Goal: Transaction & Acquisition: Purchase product/service

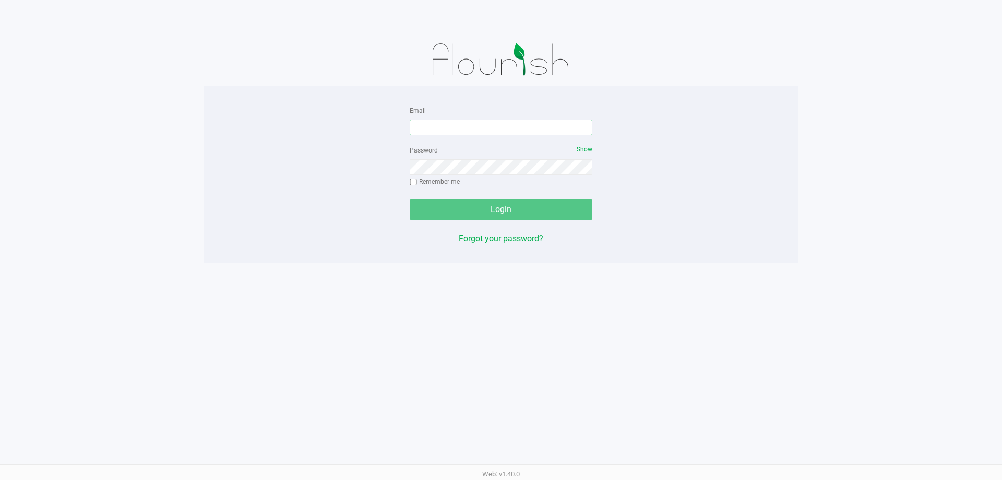
click at [445, 127] on input "Email" at bounding box center [501, 128] width 183 height 16
type input "[EMAIL_ADDRESS][DOMAIN_NAME]"
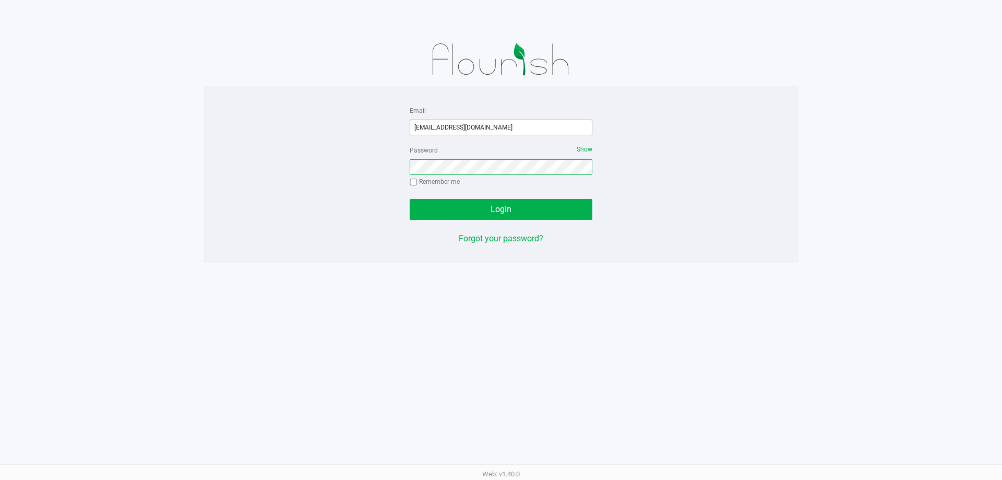
click at [410, 199] on button "Login" at bounding box center [501, 209] width 183 height 21
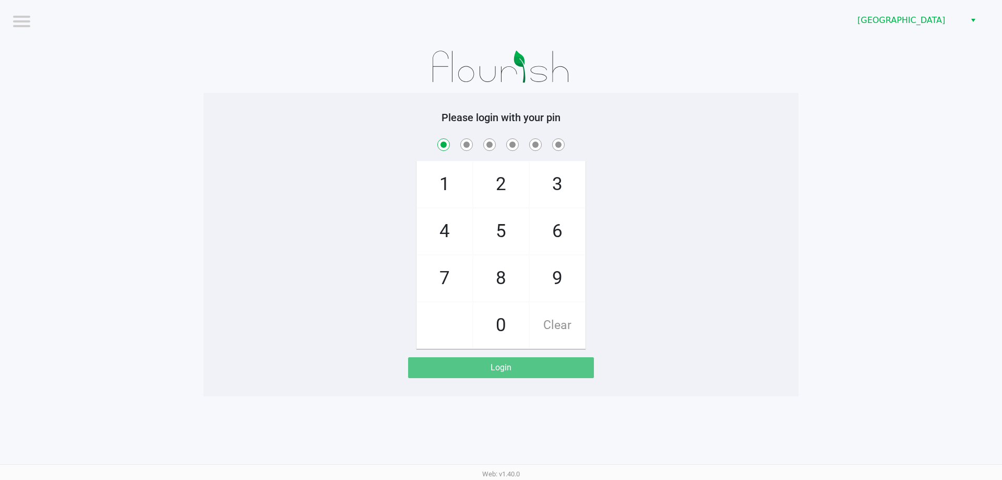
checkbox input "true"
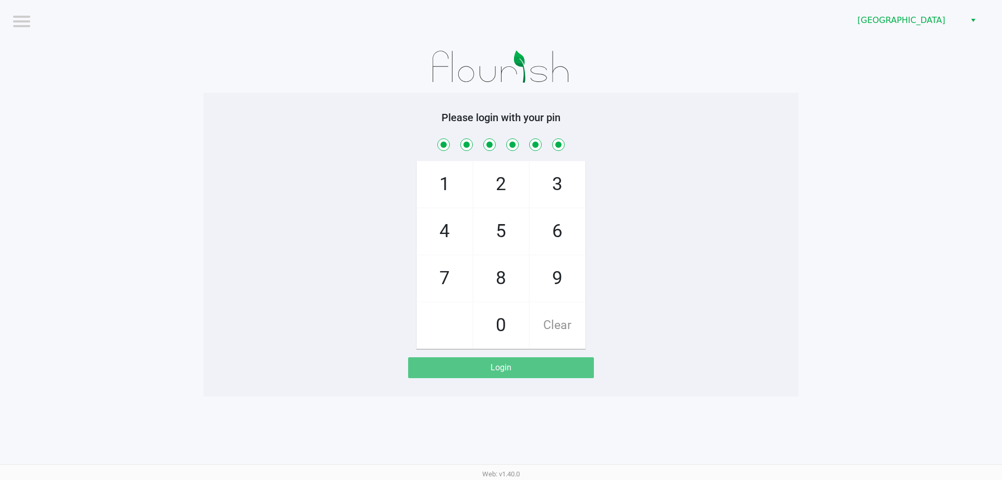
checkbox input "true"
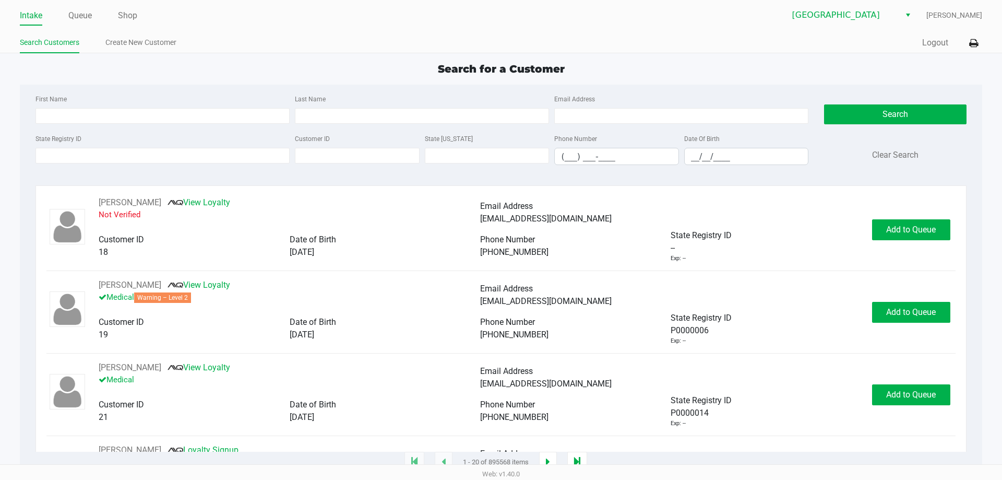
type input "[PERSON_NAME]("
type input "DAVIDSON("
type input "[DATE]"
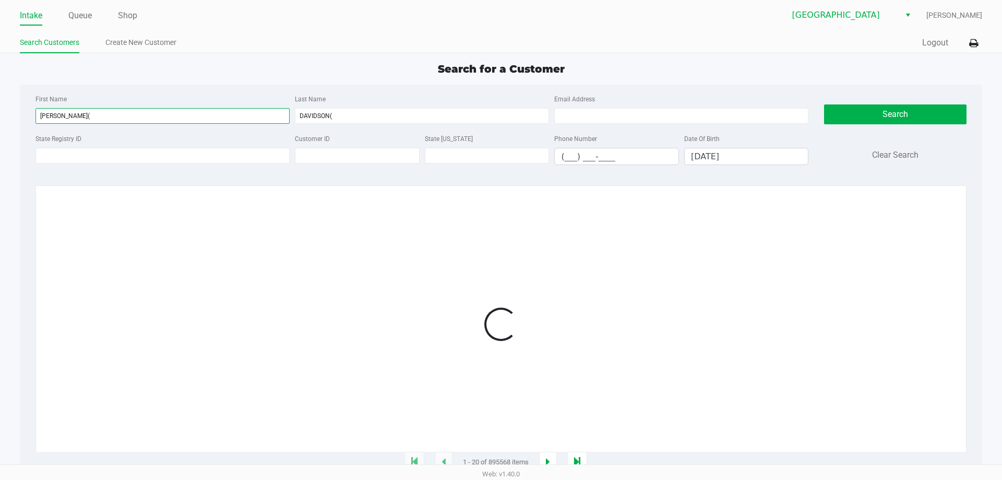
click at [91, 113] on input "[PERSON_NAME](" at bounding box center [163, 116] width 254 height 16
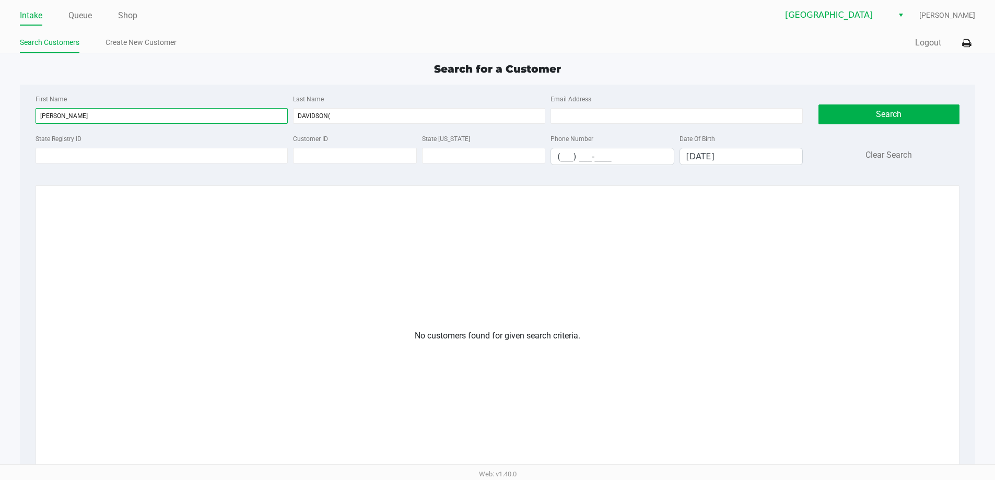
type input "[PERSON_NAME]"
click at [356, 112] on input "DAVIDSON(" at bounding box center [419, 116] width 252 height 16
type input "DAVIDSON"
click at [876, 121] on button "Search" at bounding box center [888, 114] width 141 height 20
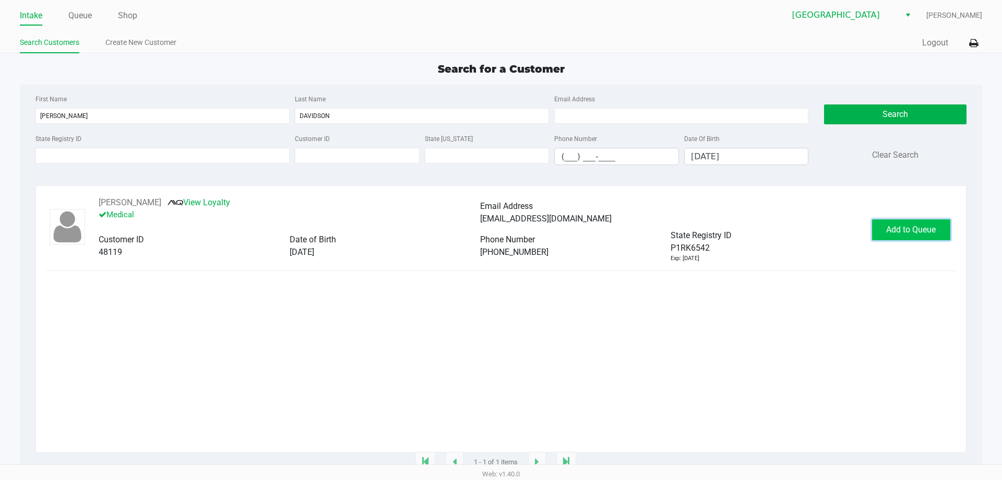
click at [916, 220] on button "Add to Queue" at bounding box center [911, 229] width 78 height 21
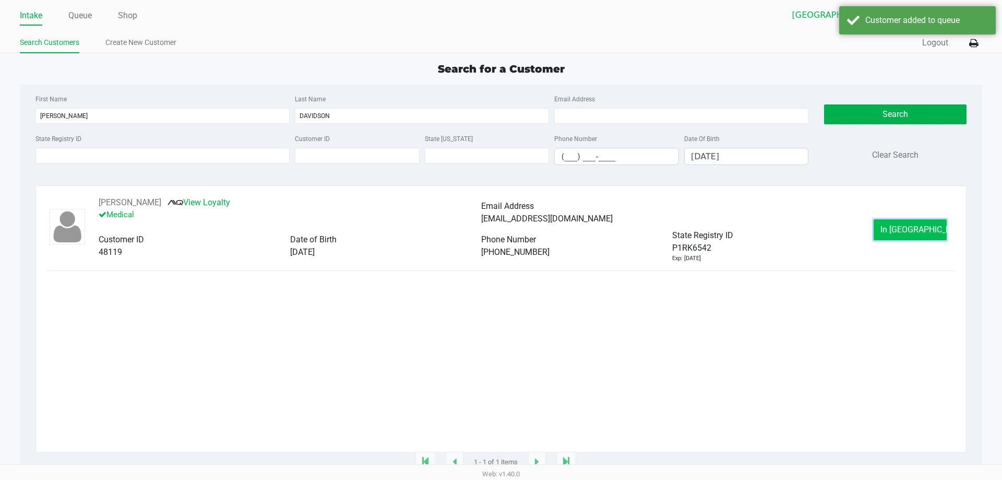
click at [916, 229] on span "In [GEOGRAPHIC_DATA]" at bounding box center [925, 230] width 88 height 10
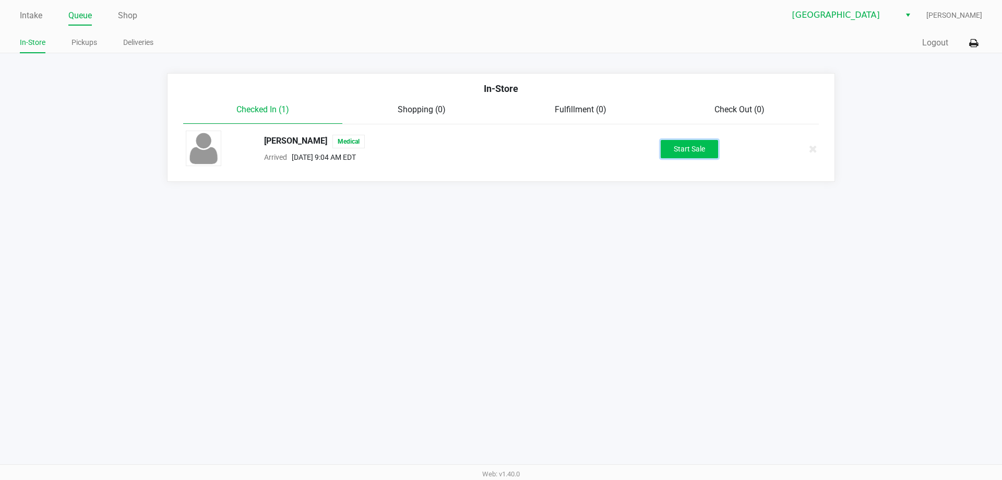
click at [680, 149] on button "Start Sale" at bounding box center [689, 149] width 57 height 18
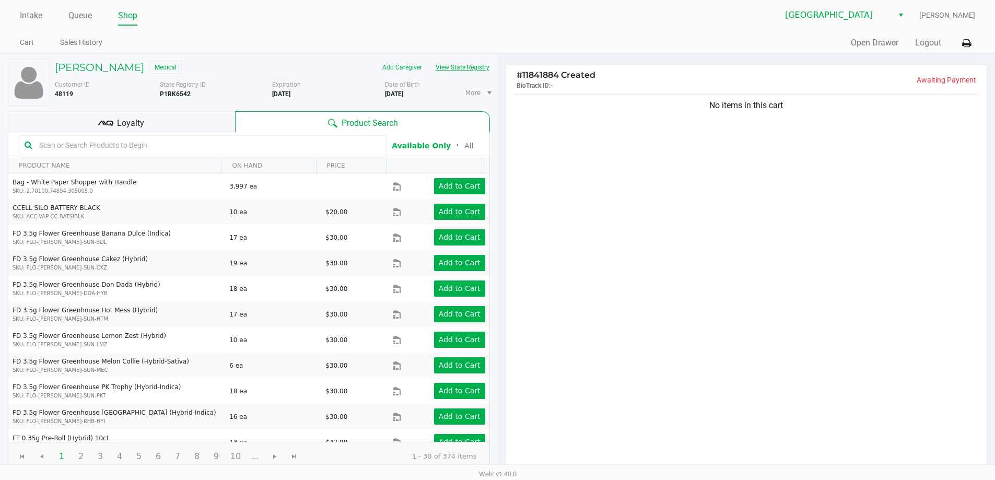
click at [454, 63] on button "View State Registry" at bounding box center [459, 67] width 61 height 17
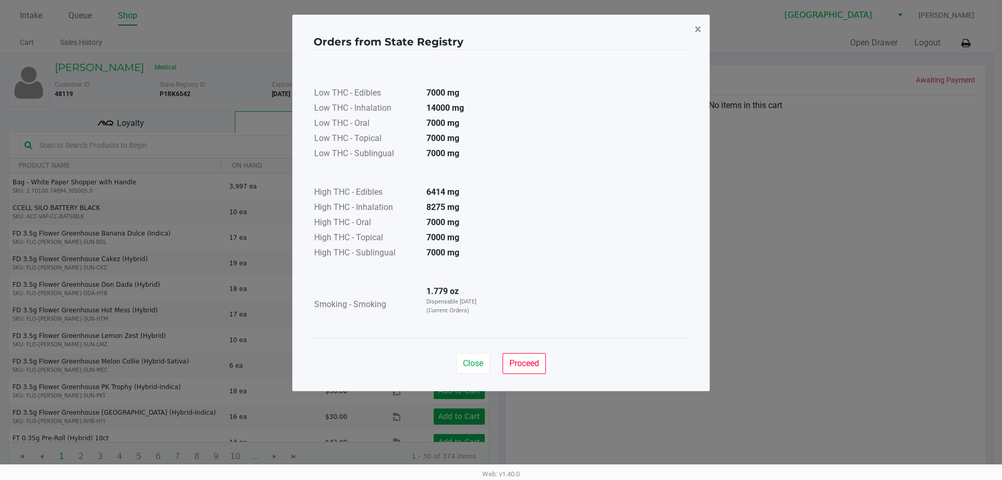
click at [698, 28] on span "×" at bounding box center [698, 29] width 7 height 15
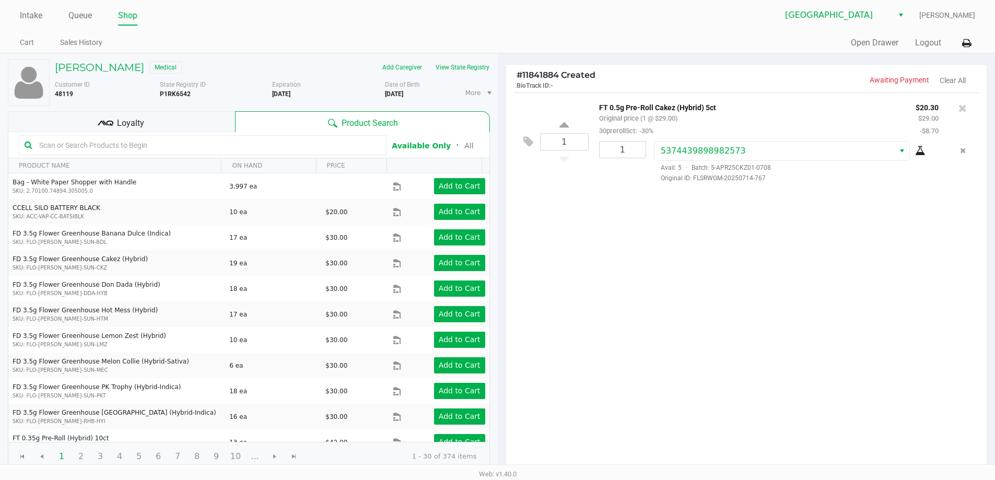
click at [134, 120] on span "Loyalty" at bounding box center [130, 123] width 27 height 13
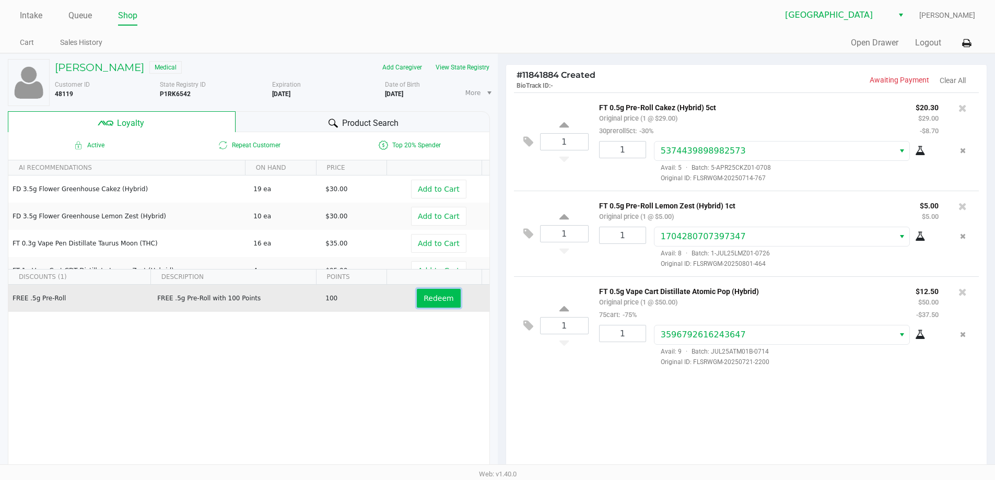
click at [424, 297] on span "Redeem" at bounding box center [438, 298] width 30 height 8
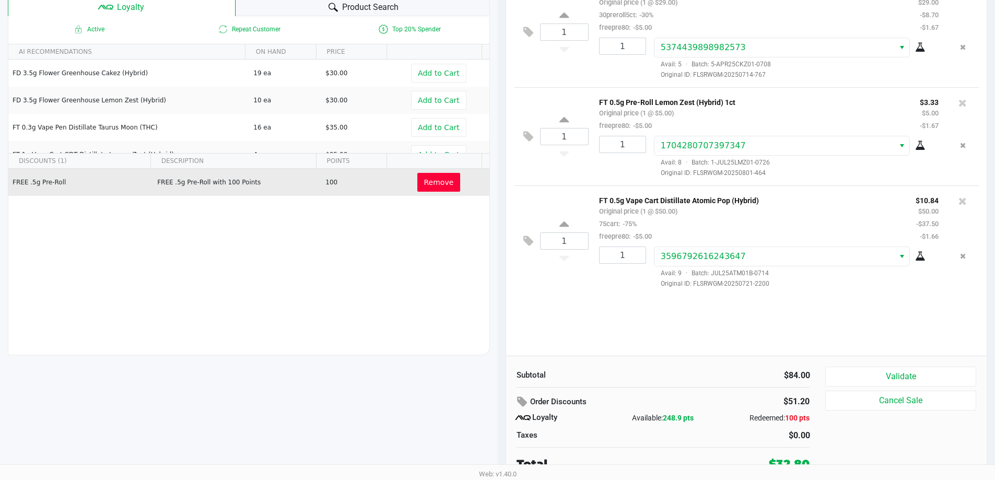
scroll to position [120, 0]
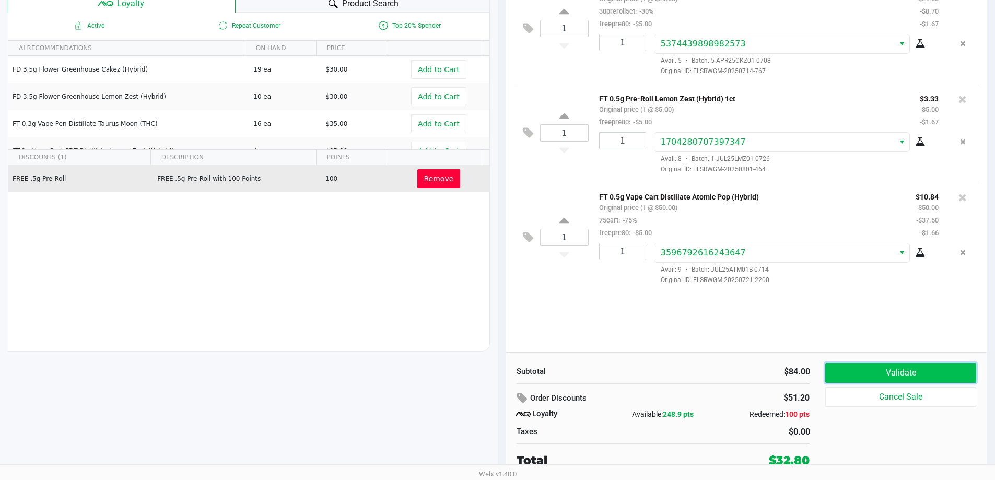
click at [852, 380] on button "Validate" at bounding box center [900, 373] width 150 height 20
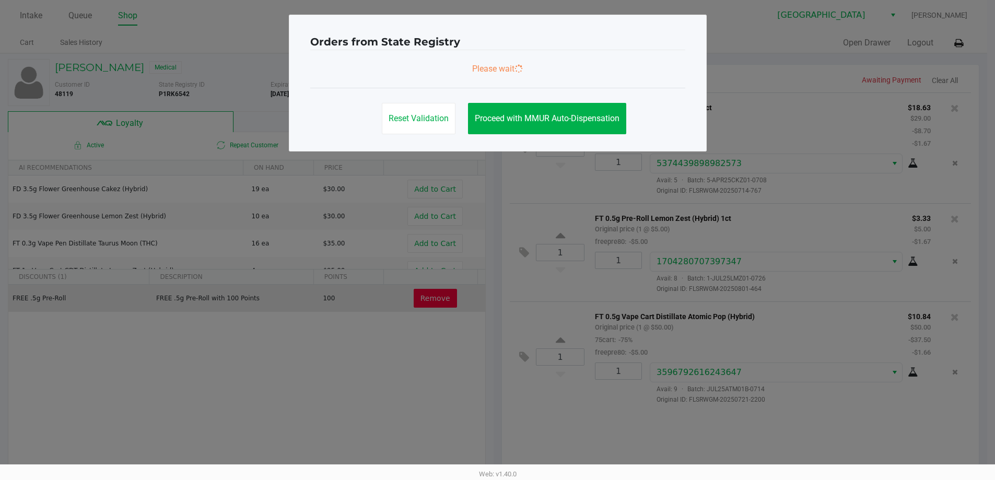
scroll to position [0, 0]
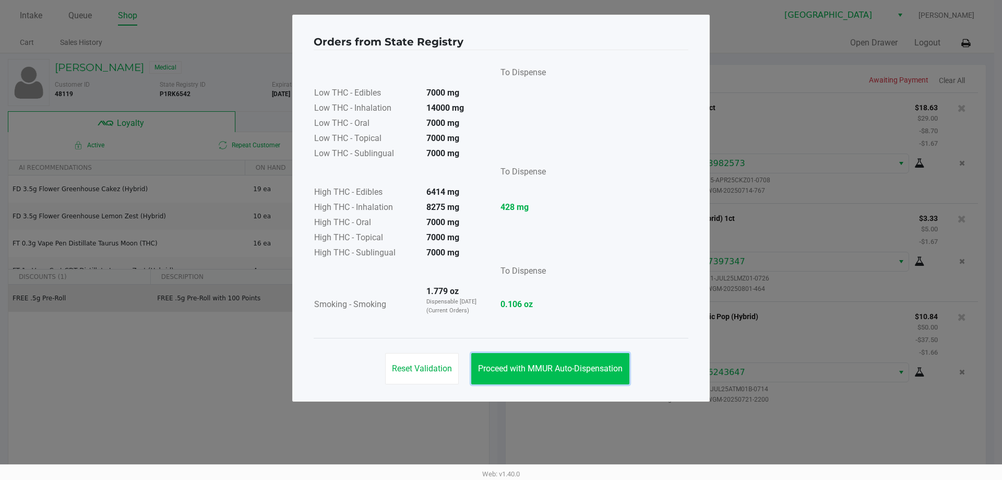
click at [577, 361] on button "Proceed with MMUR Auto-Dispensation" at bounding box center [550, 368] width 158 height 31
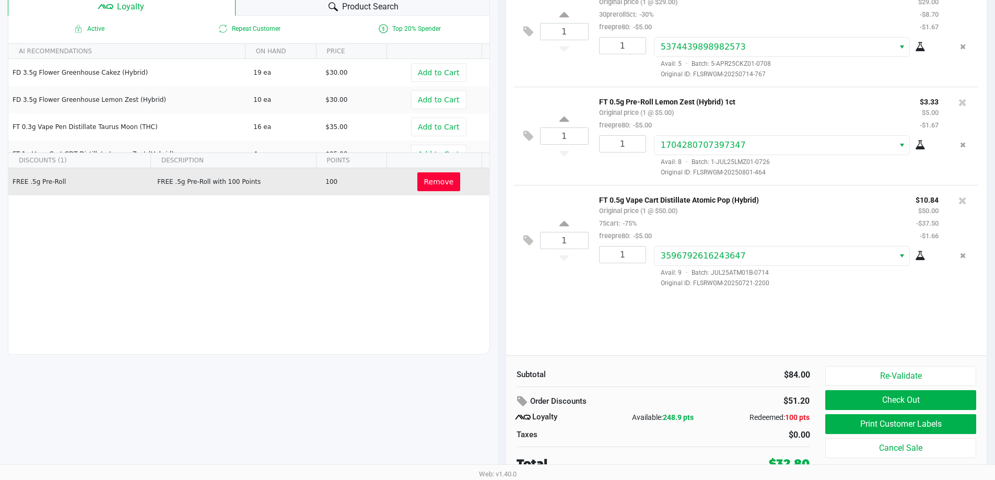
scroll to position [120, 0]
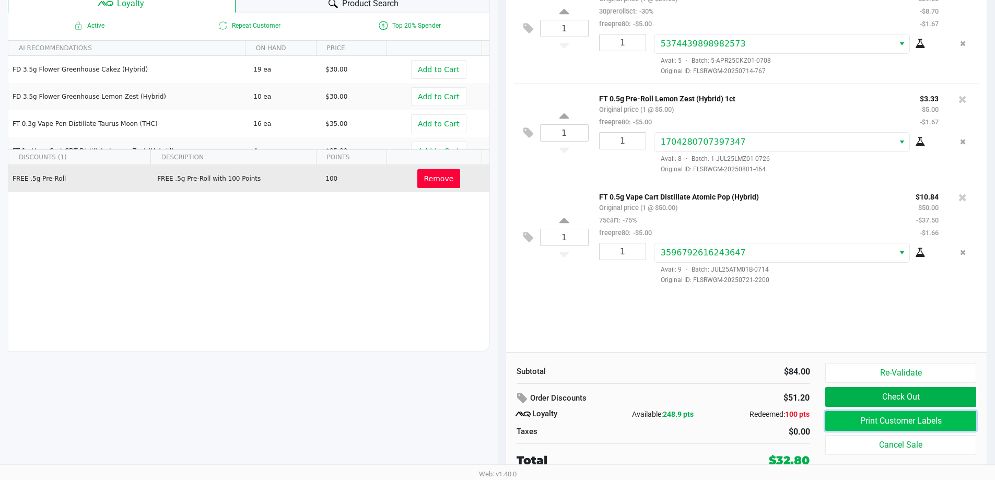
click at [840, 415] on button "Print Customer Labels" at bounding box center [900, 421] width 150 height 20
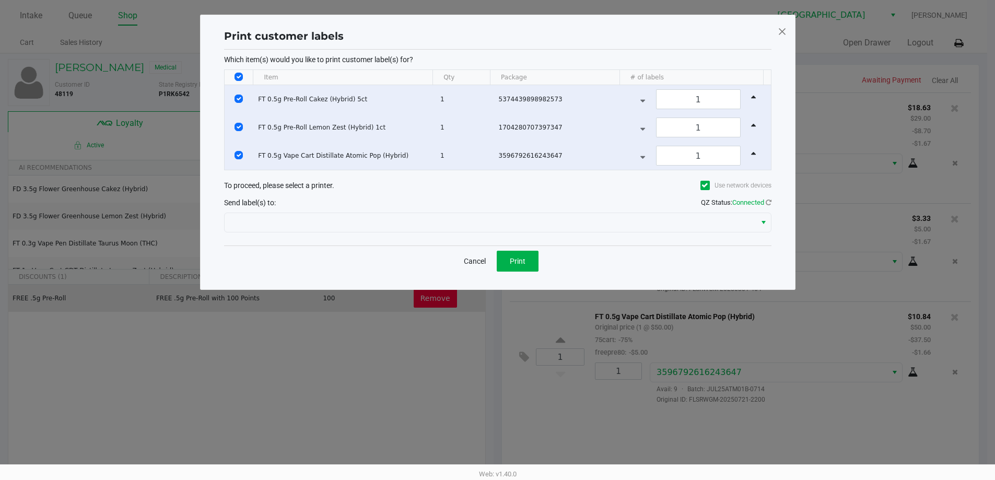
scroll to position [0, 0]
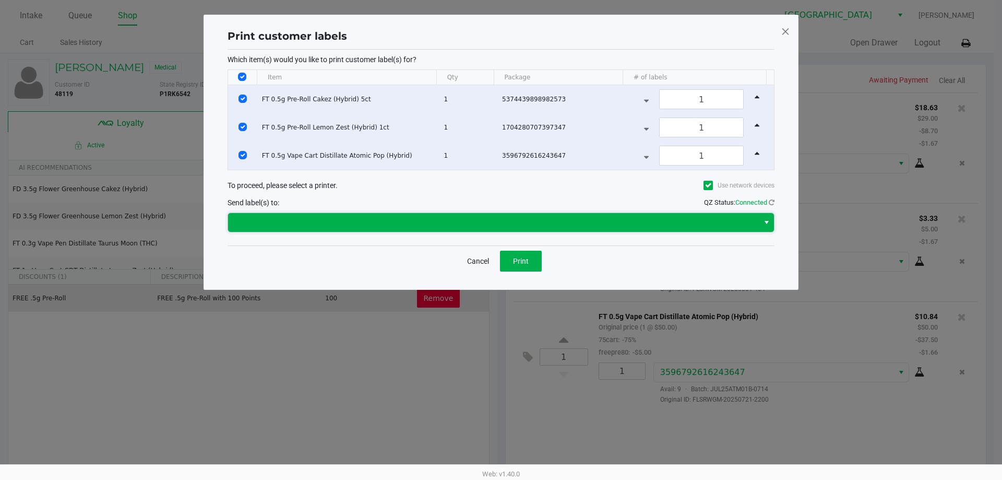
click at [406, 226] on span at bounding box center [493, 222] width 518 height 13
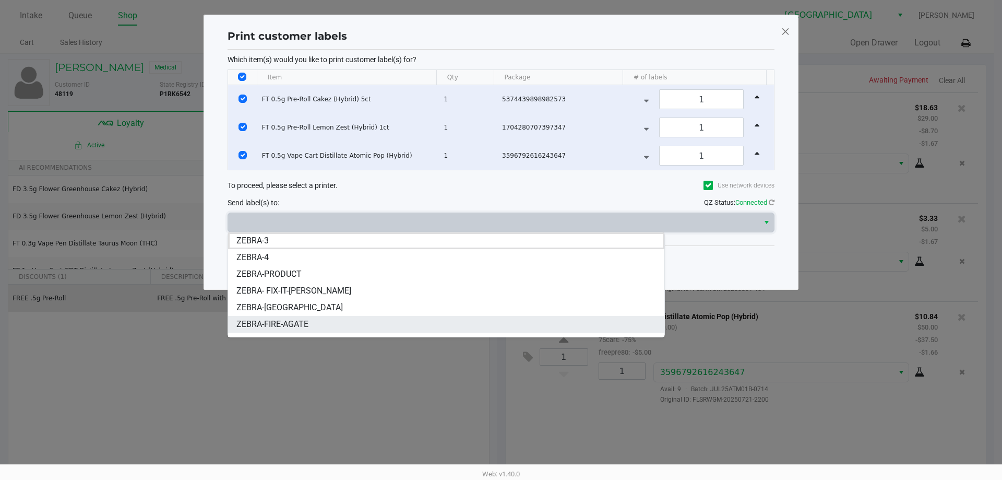
click at [292, 323] on span "ZEBRA-FIRE-AGATE" at bounding box center [273, 324] width 72 height 13
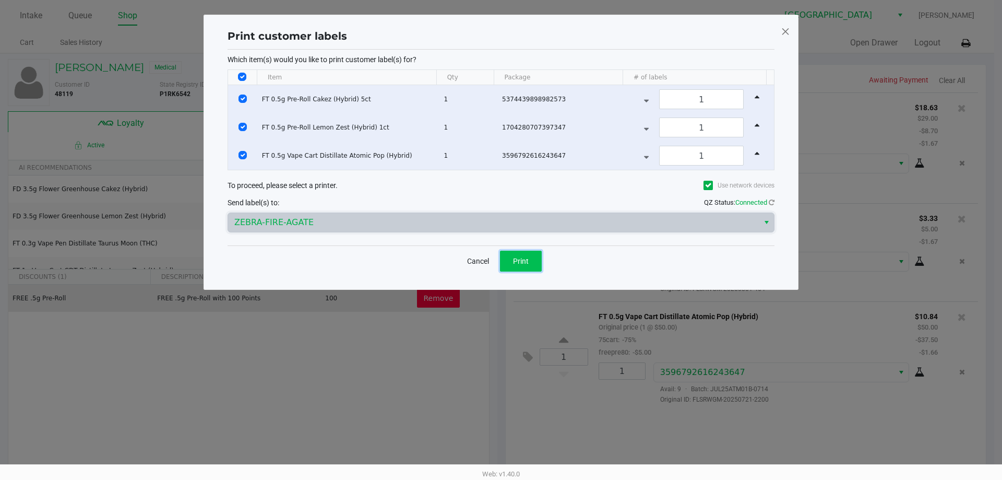
click at [515, 258] on span "Print" at bounding box center [521, 261] width 16 height 8
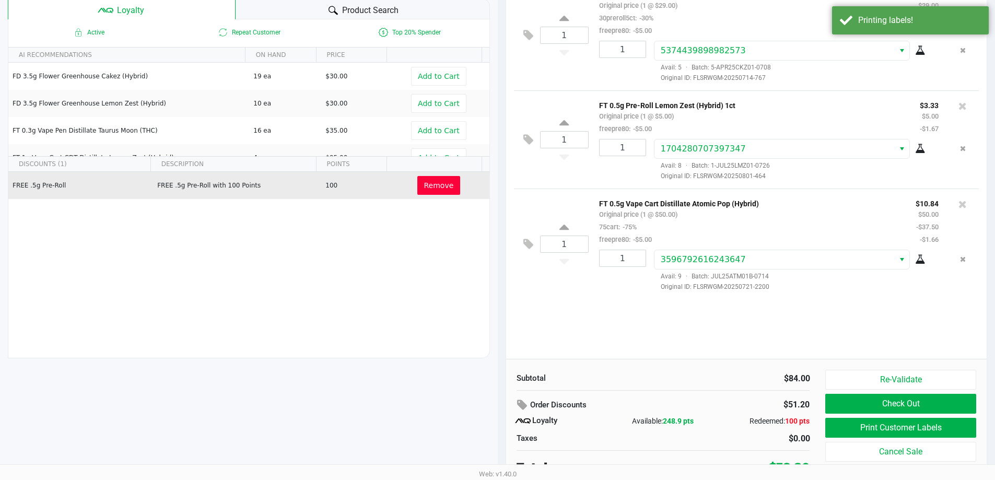
scroll to position [120, 0]
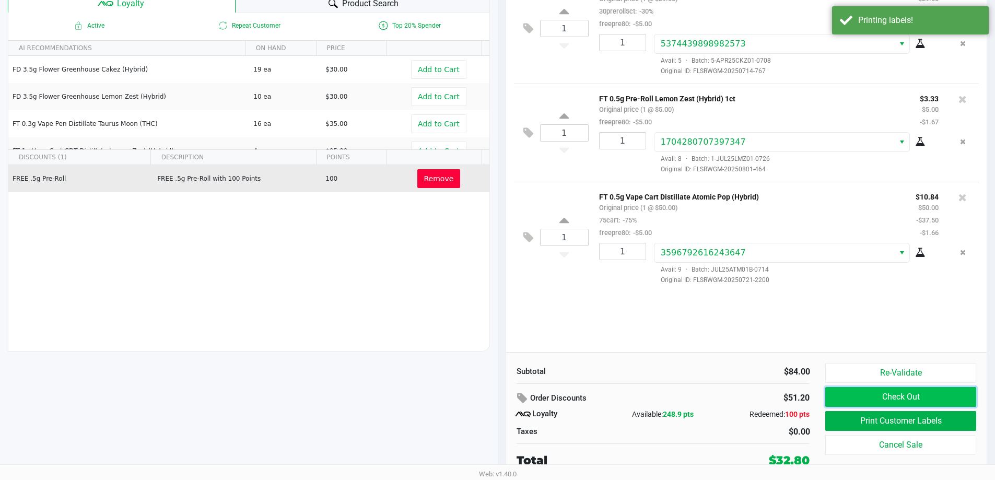
click at [832, 397] on button "Check Out" at bounding box center [900, 397] width 150 height 20
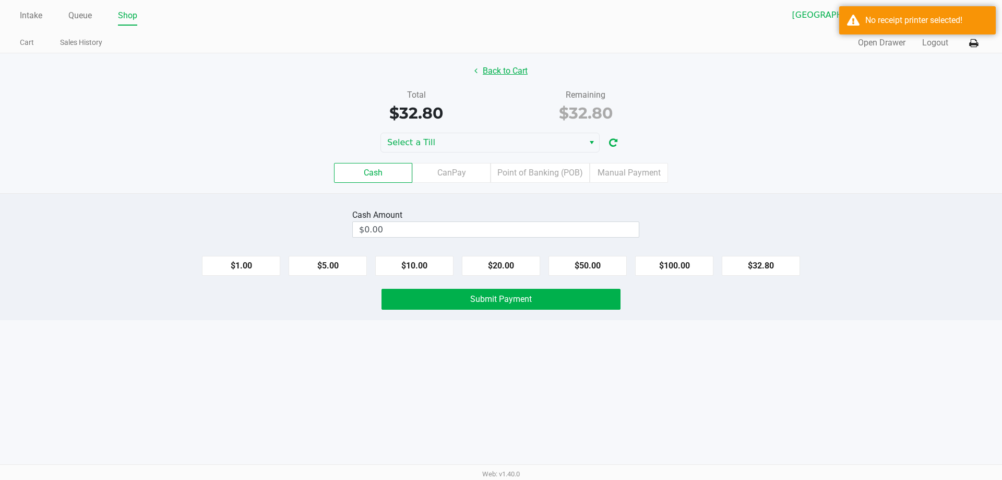
click at [490, 71] on button "Back to Cart" at bounding box center [501, 71] width 67 height 20
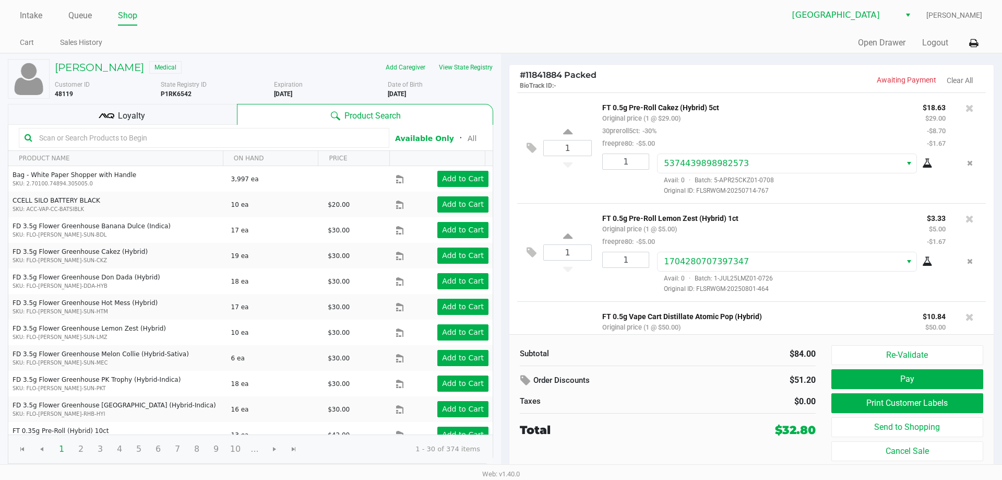
click at [111, 136] on input "text" at bounding box center [209, 138] width 349 height 16
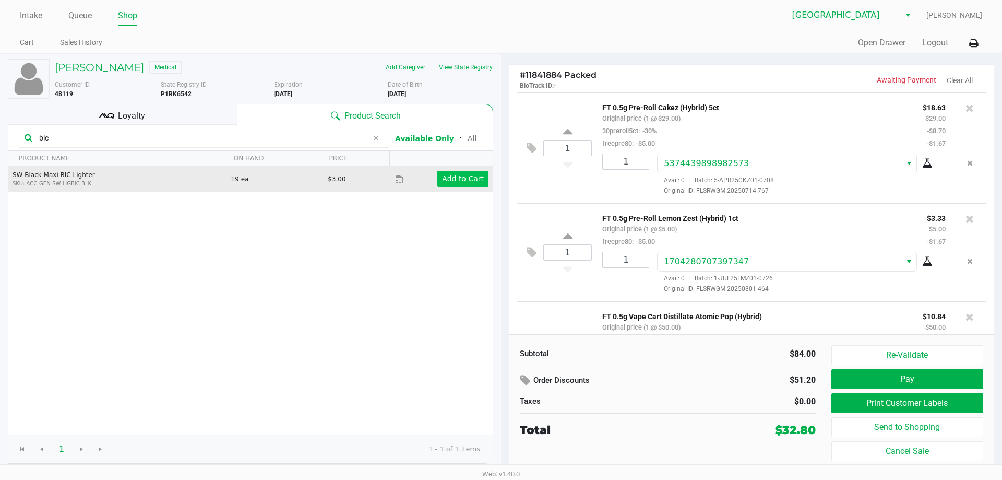
type input "bic"
click at [461, 185] on button "Add to Cart" at bounding box center [463, 179] width 51 height 16
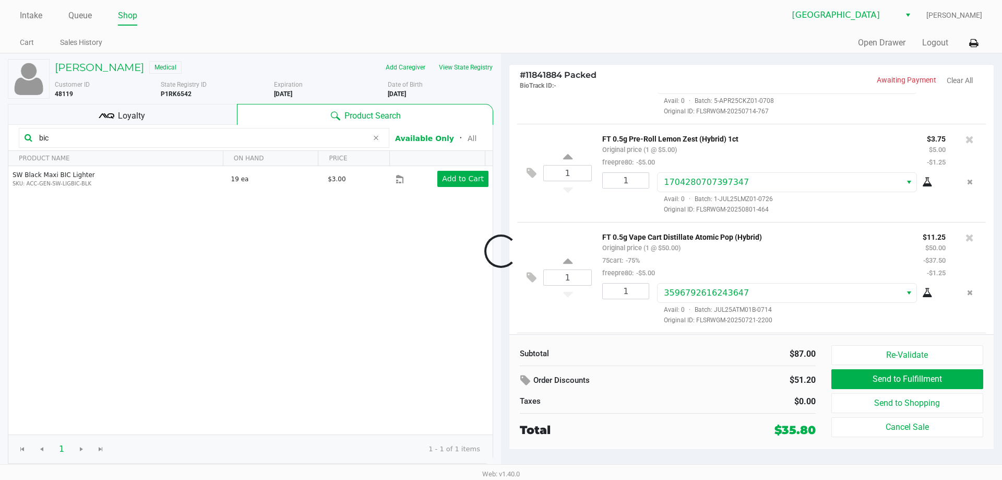
scroll to position [145, 0]
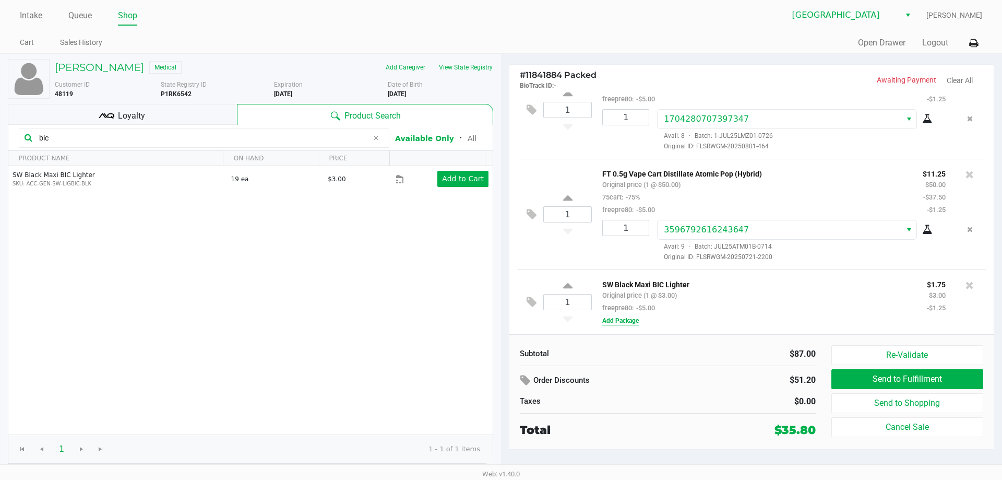
click at [625, 320] on button "Add Package" at bounding box center [621, 320] width 37 height 9
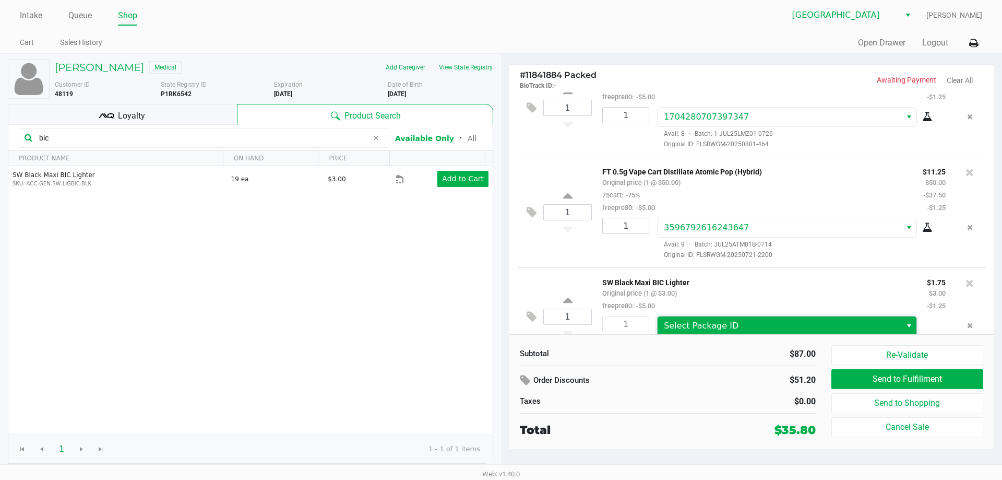
click at [716, 325] on span "Select Package ID" at bounding box center [701, 326] width 75 height 10
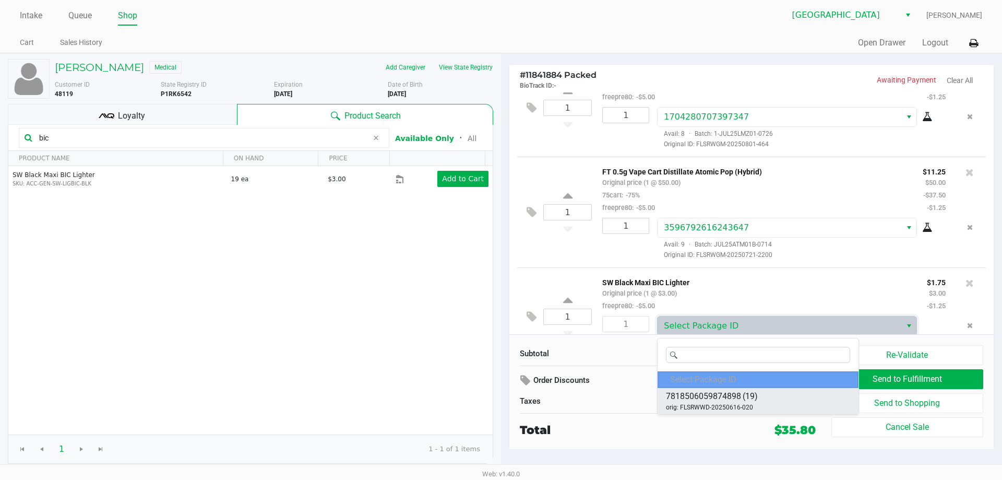
click at [729, 405] on span "orig: FLSRWWD-20250616-020" at bounding box center [709, 407] width 87 height 9
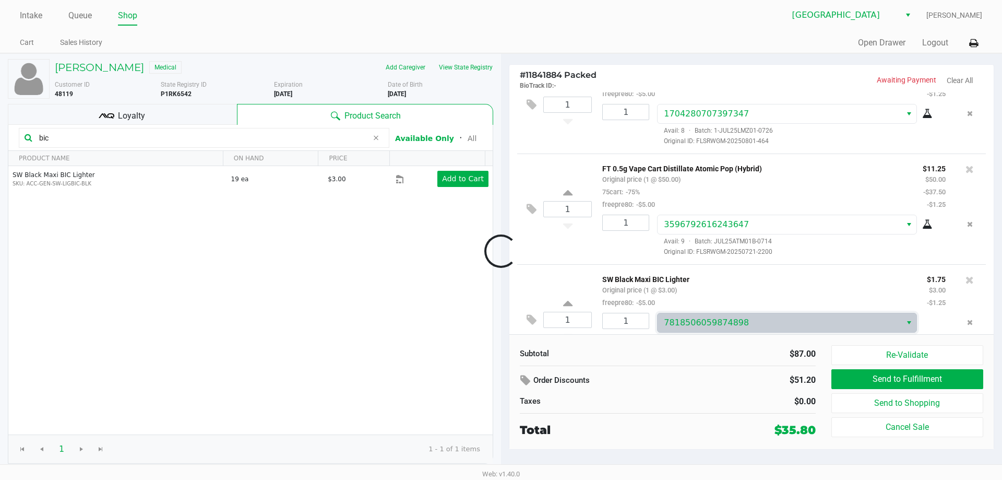
scroll to position [178, 0]
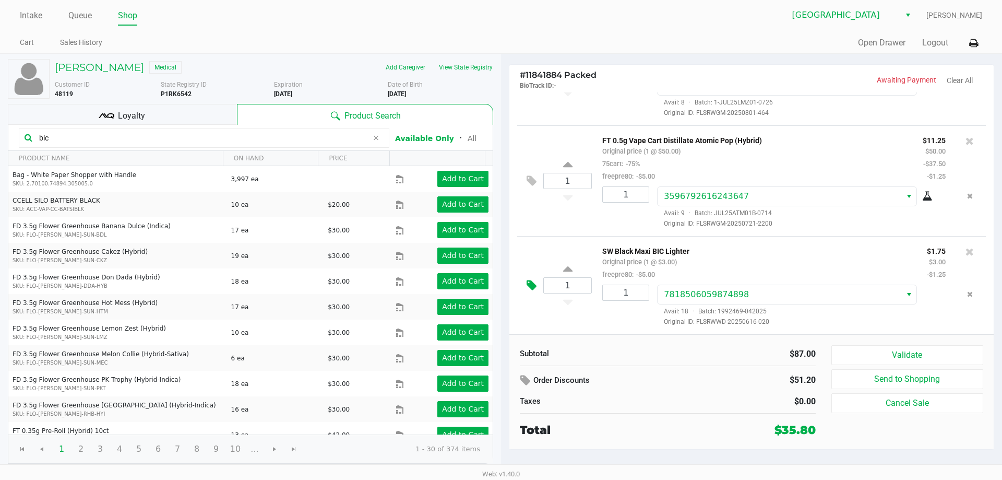
click at [541, 284] on button at bounding box center [534, 285] width 18 height 25
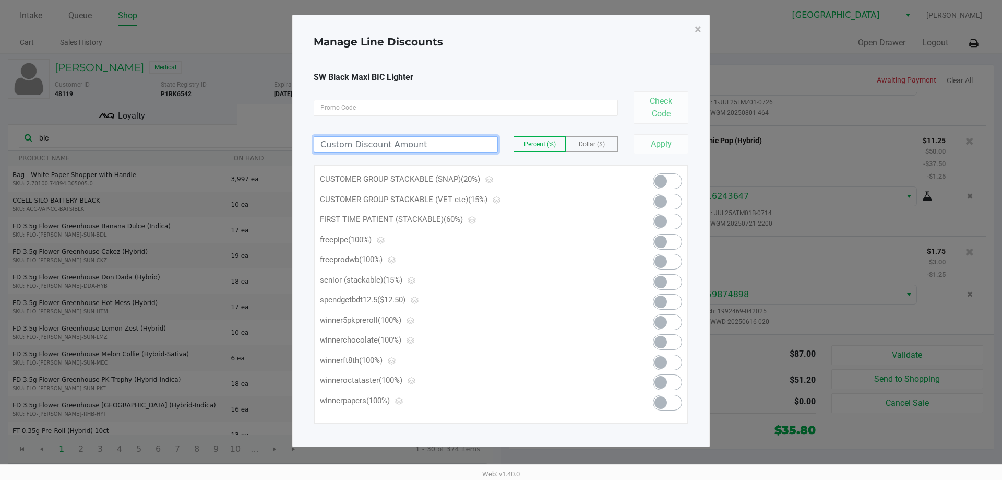
click at [437, 138] on input at bounding box center [405, 144] width 183 height 15
type input "0.50"
click at [646, 145] on button "Apply" at bounding box center [661, 144] width 55 height 20
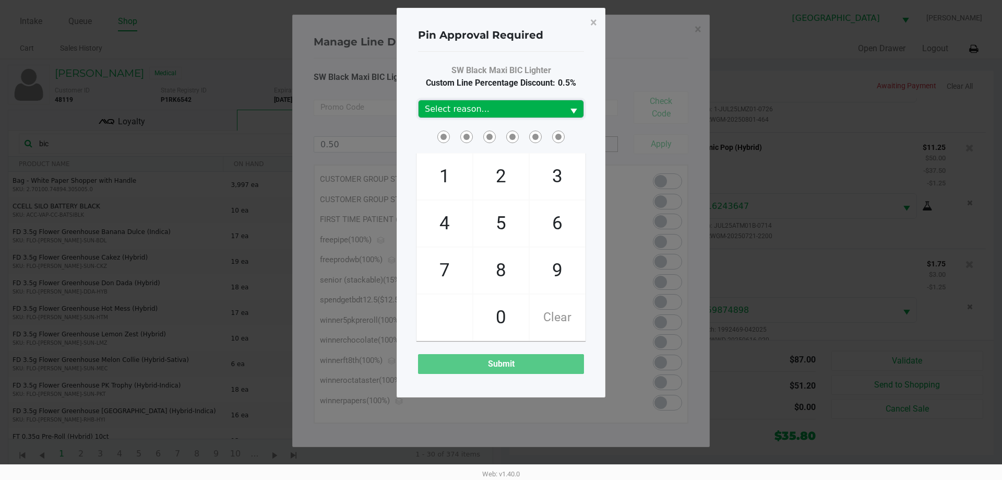
click at [517, 103] on span "Select reason..." at bounding box center [491, 109] width 133 height 13
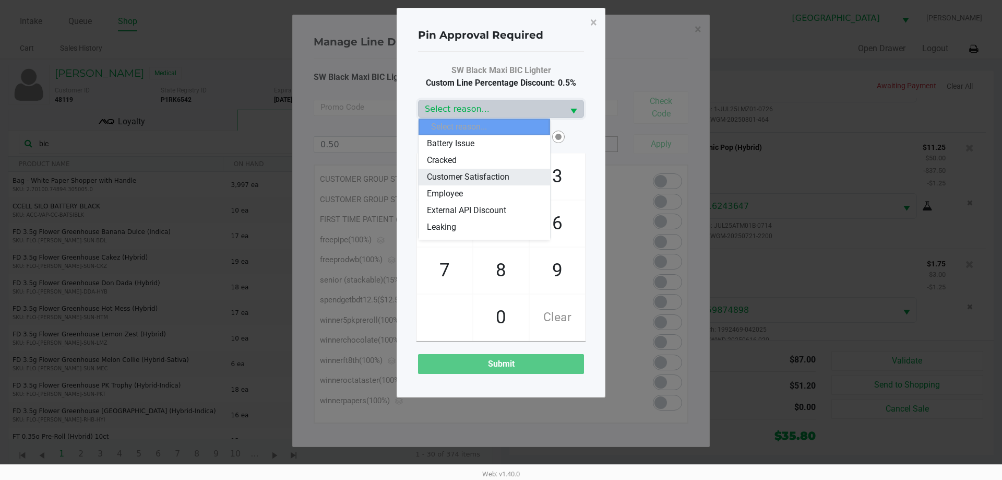
click at [468, 174] on span "Customer Satisfaction" at bounding box center [468, 177] width 82 height 13
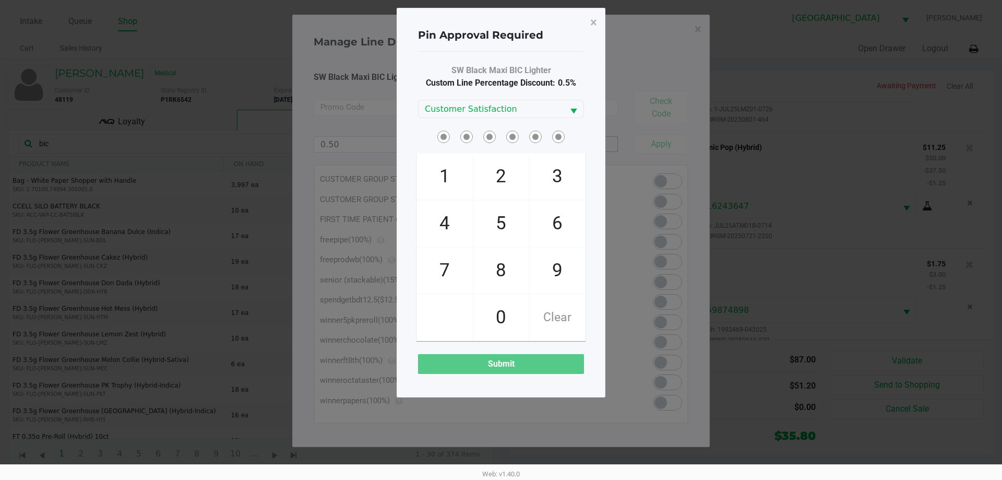
click at [433, 138] on span at bounding box center [501, 136] width 166 height 16
checkbox input "true"
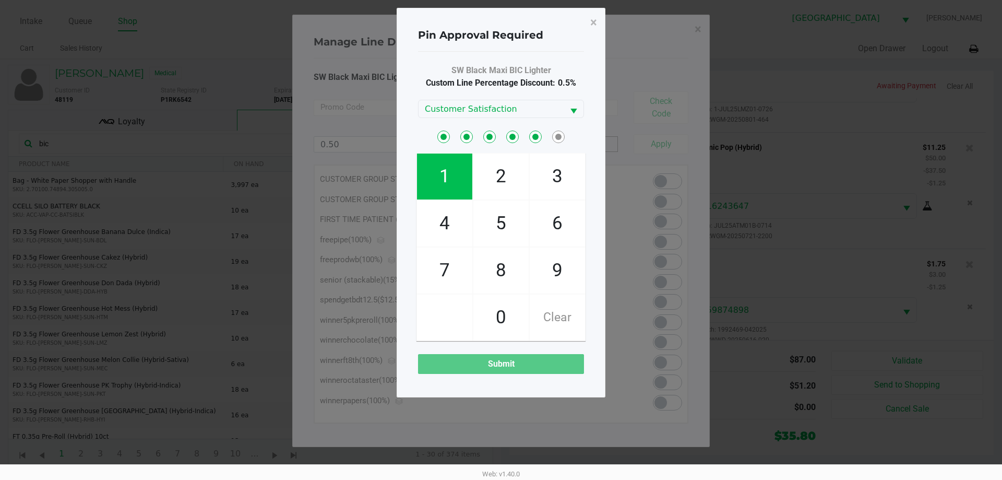
checkbox input "true"
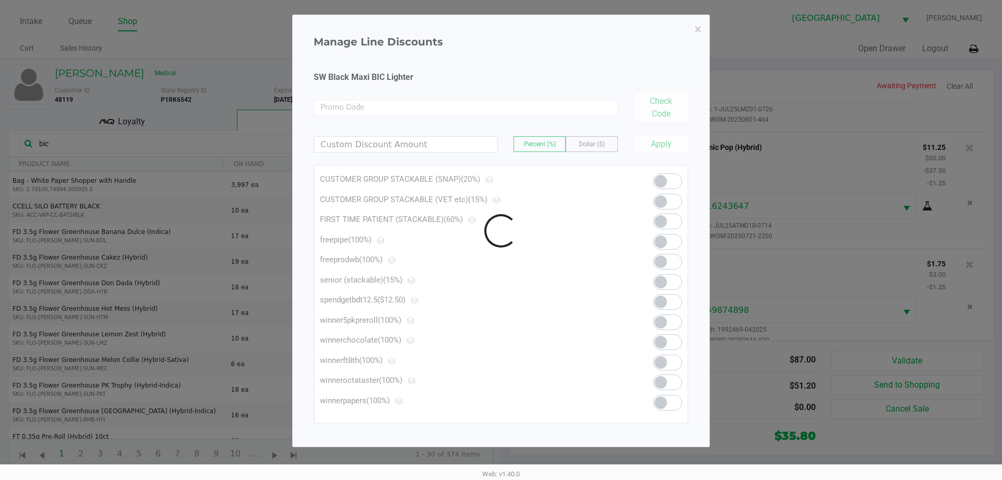
scroll to position [201, 0]
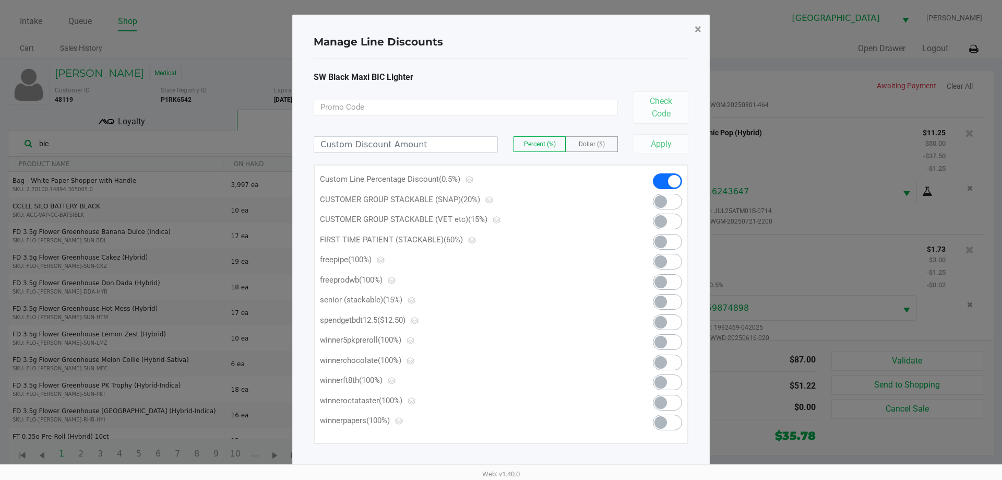
click at [698, 29] on span "×" at bounding box center [698, 29] width 7 height 15
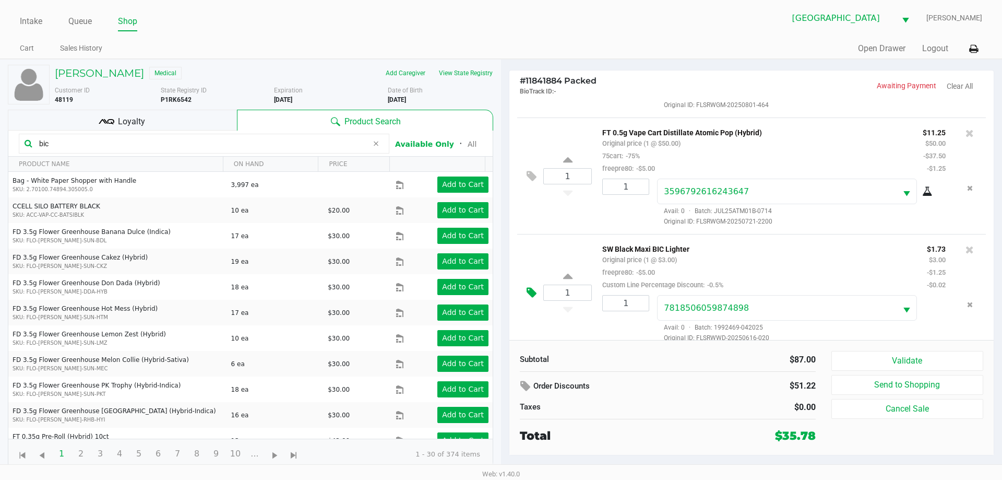
click at [537, 293] on button at bounding box center [534, 292] width 18 height 25
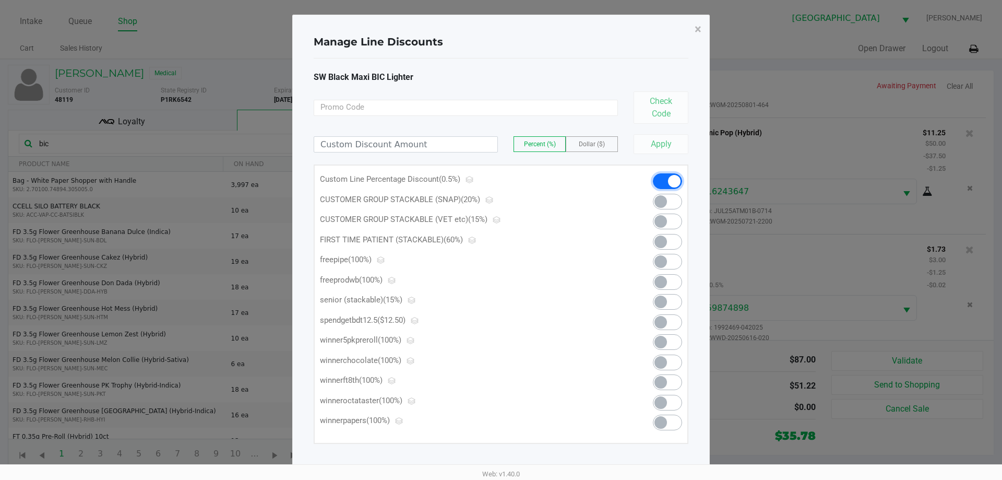
click at [673, 176] on span at bounding box center [674, 181] width 13 height 13
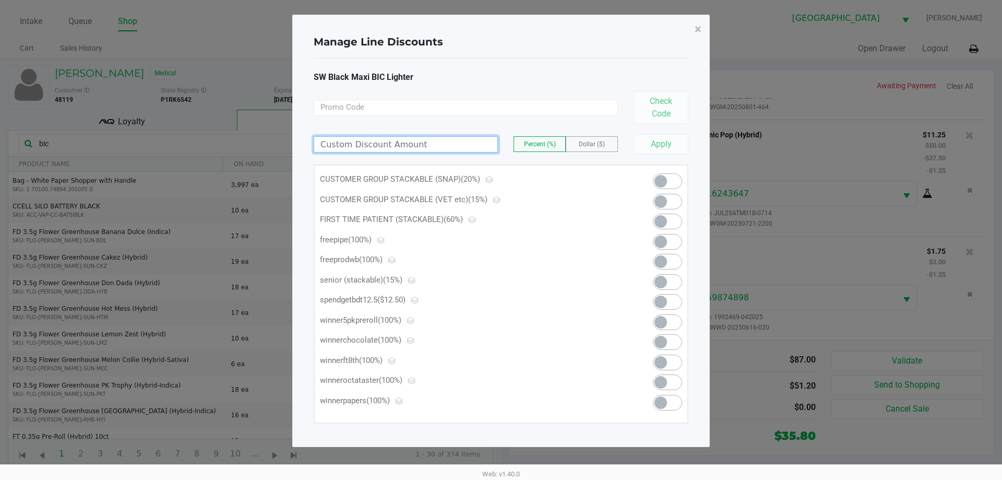
click at [463, 144] on input at bounding box center [405, 144] width 183 height 15
type input "0.50"
click at [595, 137] on label "Dollar ($)" at bounding box center [591, 144] width 51 height 15
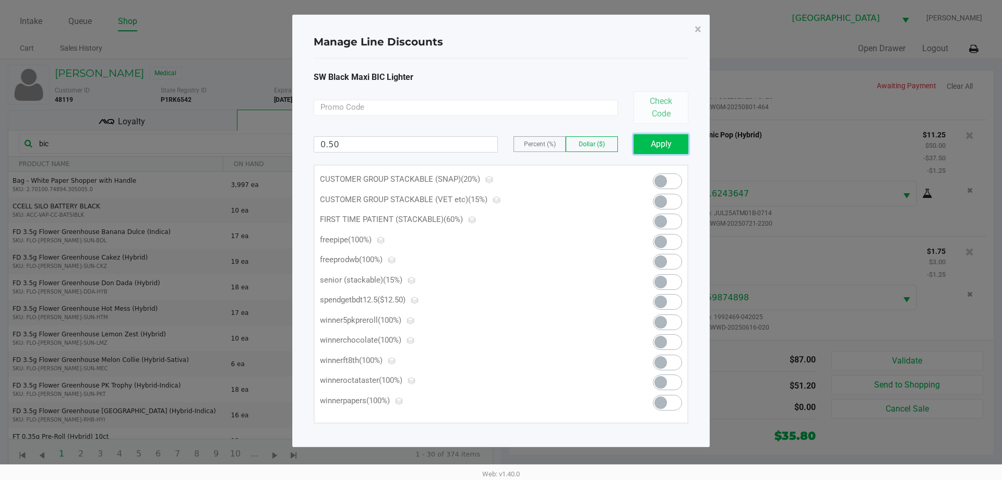
click at [660, 135] on button "Apply" at bounding box center [661, 144] width 55 height 20
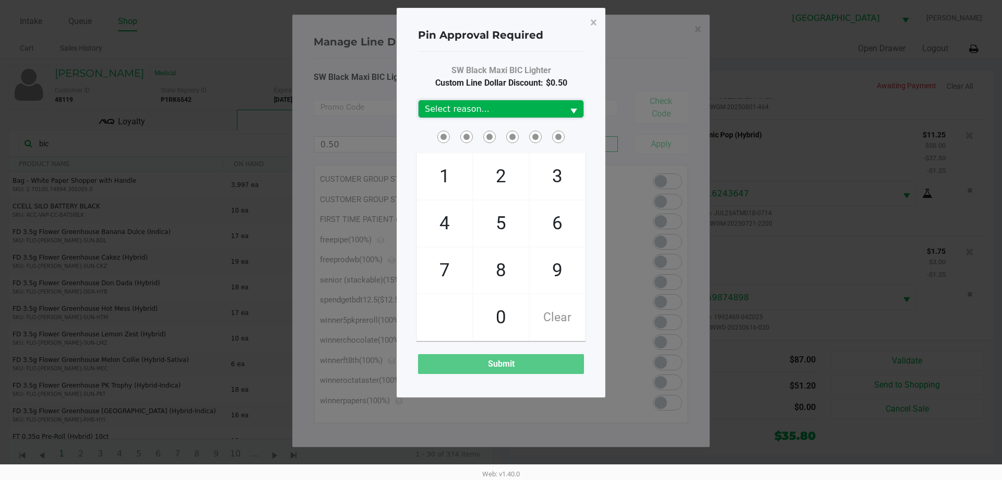
click at [474, 115] on span "Select reason..." at bounding box center [491, 109] width 133 height 13
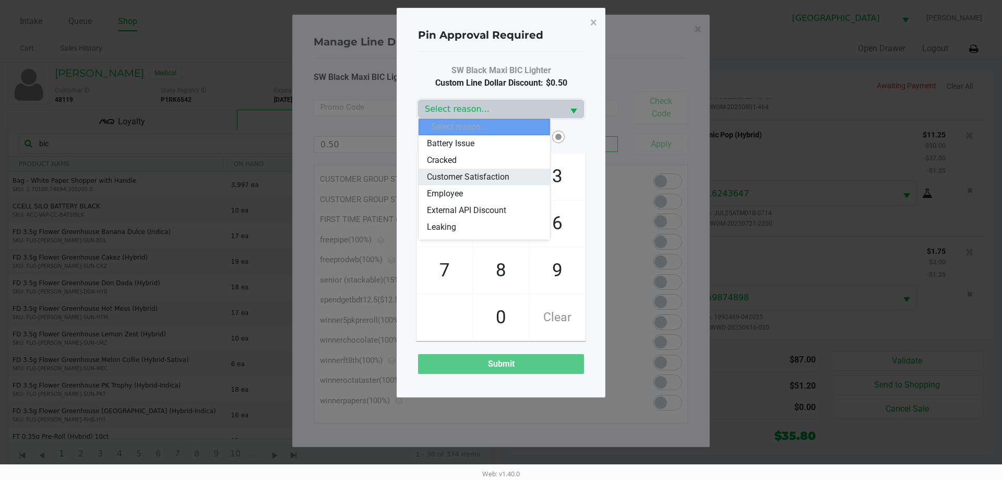
click at [453, 175] on span "Customer Satisfaction" at bounding box center [468, 177] width 82 height 13
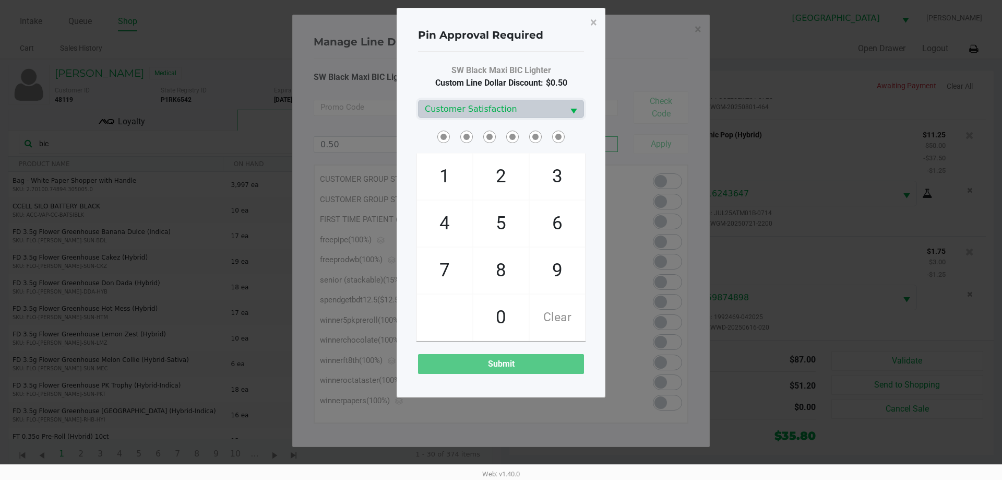
click at [426, 143] on span at bounding box center [501, 136] width 166 height 16
checkbox input "true"
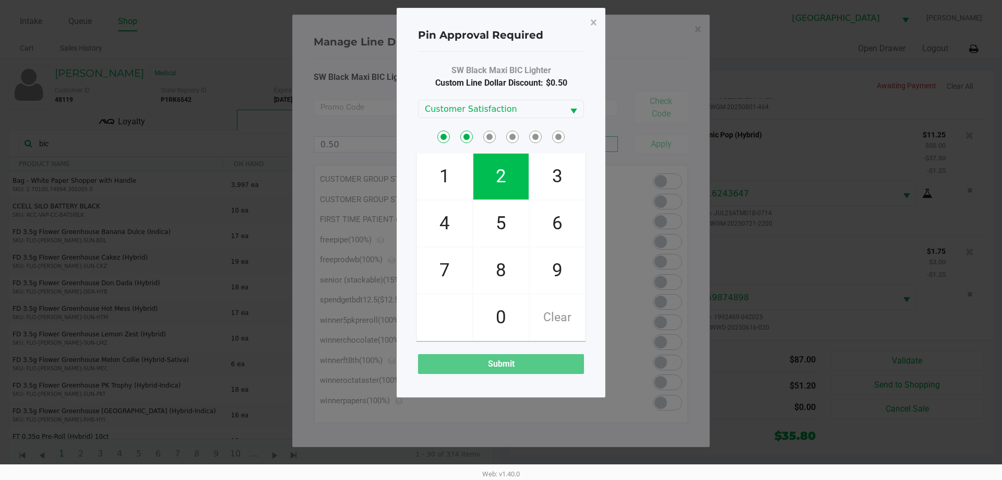
checkbox input "true"
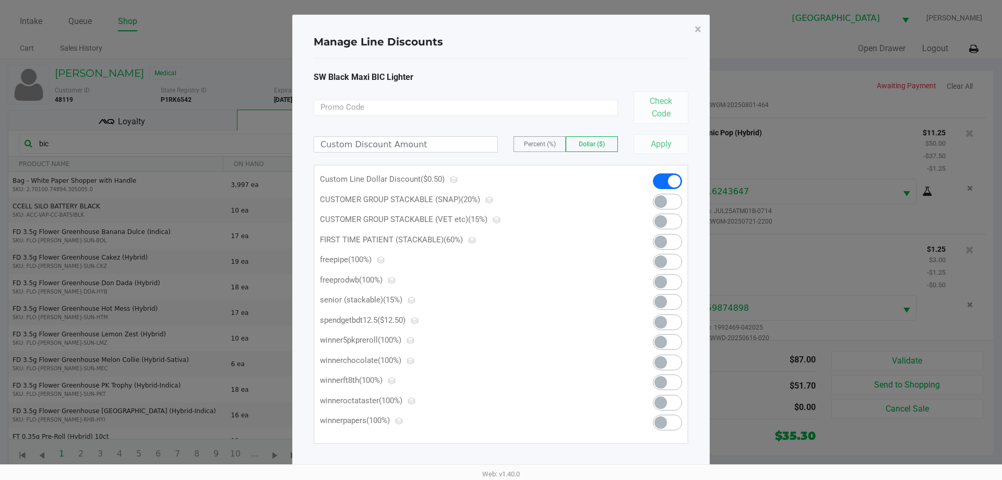
click at [676, 179] on span at bounding box center [674, 181] width 13 height 13
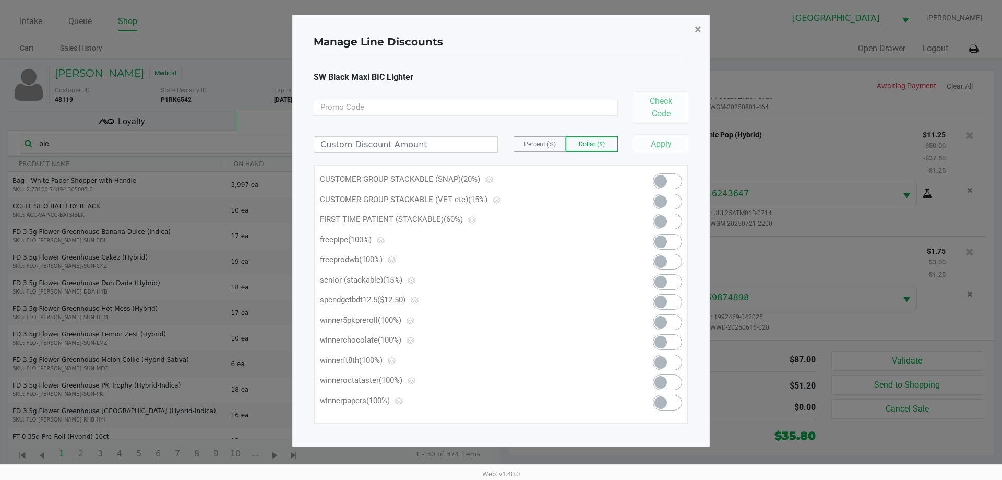
click at [700, 27] on span "×" at bounding box center [698, 29] width 7 height 15
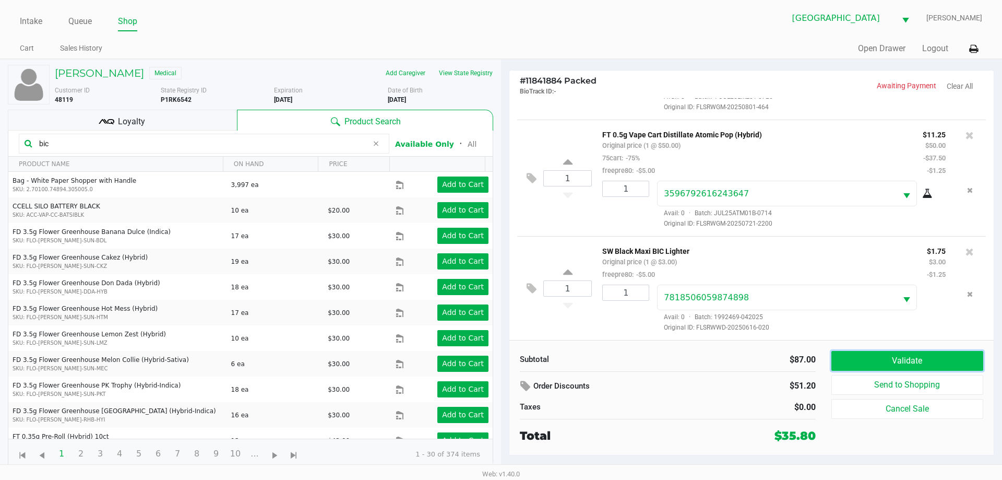
click at [868, 367] on button "Validate" at bounding box center [908, 361] width 152 height 20
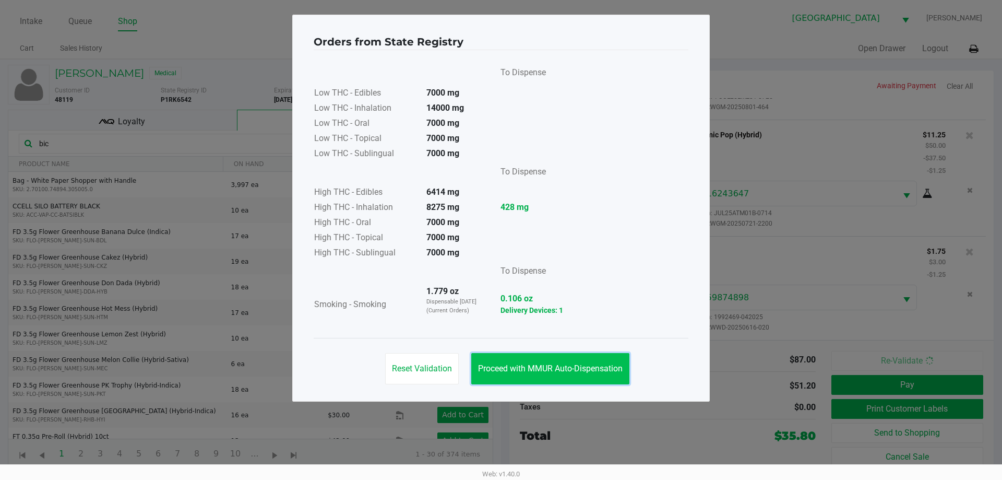
click at [567, 365] on span "Proceed with MMUR Auto-Dispensation" at bounding box center [550, 368] width 145 height 10
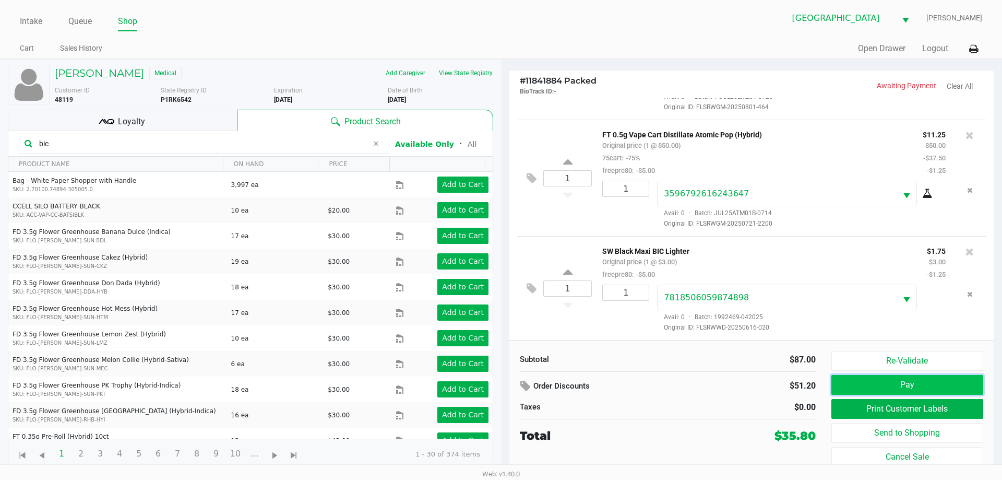
click at [889, 386] on button "Pay" at bounding box center [908, 385] width 152 height 20
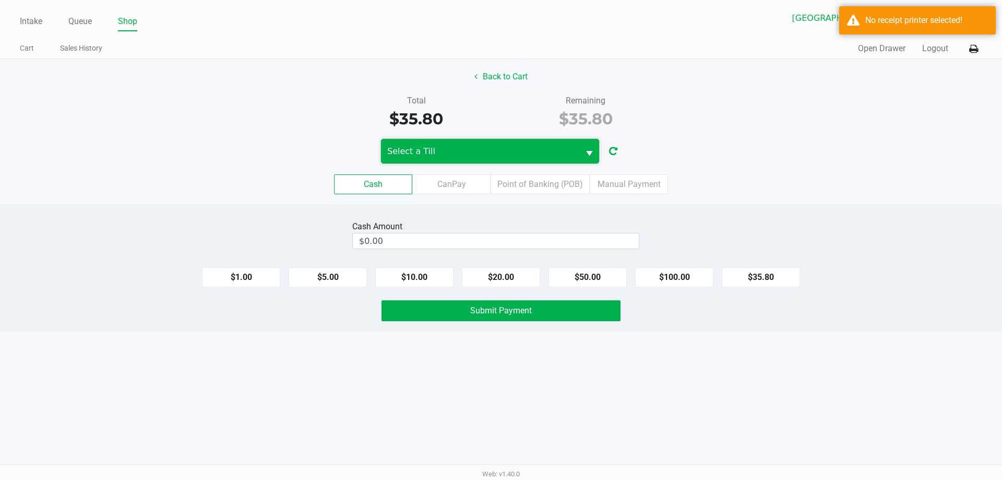
click at [472, 145] on span "Select a Till" at bounding box center [480, 151] width 186 height 13
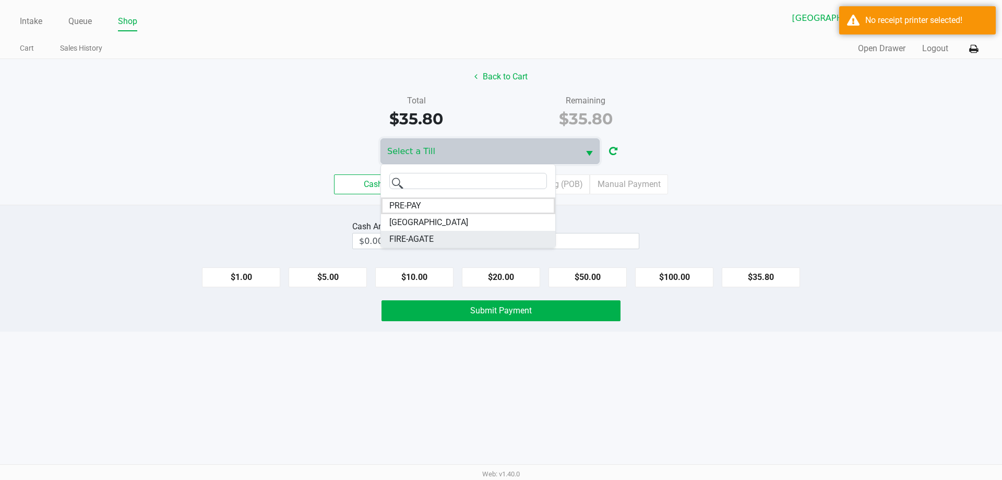
click at [412, 242] on span "FIRE-AGATE" at bounding box center [411, 239] width 44 height 13
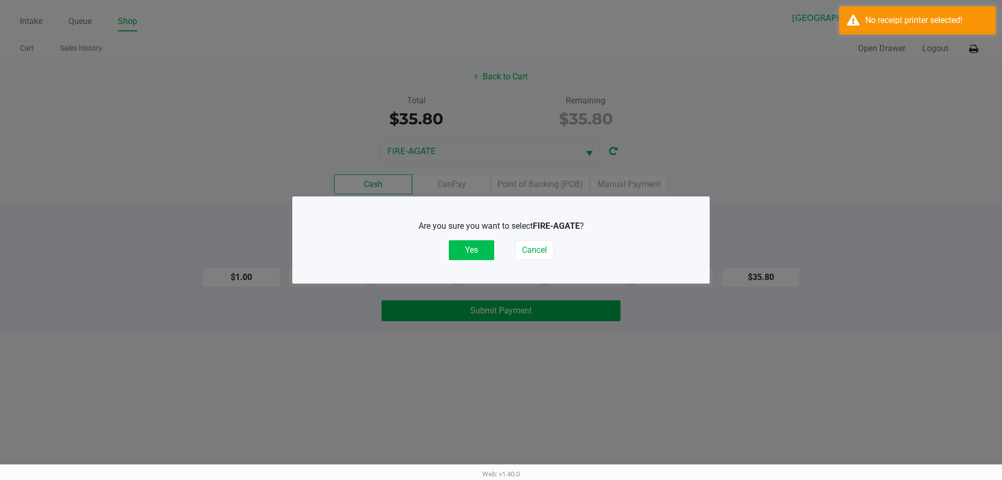
click at [473, 245] on button "Yes" at bounding box center [471, 250] width 45 height 20
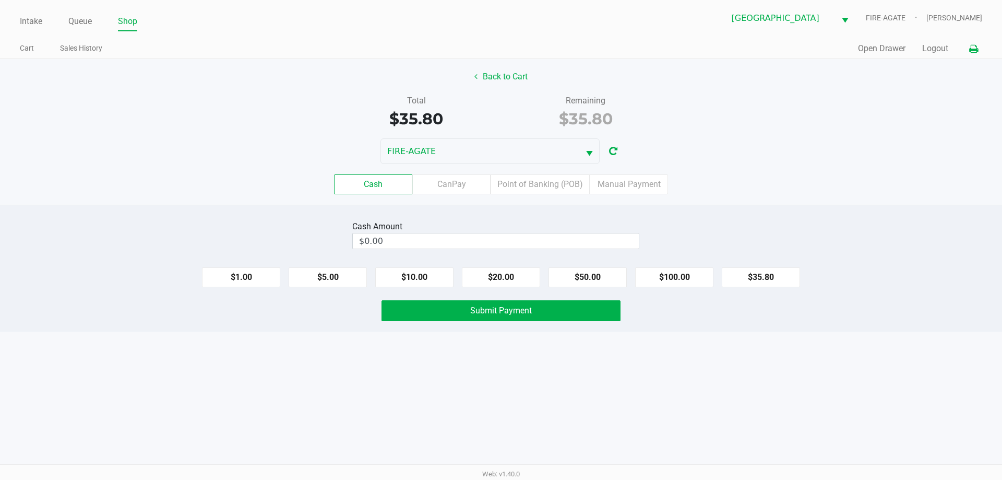
click at [966, 47] on button at bounding box center [973, 48] width 17 height 19
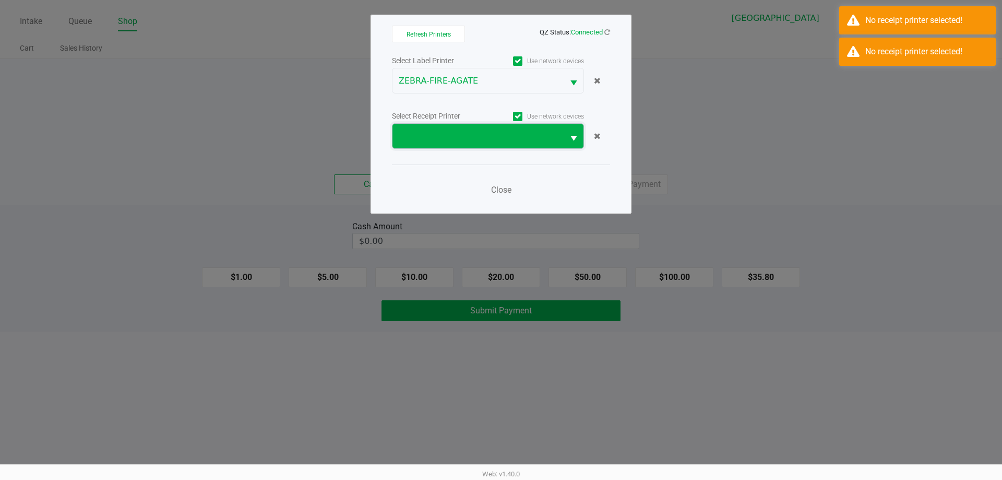
click at [434, 140] on span at bounding box center [478, 136] width 159 height 13
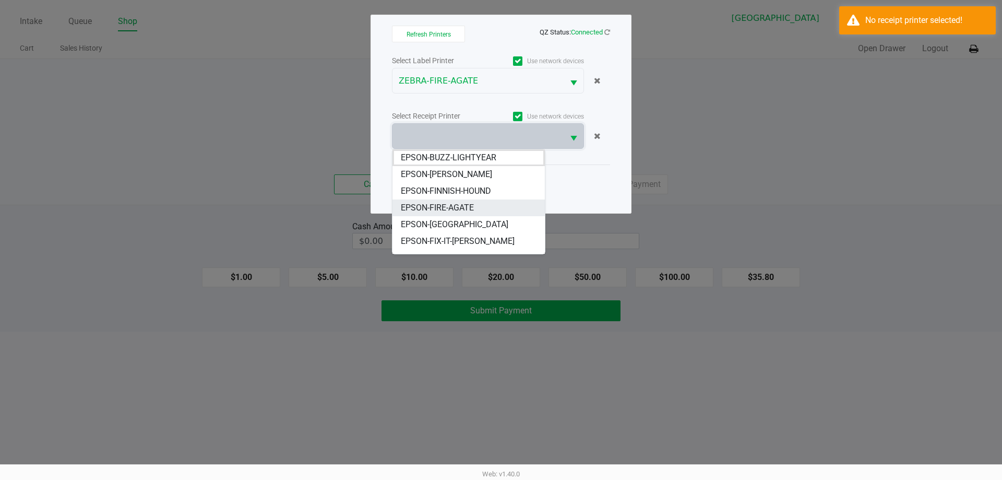
click at [435, 207] on span "EPSON-FIRE-AGATE" at bounding box center [437, 208] width 73 height 13
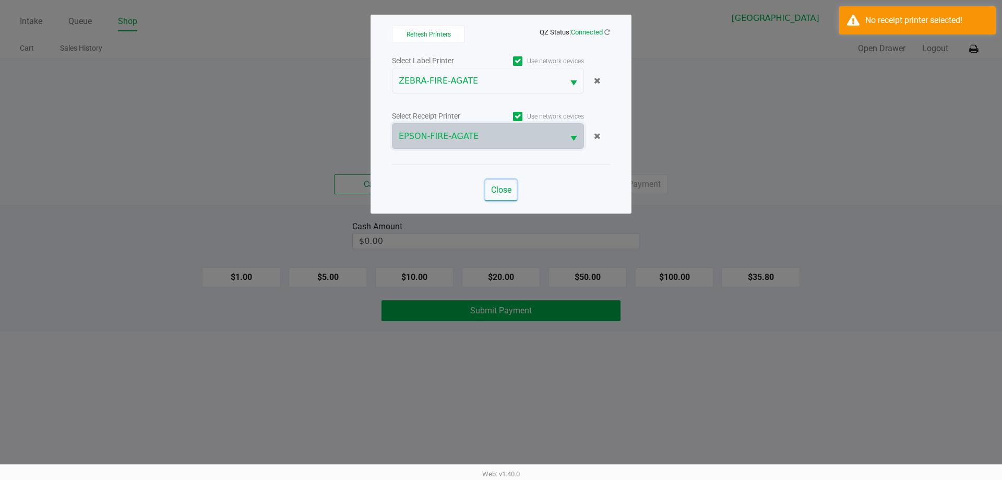
click at [501, 192] on span "Close" at bounding box center [501, 190] width 20 height 10
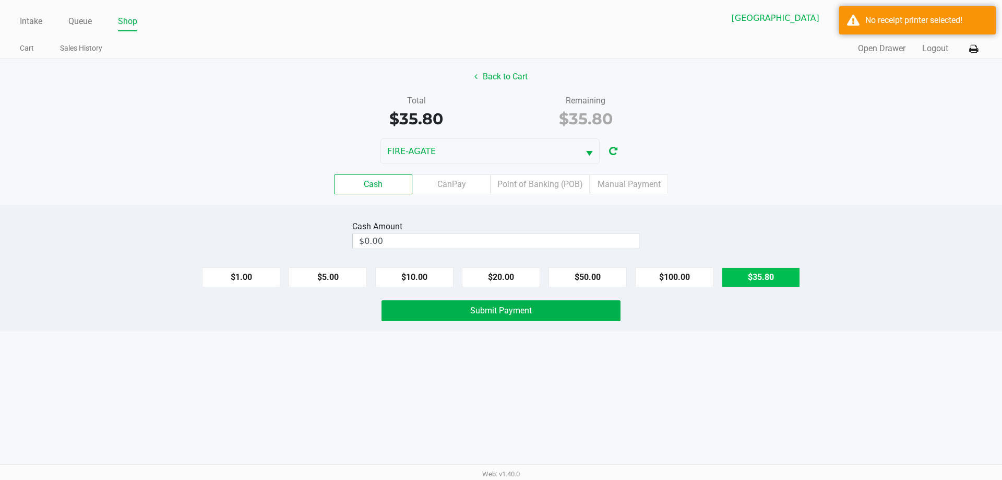
click at [755, 280] on button "$35.80" at bounding box center [761, 277] width 78 height 20
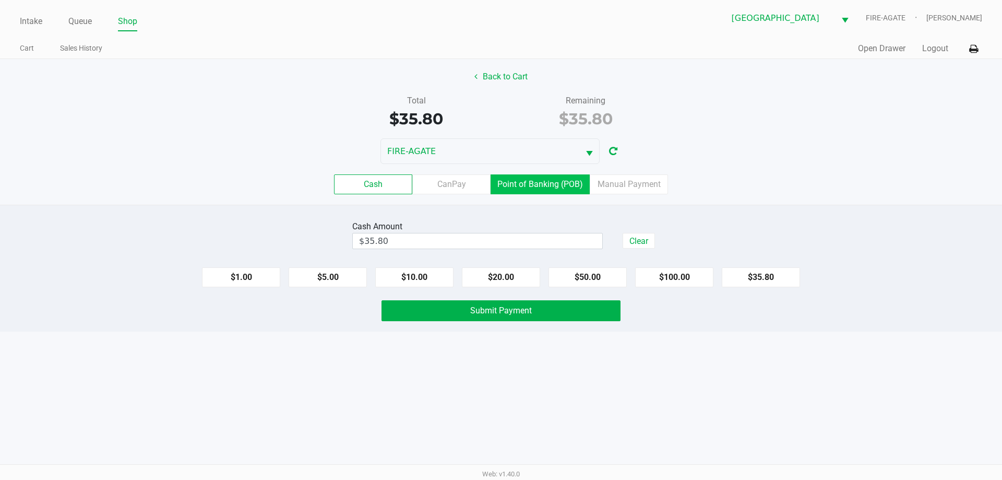
click at [528, 179] on label "Point of Banking (POB)" at bounding box center [540, 184] width 99 height 20
click at [0, 0] on 7 "Point of Banking (POB)" at bounding box center [0, 0] width 0 height 0
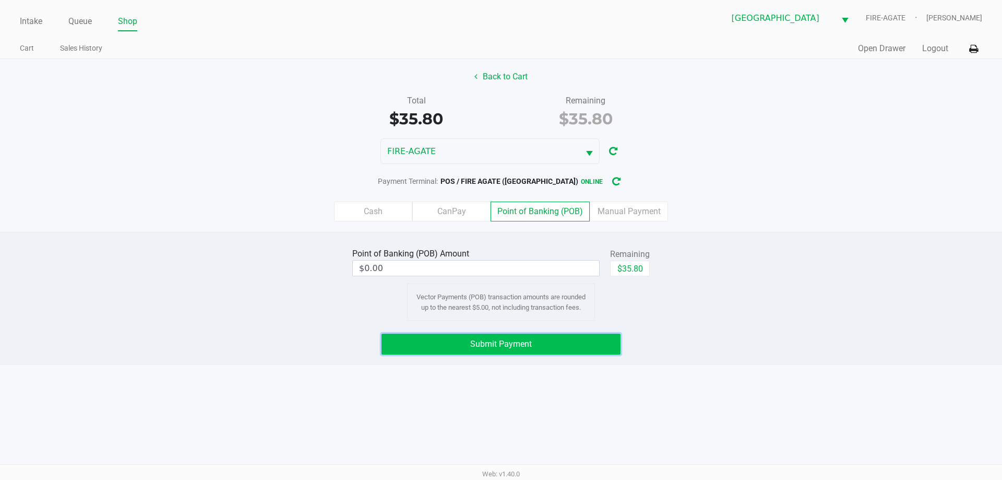
click at [468, 349] on button "Submit Payment" at bounding box center [501, 344] width 239 height 21
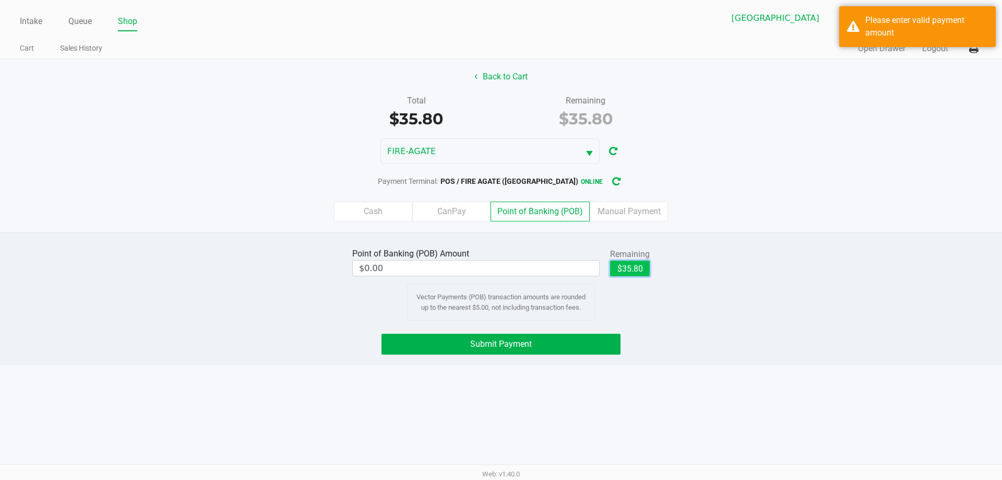
click at [611, 265] on button "$35.80" at bounding box center [630, 269] width 40 height 16
type input "$35.80"
click at [574, 344] on button "Submit Payment" at bounding box center [501, 344] width 239 height 21
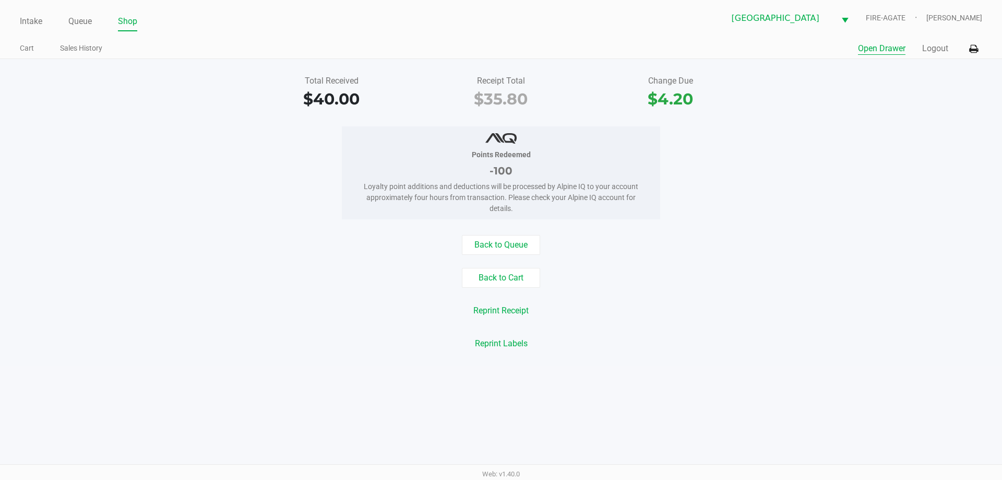
click at [877, 50] on button "Open Drawer" at bounding box center [882, 48] width 48 height 13
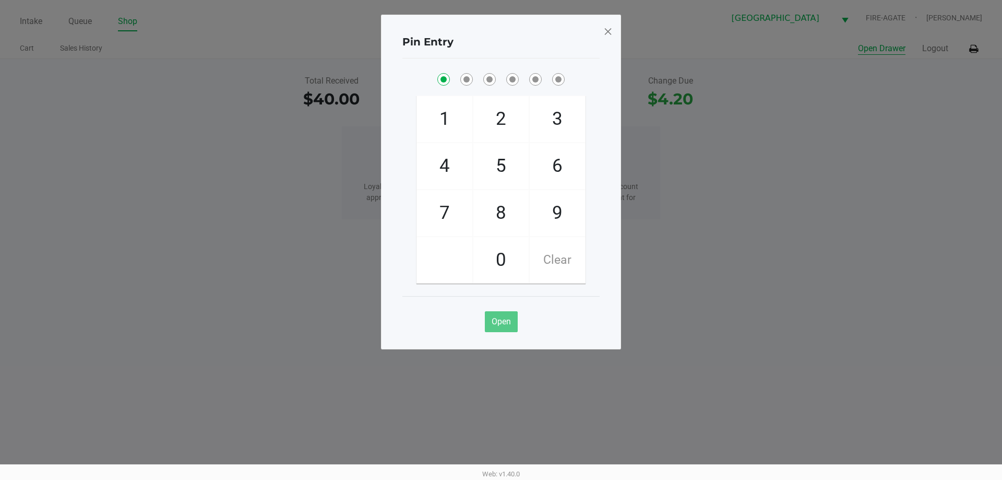
checkbox input "true"
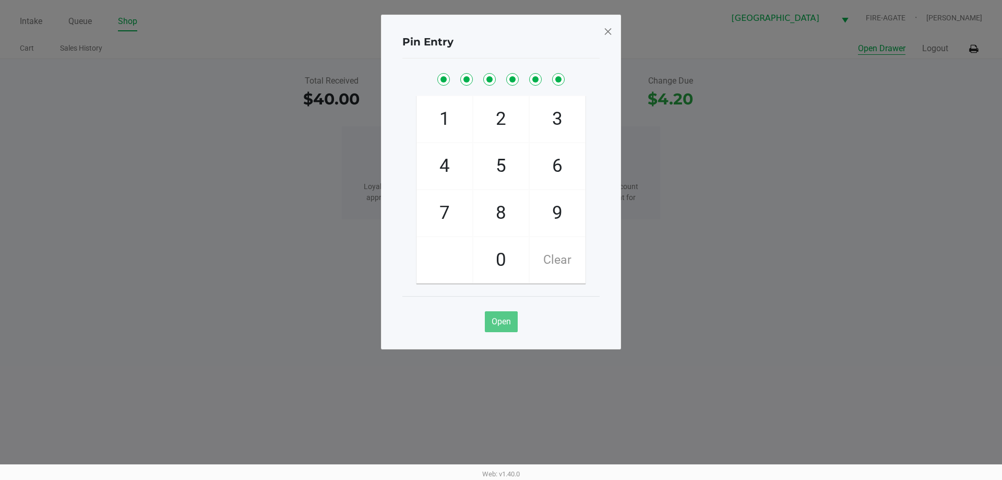
checkbox input "true"
click at [610, 28] on span at bounding box center [608, 31] width 9 height 17
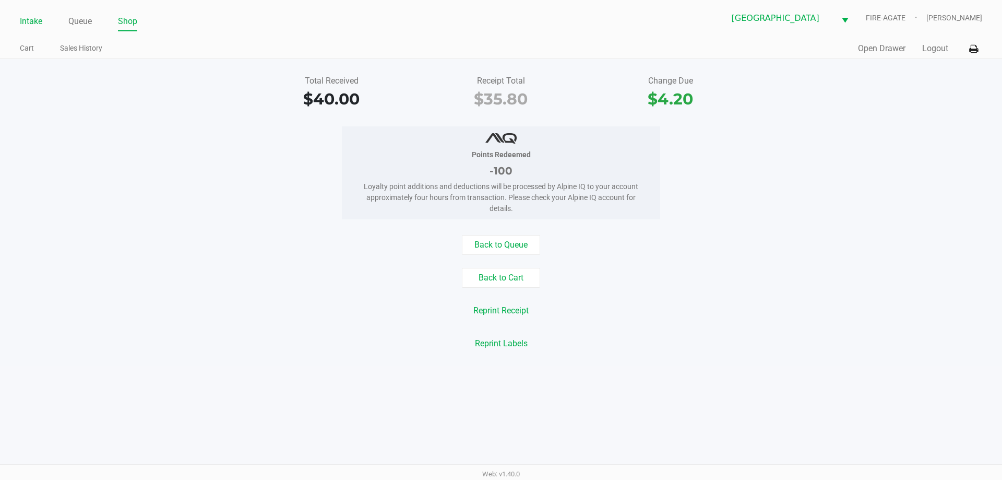
click at [30, 22] on link "Intake" at bounding box center [31, 21] width 22 height 15
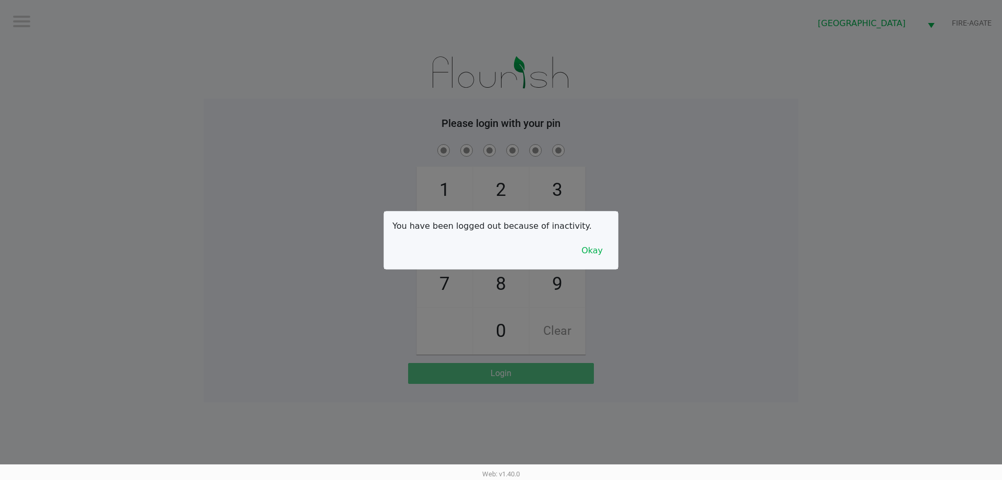
click at [599, 246] on button "Okay" at bounding box center [592, 251] width 35 height 20
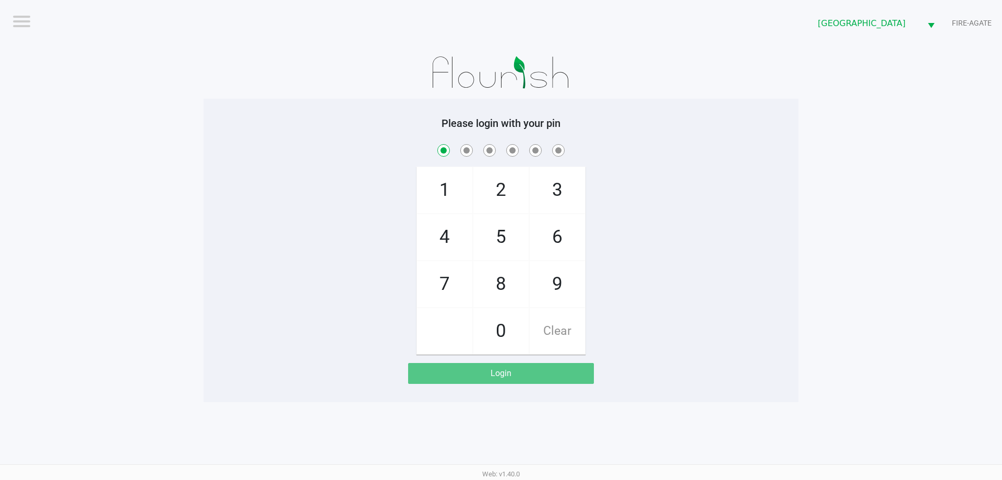
checkbox input "true"
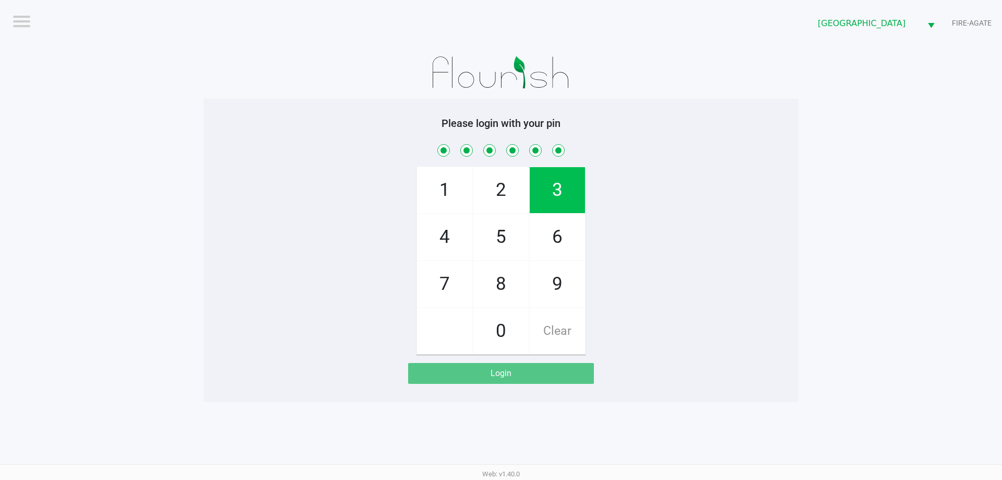
checkbox input "true"
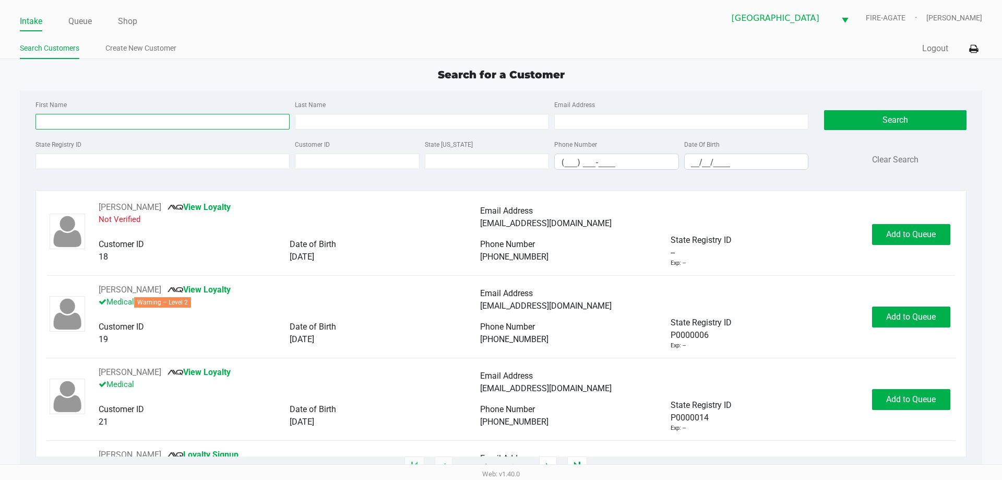
click at [91, 119] on input "First Name" at bounding box center [163, 122] width 254 height 16
type input "[PERSON_NAME]"
click at [889, 119] on button "Search" at bounding box center [895, 120] width 142 height 20
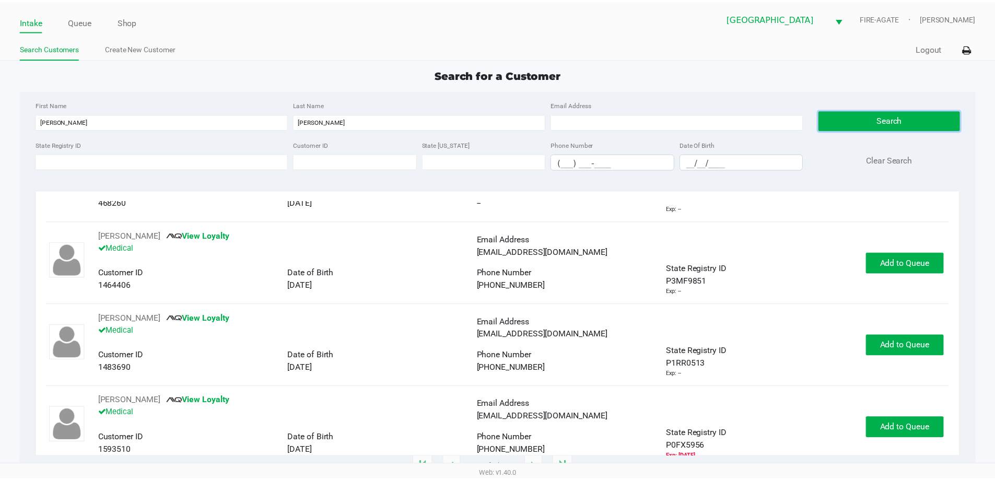
scroll to position [313, 0]
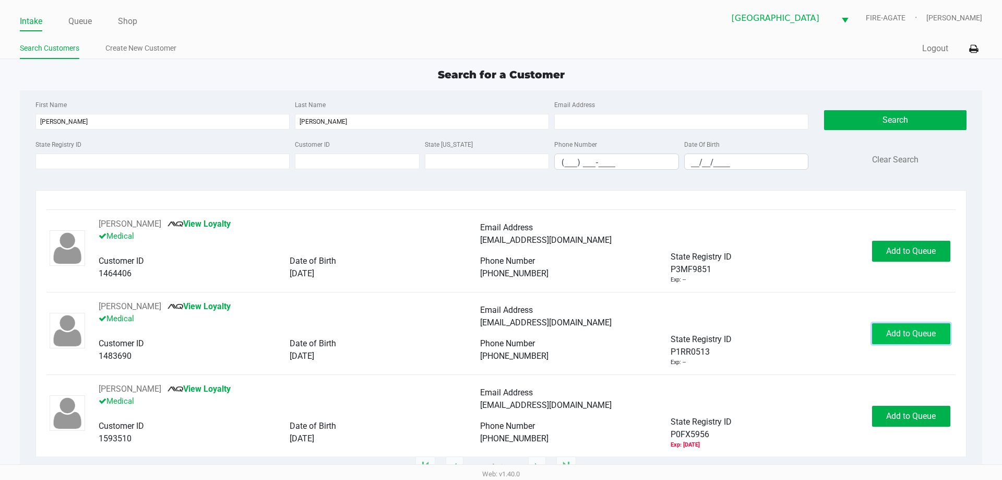
click at [891, 334] on span "Add to Queue" at bounding box center [912, 333] width 50 height 10
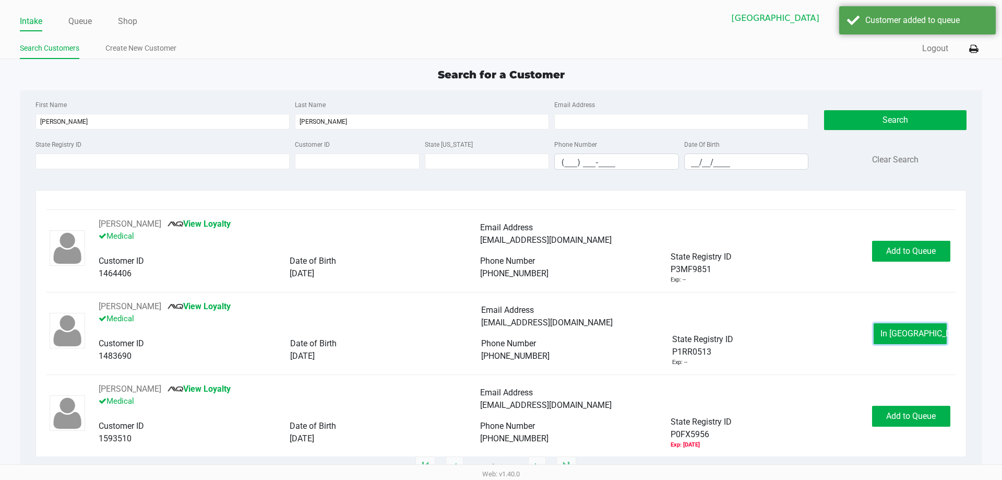
click at [895, 327] on button "In [GEOGRAPHIC_DATA]" at bounding box center [910, 333] width 73 height 21
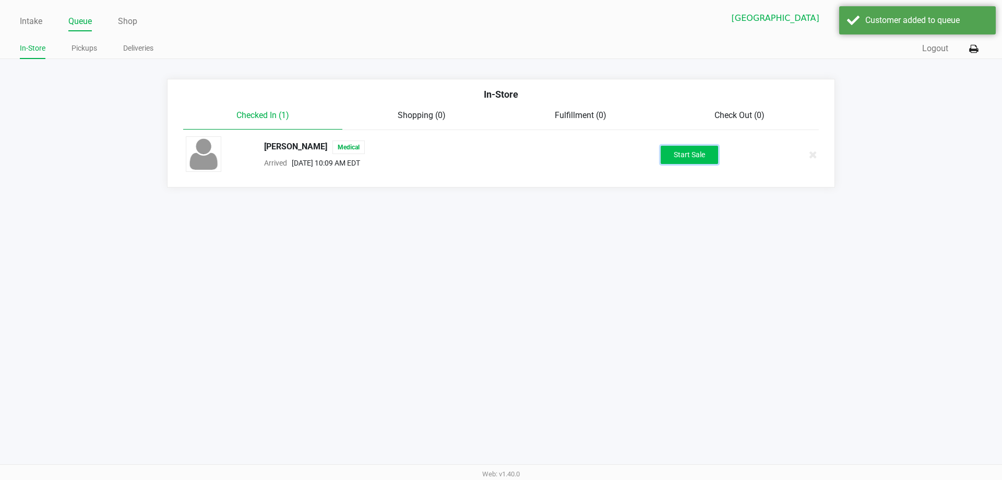
click at [664, 157] on button "Start Sale" at bounding box center [689, 155] width 57 height 18
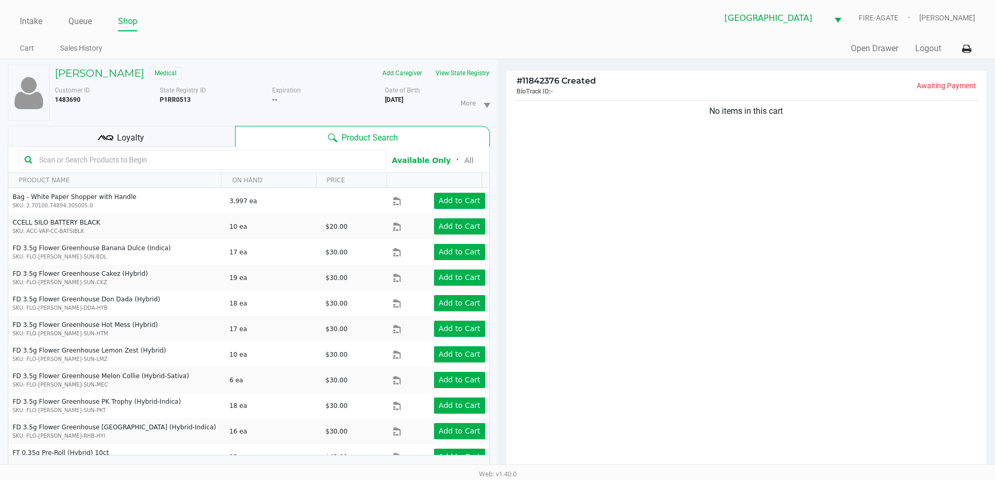
click at [163, 140] on div "Loyalty" at bounding box center [121, 136] width 227 height 21
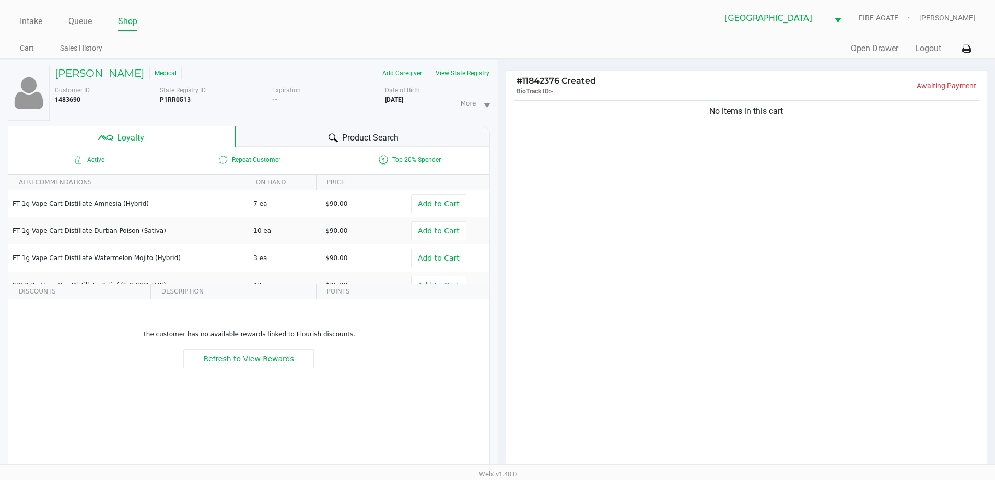
click at [352, 140] on span "Product Search" at bounding box center [370, 138] width 56 height 13
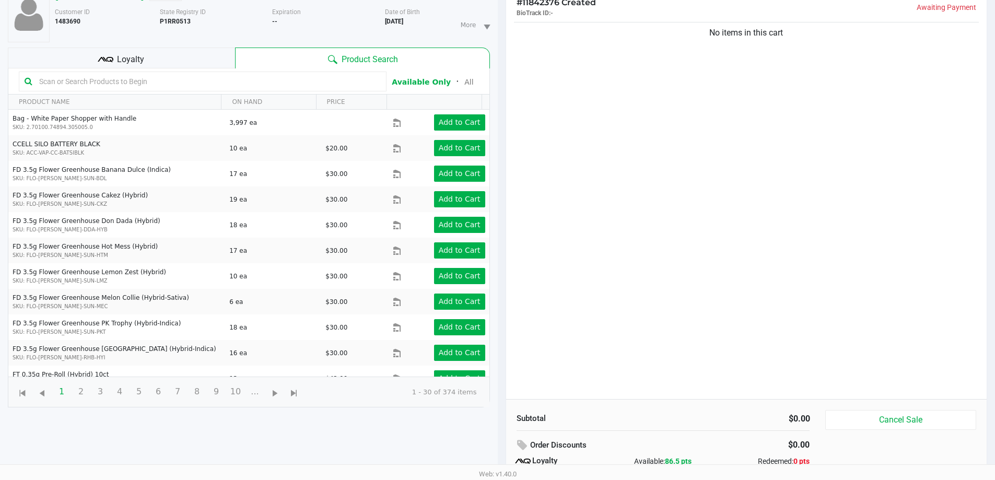
scroll to position [73, 0]
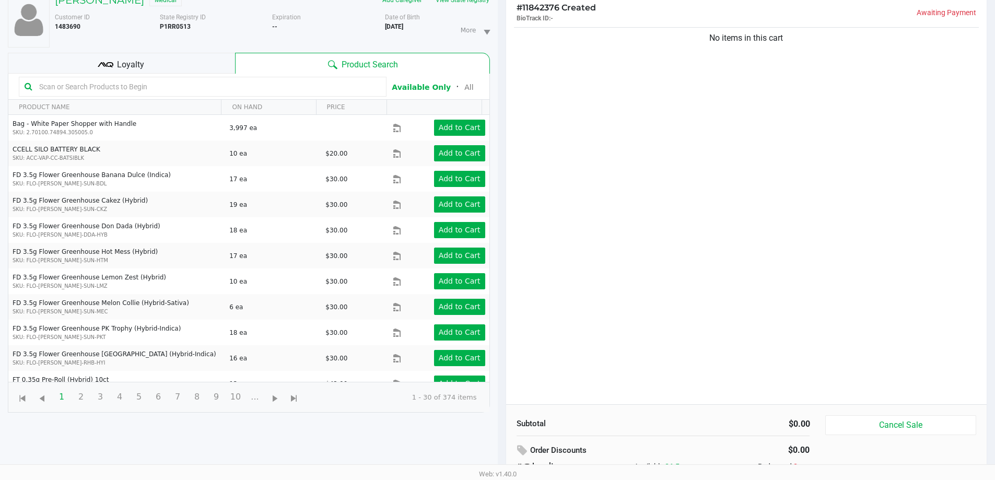
click at [196, 66] on div "Loyalty" at bounding box center [121, 63] width 227 height 21
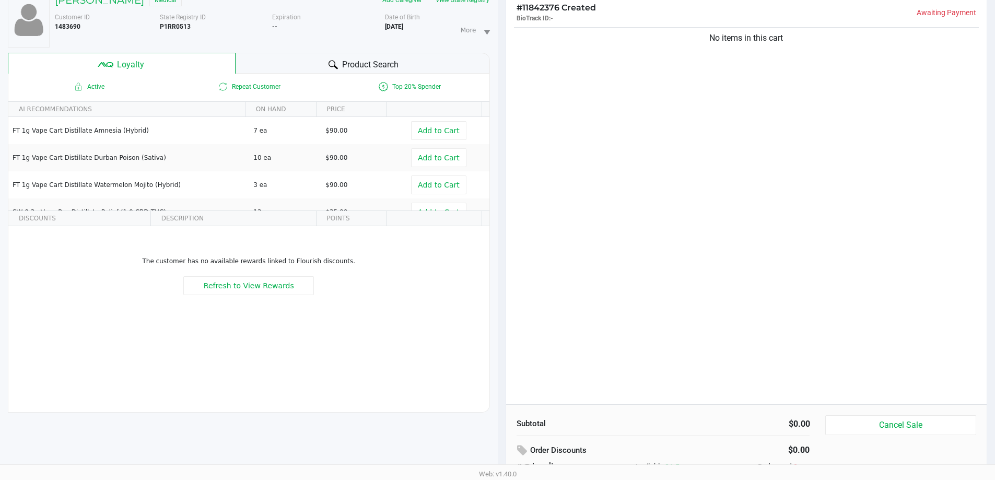
click at [297, 63] on div "Product Search" at bounding box center [362, 63] width 254 height 21
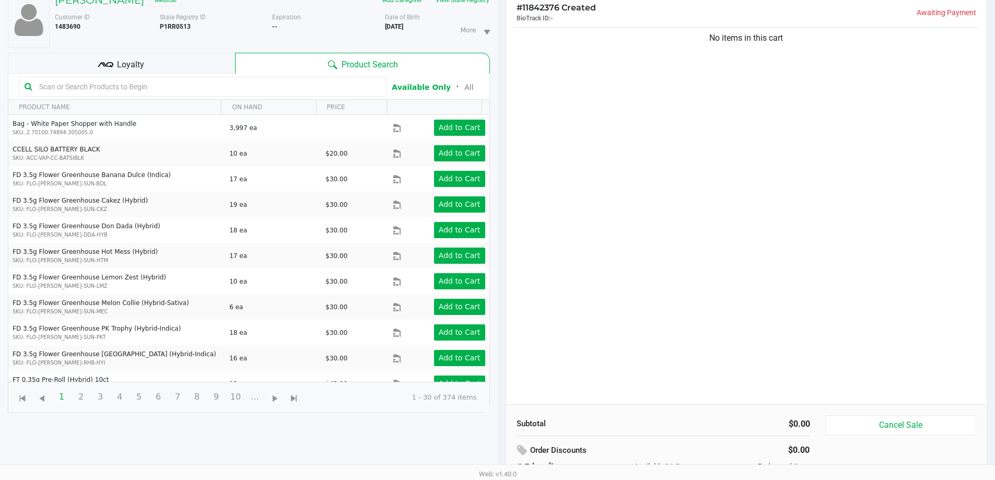
click at [126, 61] on span "Loyalty" at bounding box center [130, 64] width 27 height 13
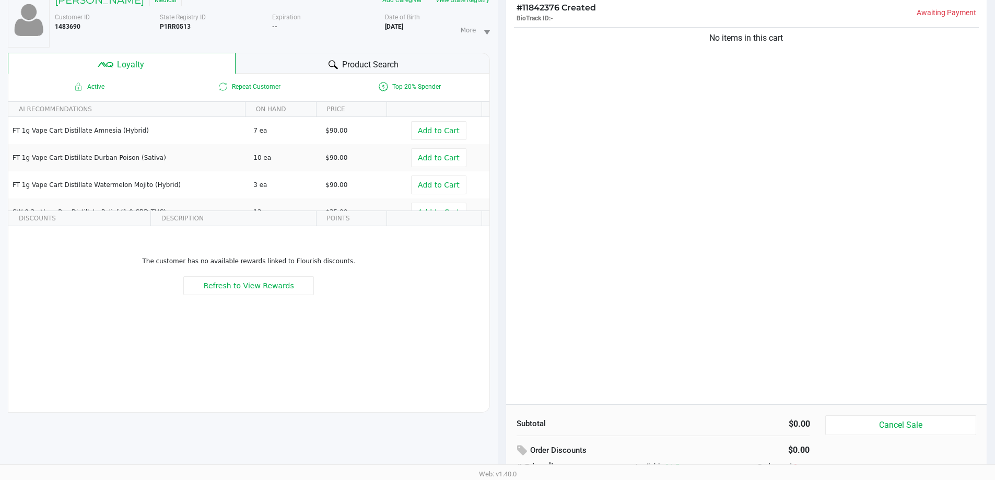
click at [332, 64] on icon at bounding box center [332, 64] width 9 height 9
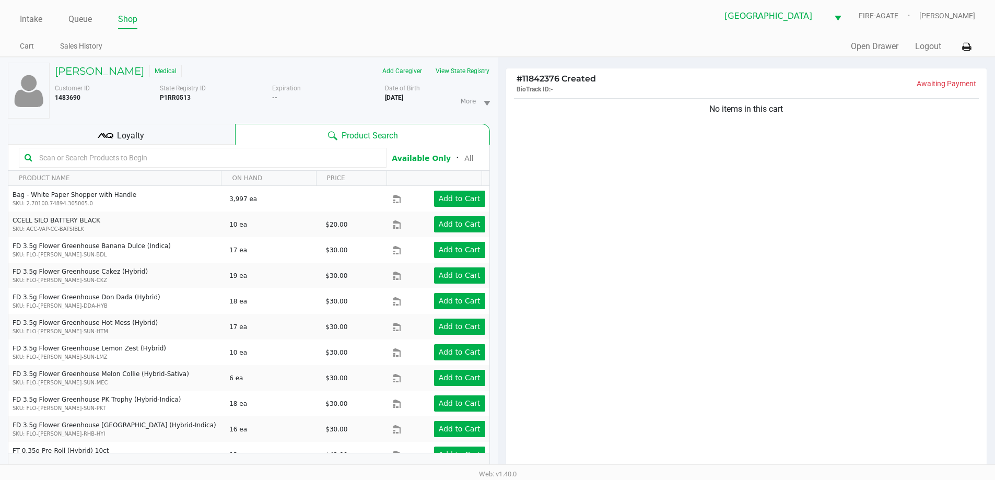
scroll to position [0, 0]
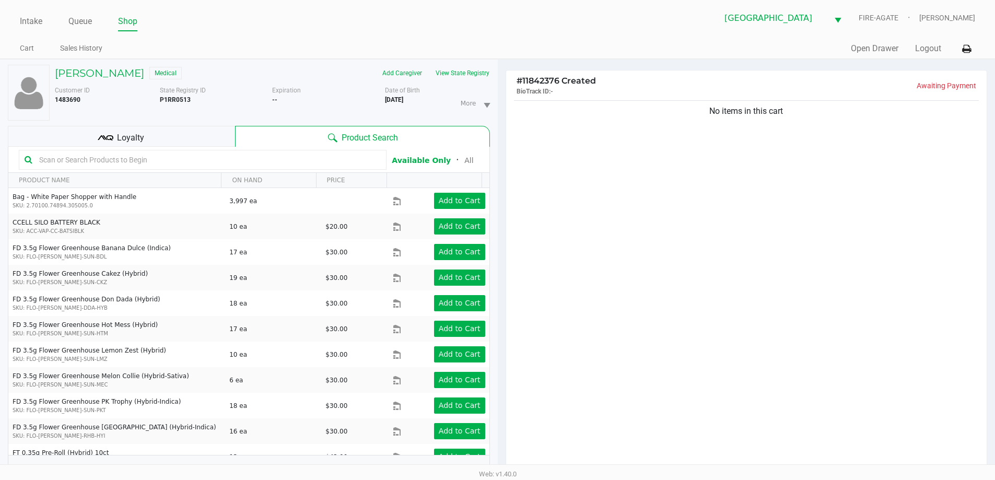
click at [91, 80] on div "[PERSON_NAME] Medical" at bounding box center [159, 73] width 225 height 17
click at [98, 75] on h5 "[PERSON_NAME]" at bounding box center [99, 73] width 89 height 13
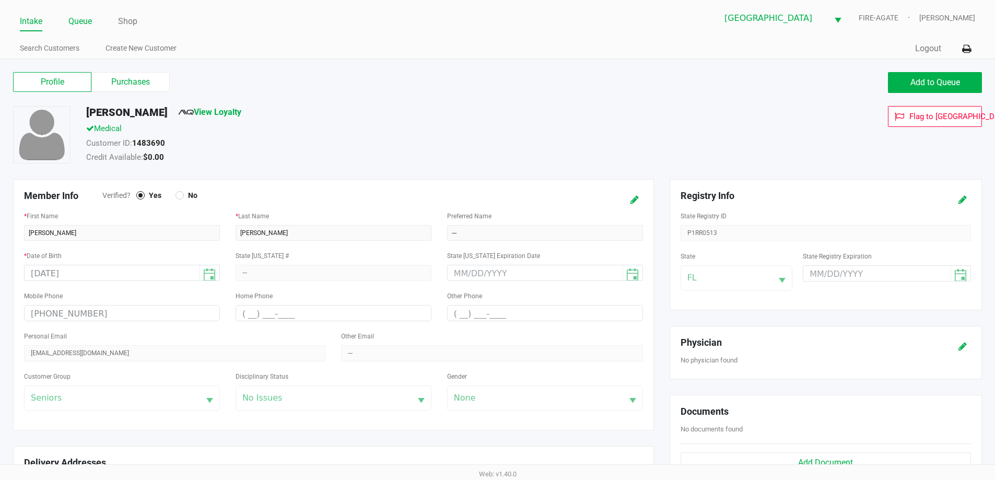
click at [74, 19] on link "Queue" at bounding box center [79, 21] width 23 height 15
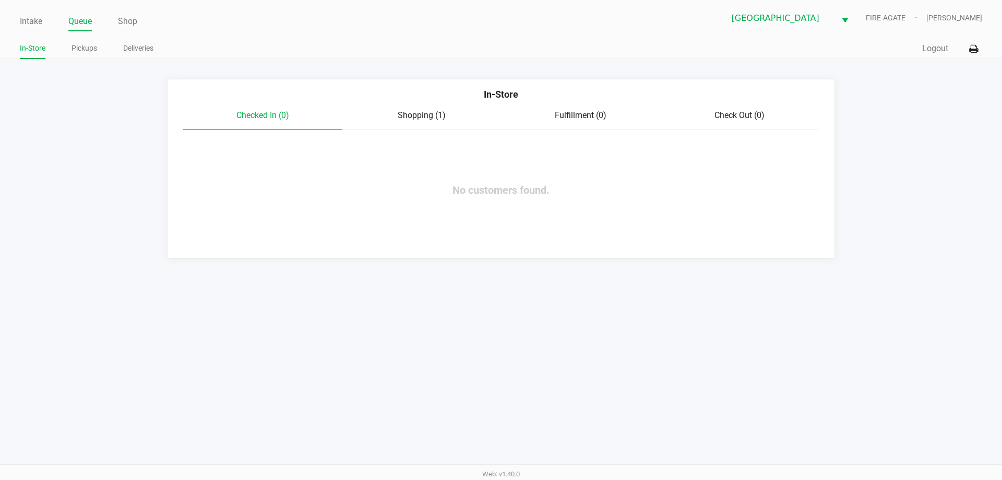
click at [417, 119] on span "Shopping (1)" at bounding box center [422, 115] width 48 height 10
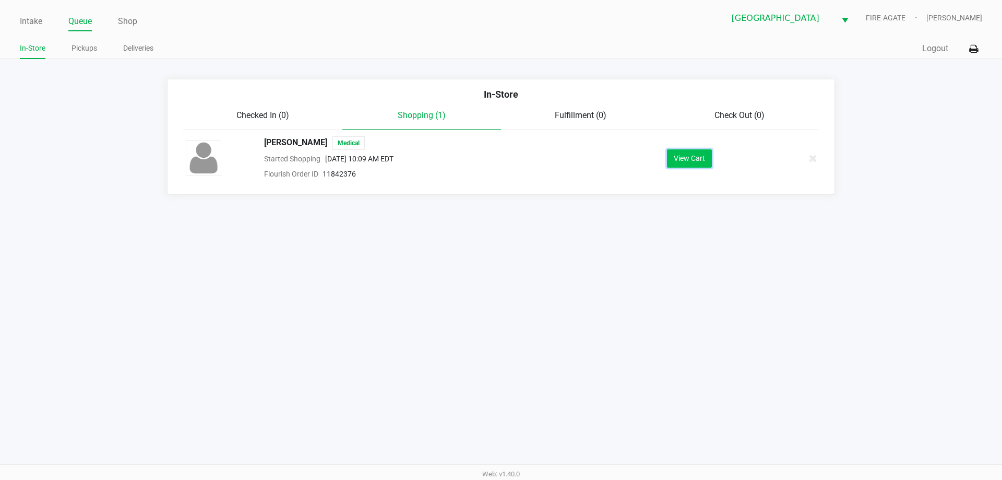
click at [684, 163] on button "View Cart" at bounding box center [689, 158] width 45 height 18
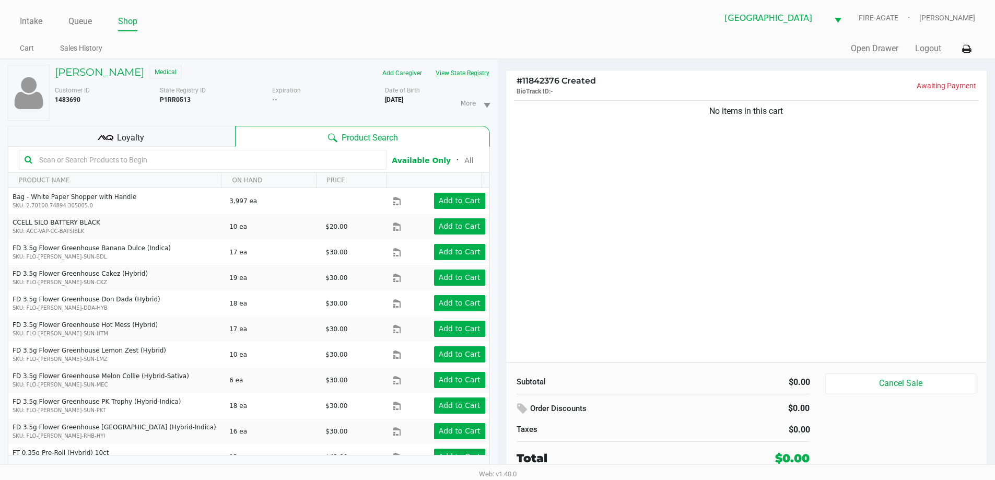
click at [455, 73] on button "View State Registry" at bounding box center [459, 73] width 61 height 17
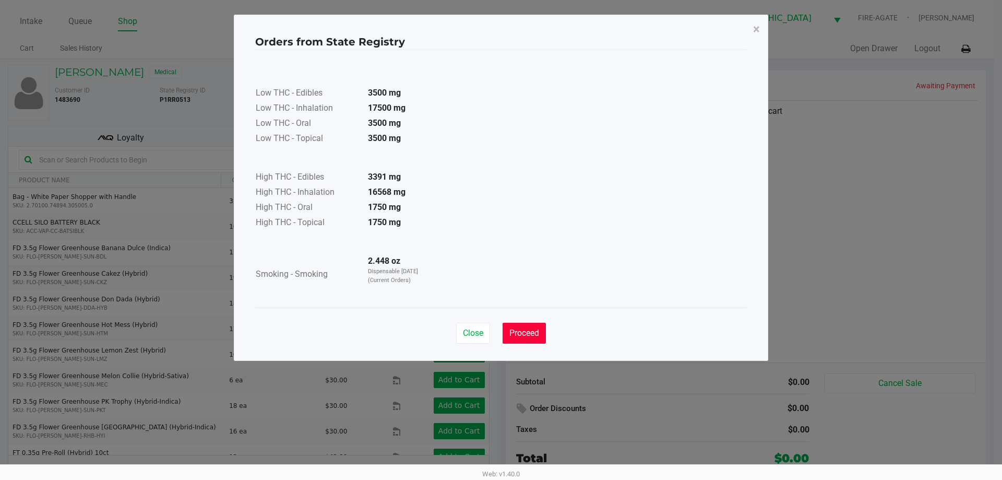
click at [536, 335] on span "Proceed" at bounding box center [525, 333] width 30 height 10
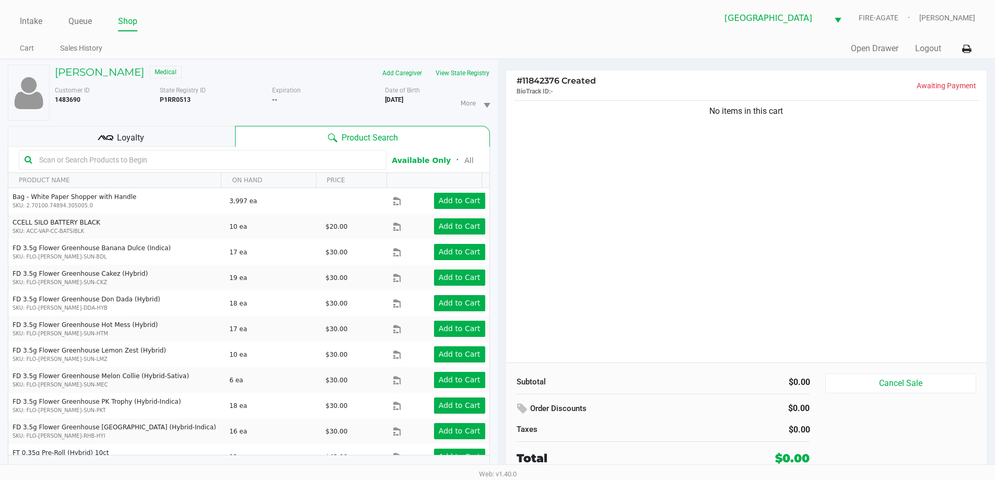
click at [152, 144] on div "Loyalty" at bounding box center [121, 136] width 227 height 21
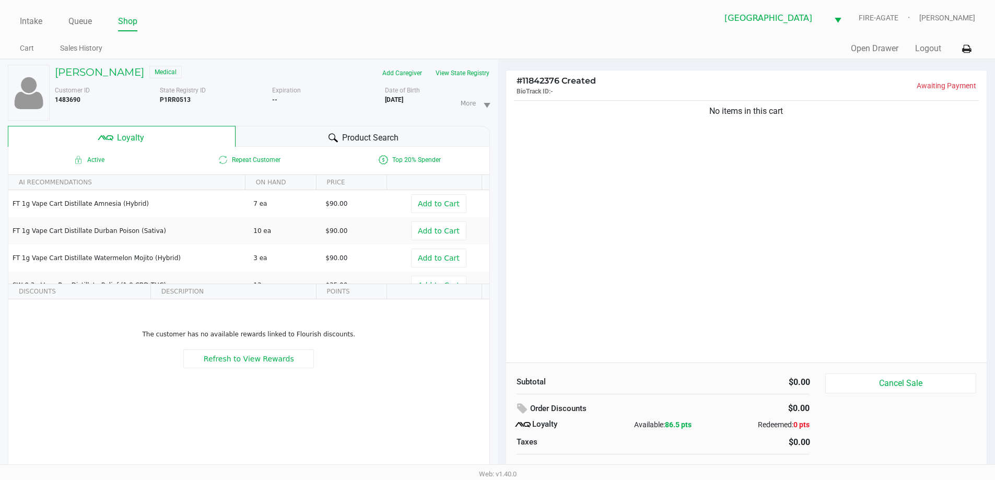
click at [321, 137] on div "Product Search" at bounding box center [362, 136] width 254 height 21
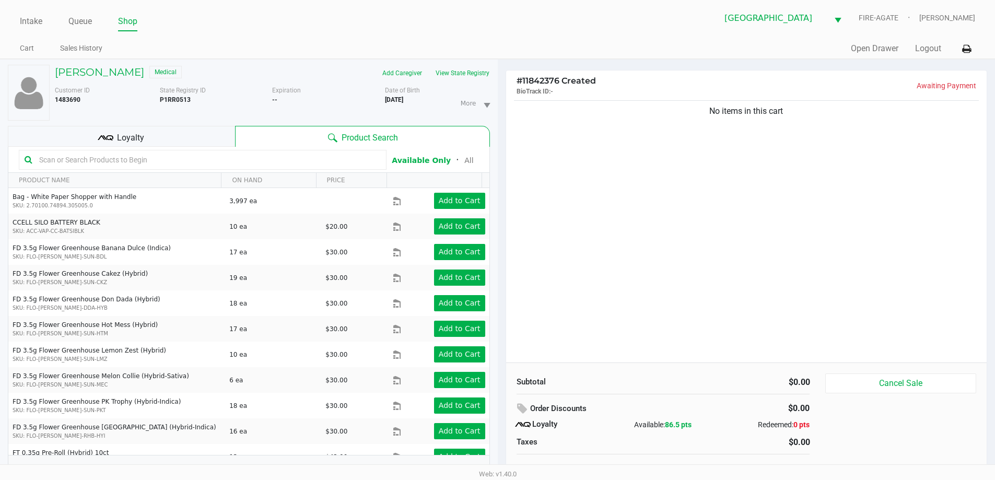
click at [156, 137] on div "Loyalty" at bounding box center [121, 136] width 227 height 21
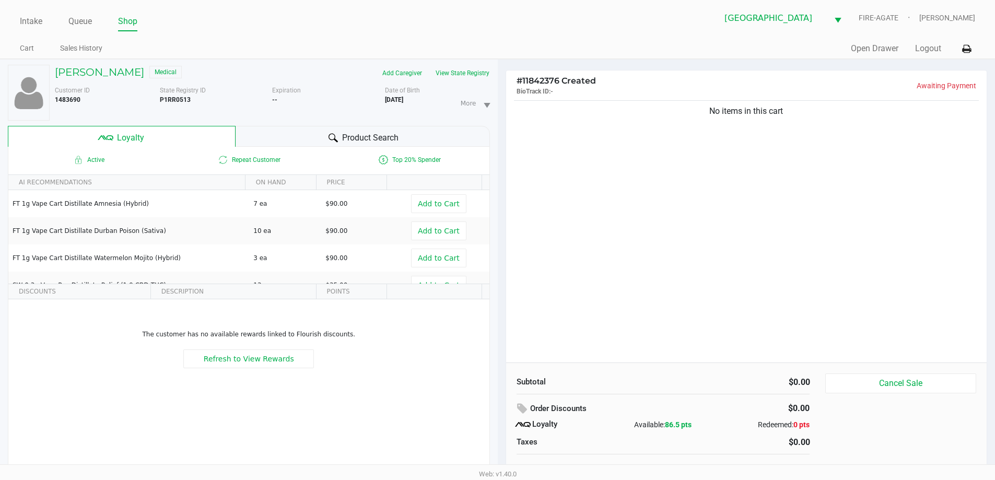
click at [333, 135] on icon at bounding box center [332, 137] width 9 height 9
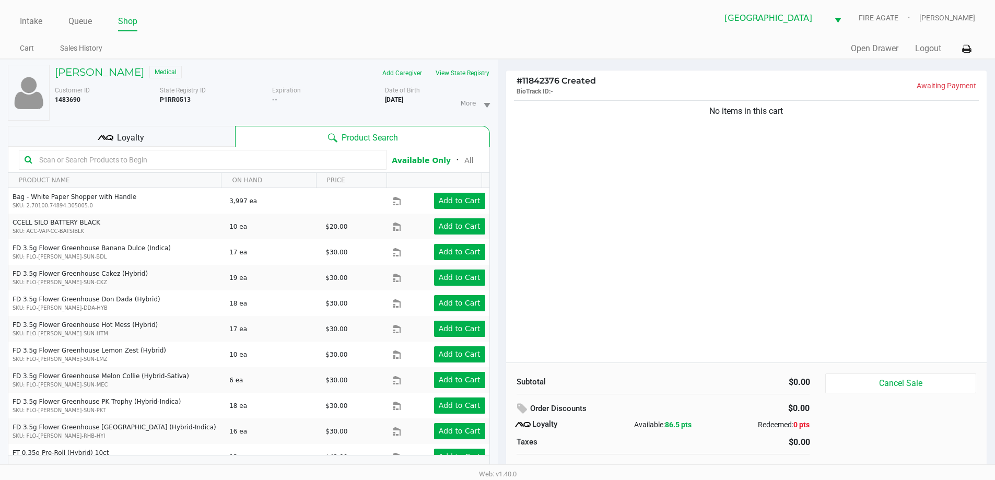
click at [216, 164] on input "text" at bounding box center [208, 160] width 346 height 16
click at [600, 235] on div "No items in this cart" at bounding box center [746, 230] width 481 height 264
click at [84, 159] on input "text" at bounding box center [208, 160] width 346 height 16
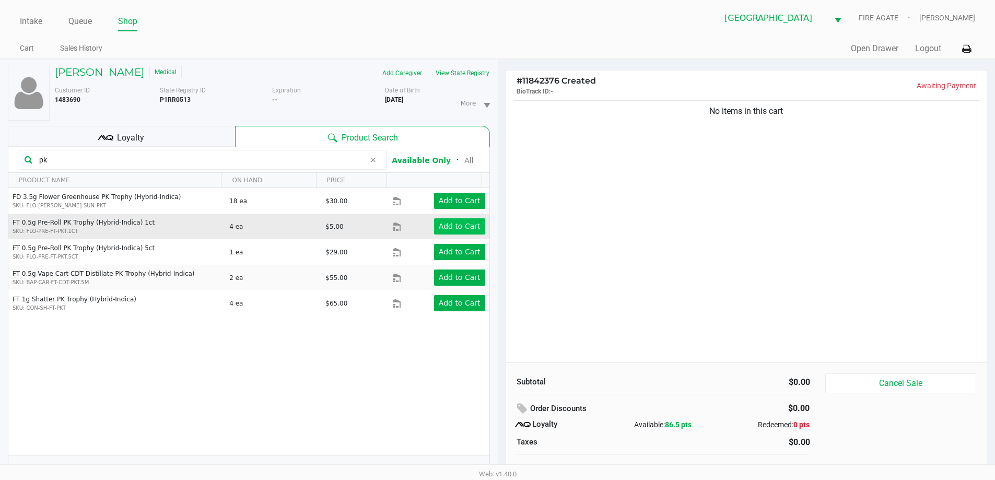
type input "pk"
click at [455, 227] on app-button-loader "Add to Cart" at bounding box center [460, 226] width 42 height 8
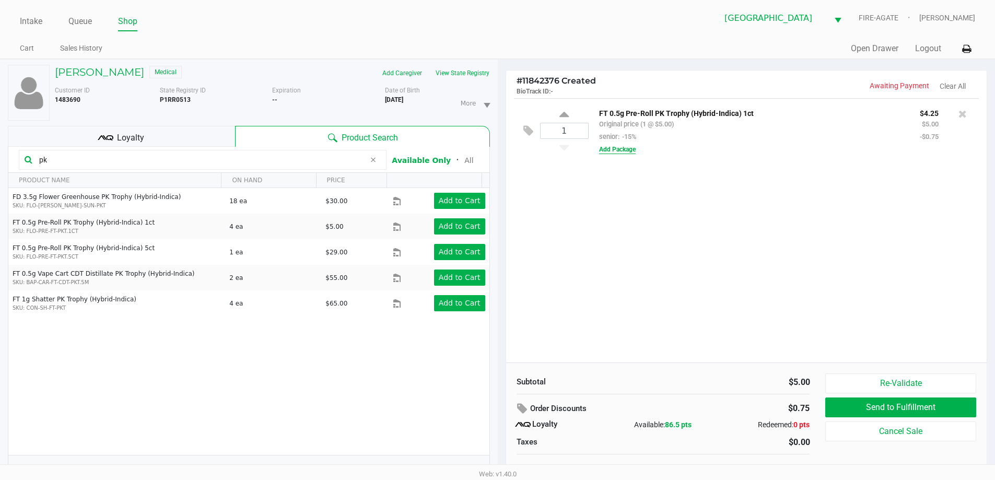
click at [618, 150] on button "Add Package" at bounding box center [617, 149] width 37 height 9
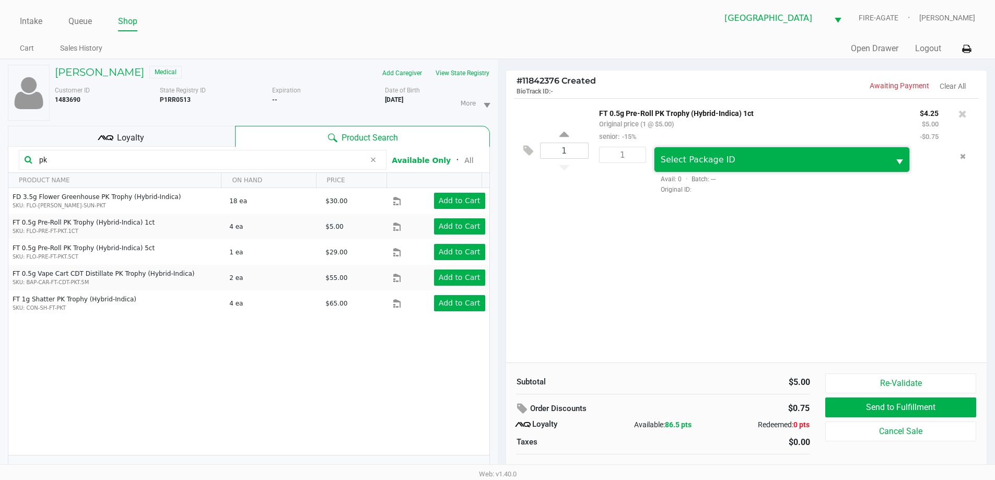
click at [681, 155] on span "Select Package ID" at bounding box center [697, 160] width 75 height 10
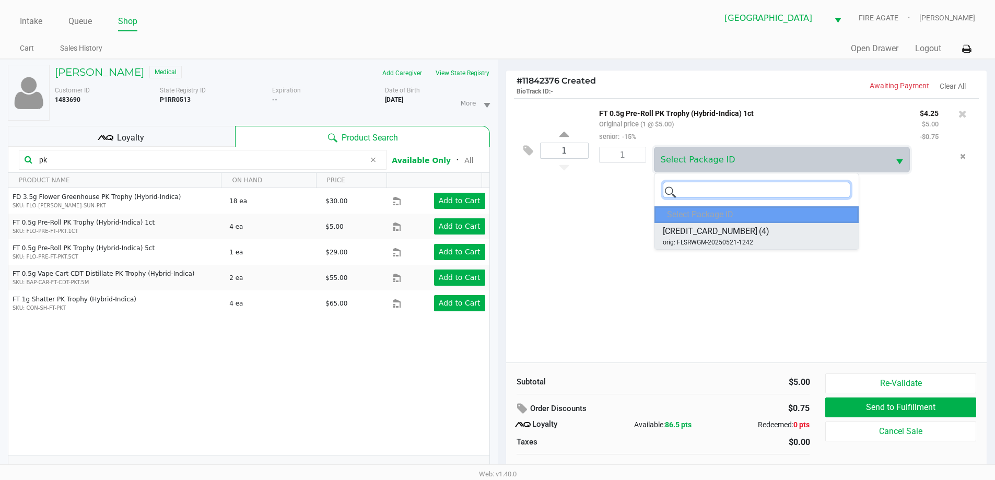
click at [670, 229] on span "[CREDIT_CARD_NUMBER]" at bounding box center [710, 231] width 95 height 13
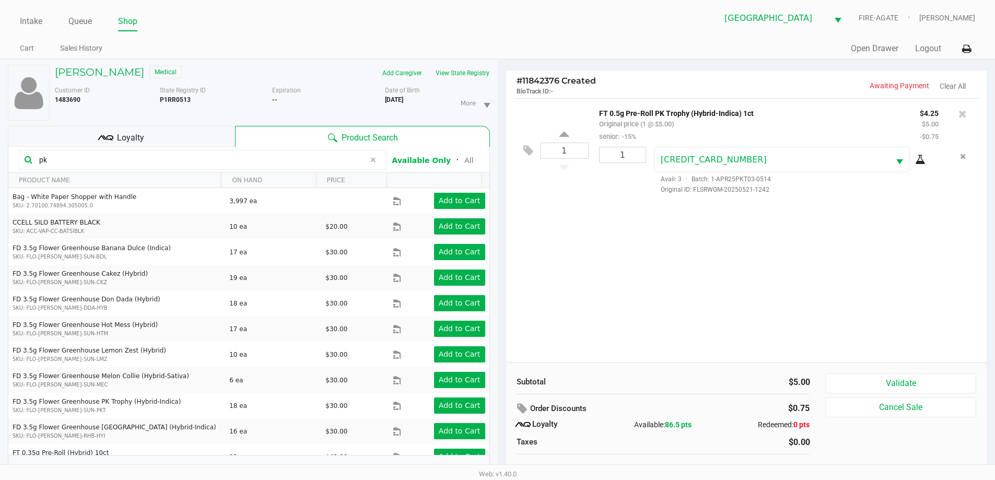
click at [568, 274] on div "1 FT 0.5g Pre-Roll PK Trophy (Hybrid-Indica) 1ct Original price (1 @ $5.00) sen…" at bounding box center [746, 230] width 481 height 264
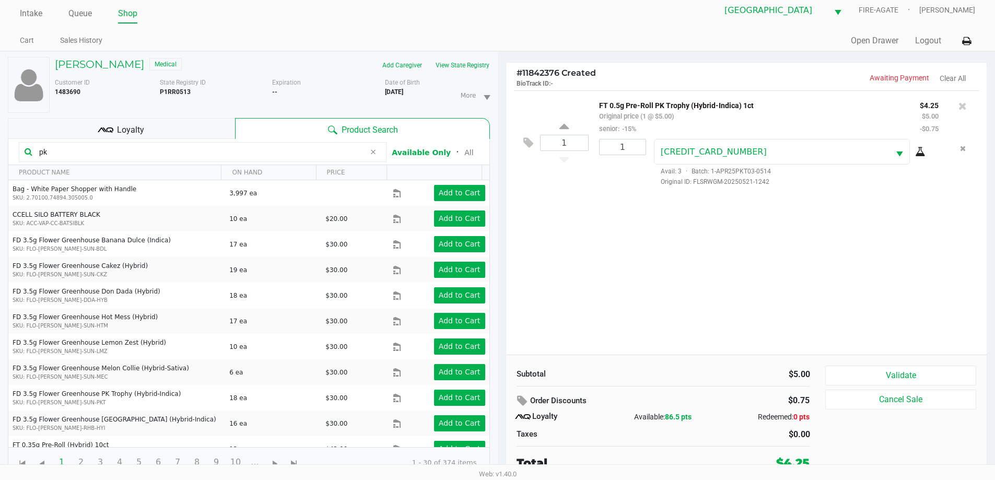
scroll to position [11, 0]
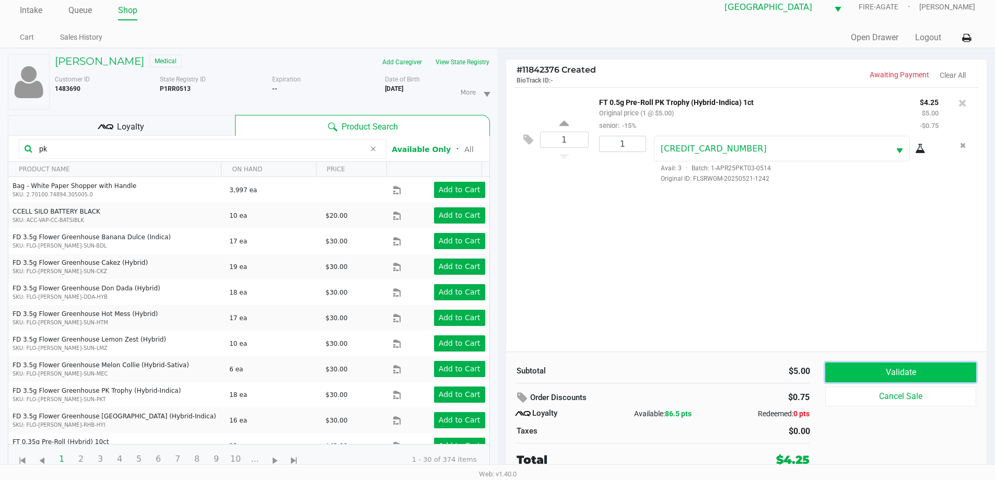
click at [848, 372] on button "Validate" at bounding box center [900, 372] width 150 height 20
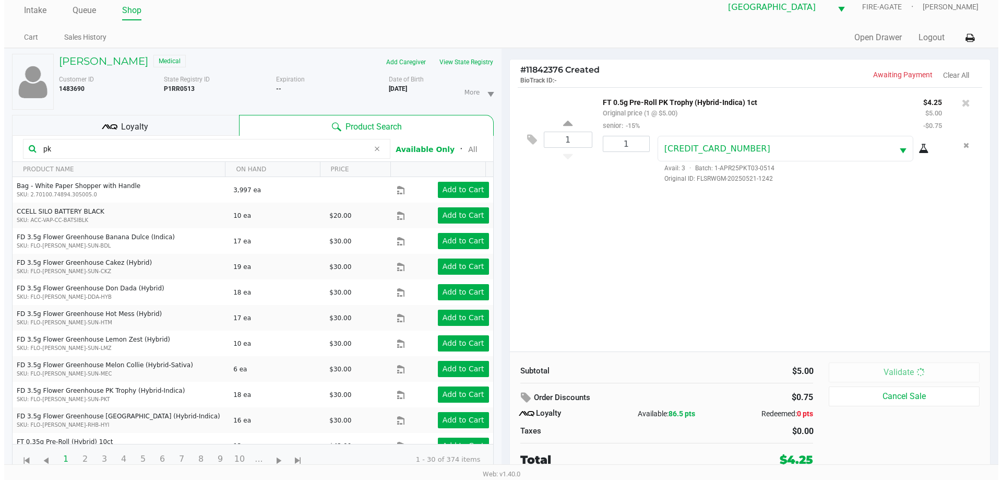
scroll to position [0, 0]
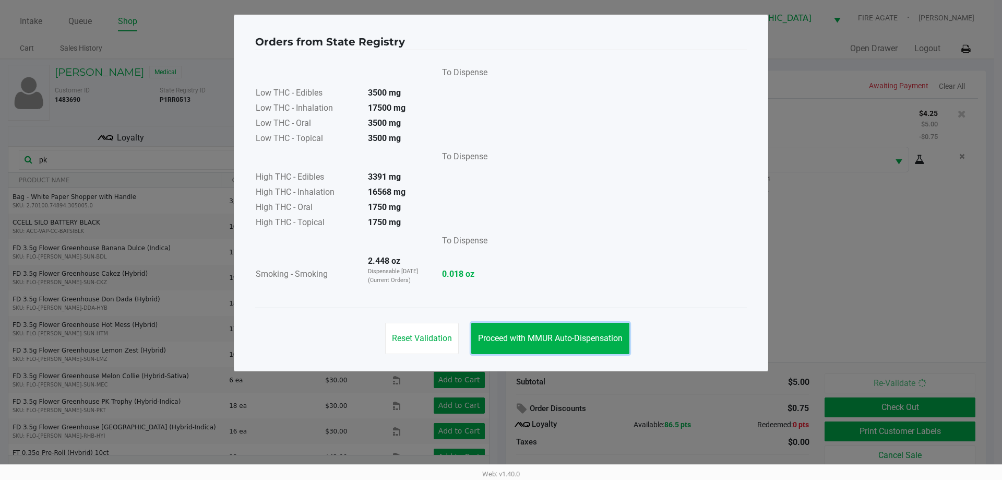
drag, startPoint x: 540, startPoint y: 344, endPoint x: 675, endPoint y: 271, distance: 153.0
click at [545, 344] on button "Proceed with MMUR Auto-Dispensation" at bounding box center [550, 338] width 158 height 31
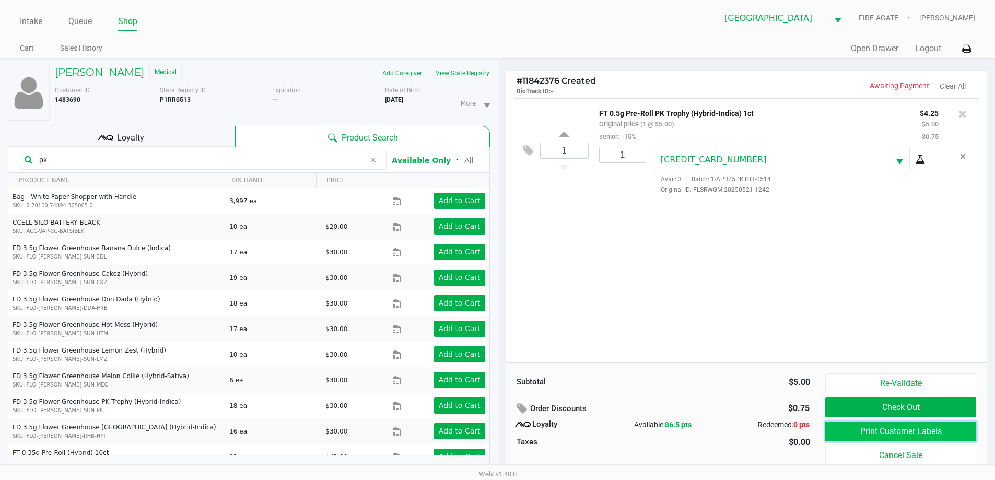
click at [840, 426] on button "Print Customer Labels" at bounding box center [900, 431] width 150 height 20
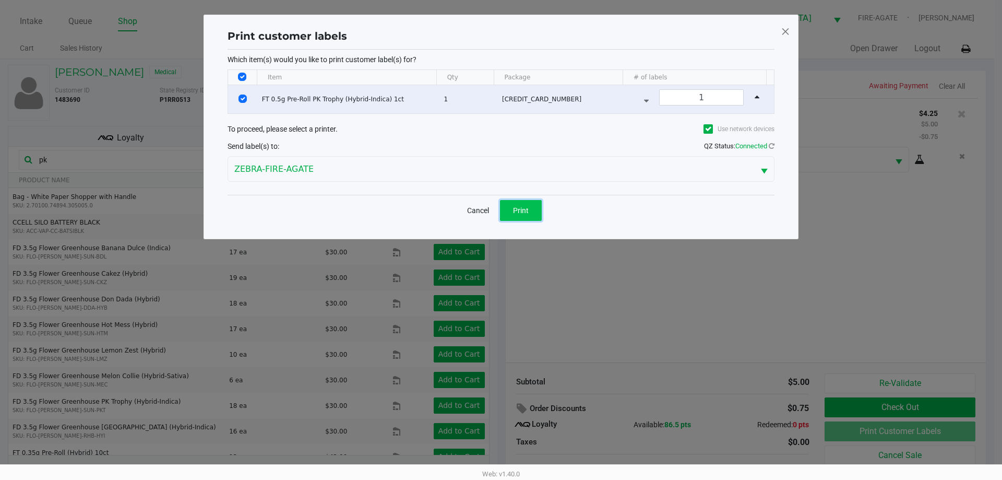
click at [509, 219] on button "Print" at bounding box center [521, 210] width 42 height 21
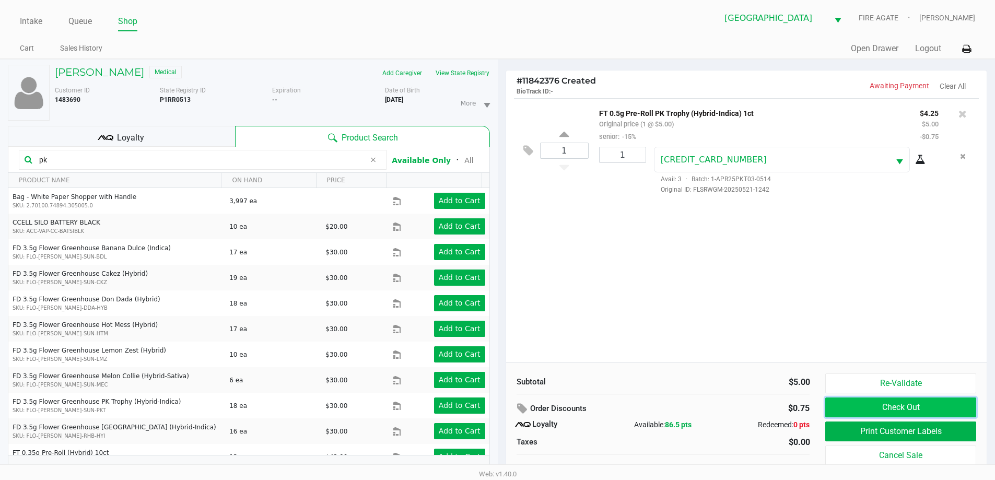
click at [895, 411] on button "Check Out" at bounding box center [900, 407] width 150 height 20
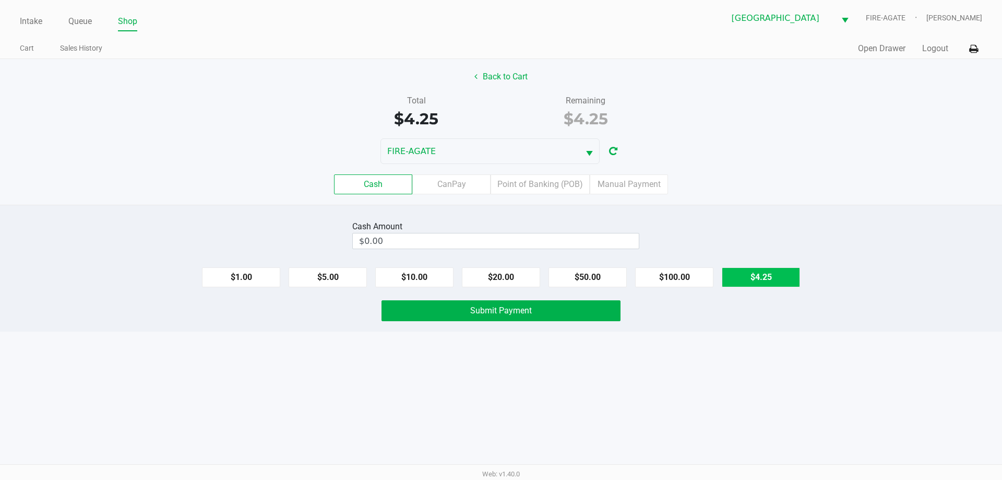
click at [767, 273] on button "$4.25" at bounding box center [761, 277] width 78 height 20
type input "$4.25"
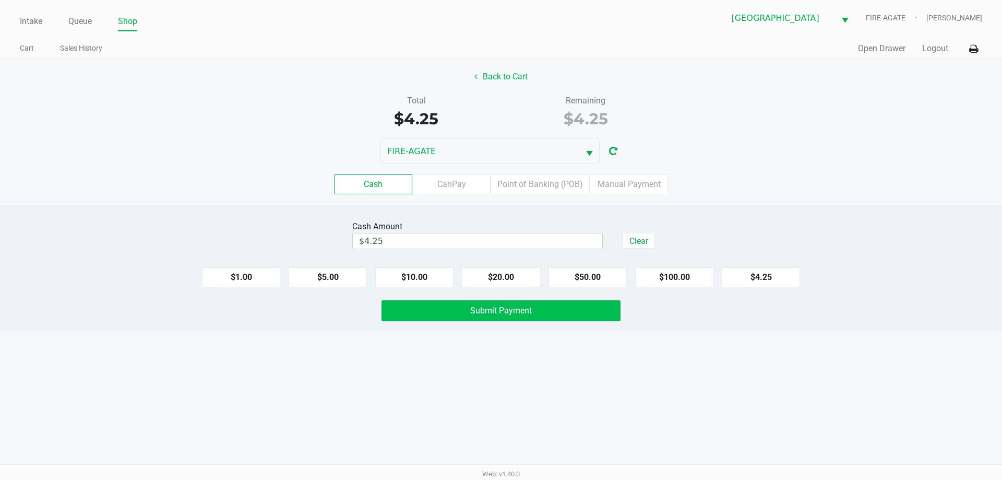
click at [526, 302] on button "Submit Payment" at bounding box center [501, 310] width 239 height 21
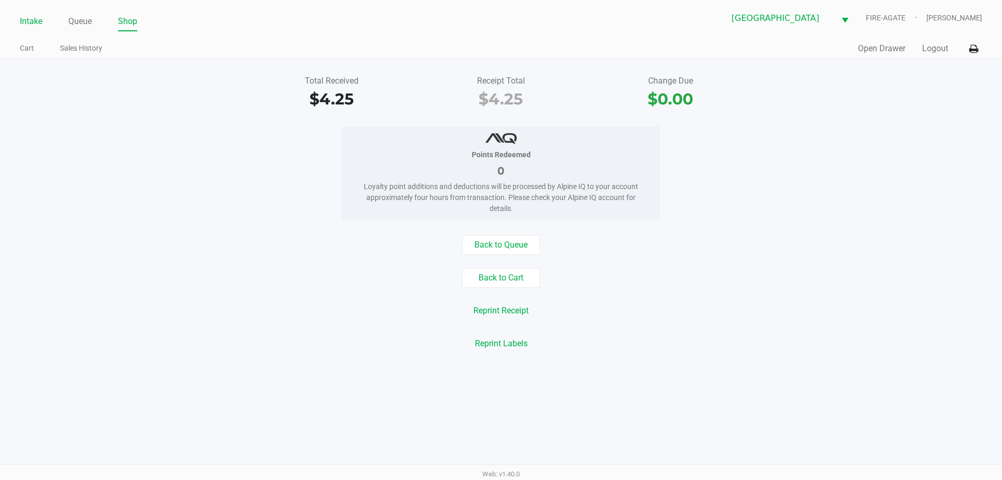
click at [28, 17] on link "Intake" at bounding box center [31, 21] width 22 height 15
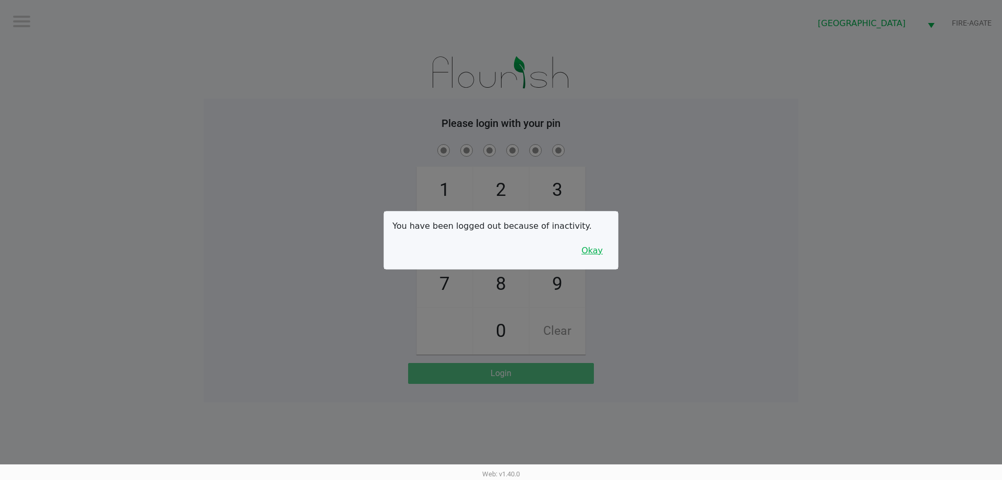
click at [598, 253] on button "Okay" at bounding box center [592, 251] width 35 height 20
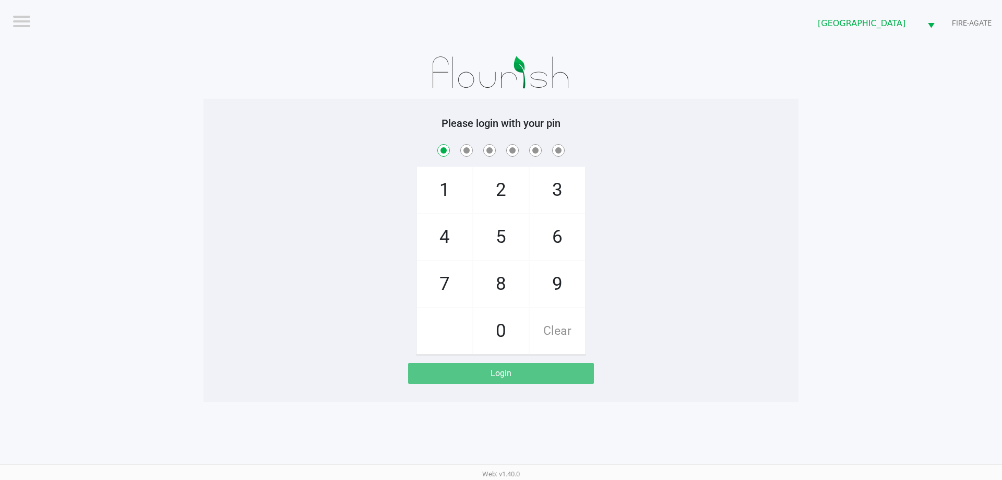
checkbox input "true"
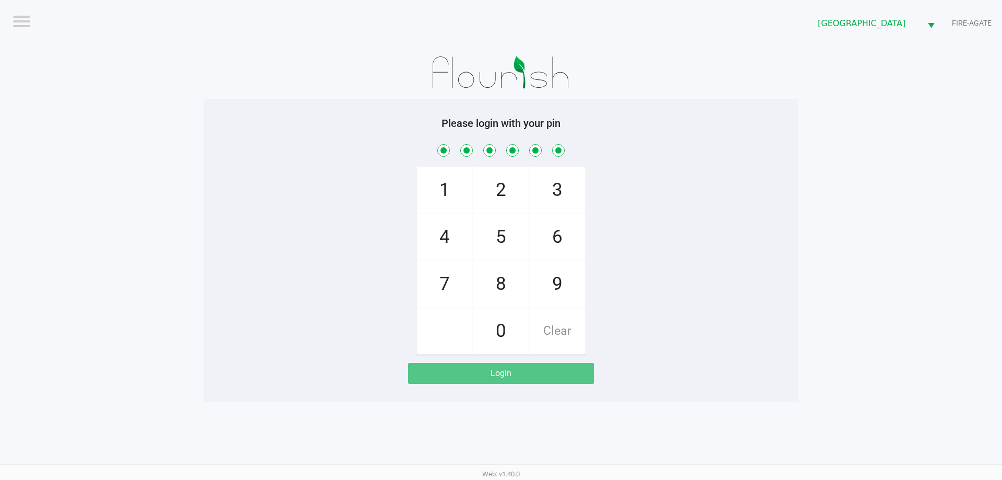
checkbox input "true"
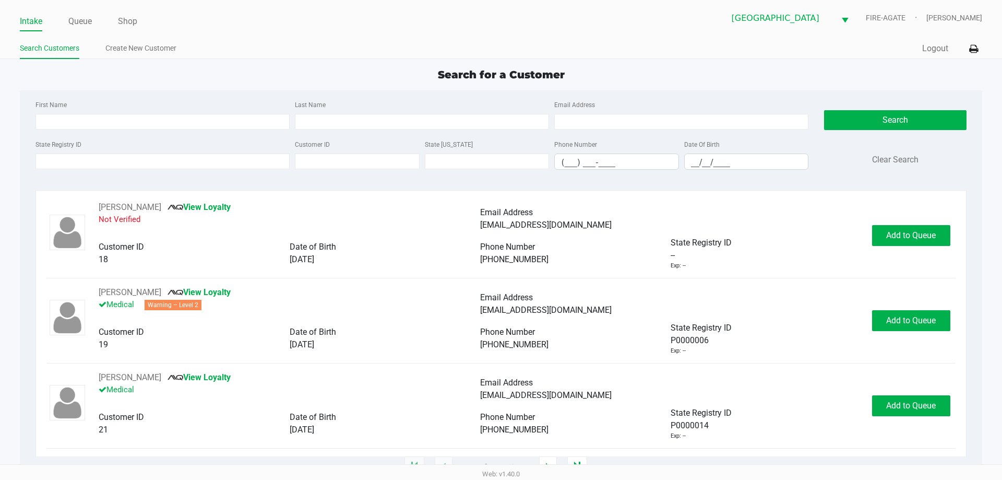
click at [91, 161] on input "State Registry ID" at bounding box center [163, 161] width 254 height 16
type input "p8tr8491"
click at [839, 120] on button "Search" at bounding box center [895, 120] width 142 height 20
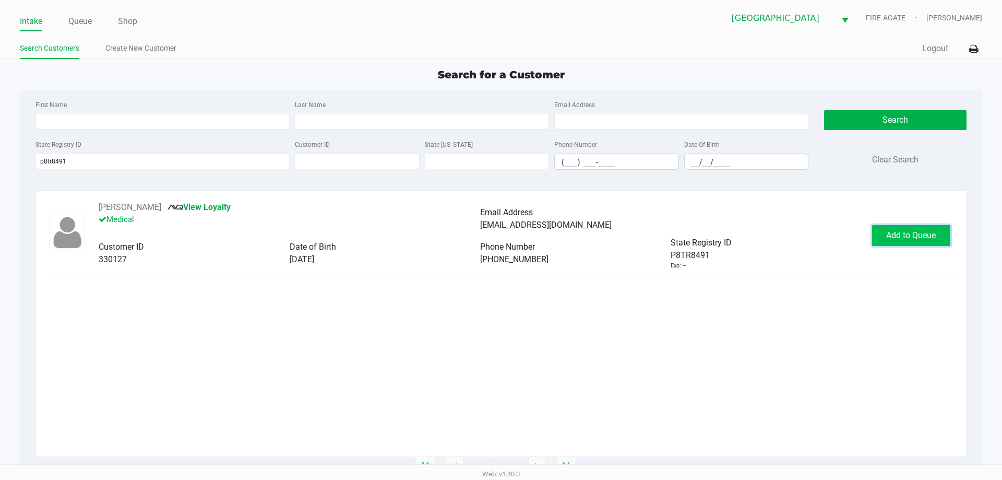
click at [913, 240] on span "Add to Queue" at bounding box center [912, 235] width 50 height 10
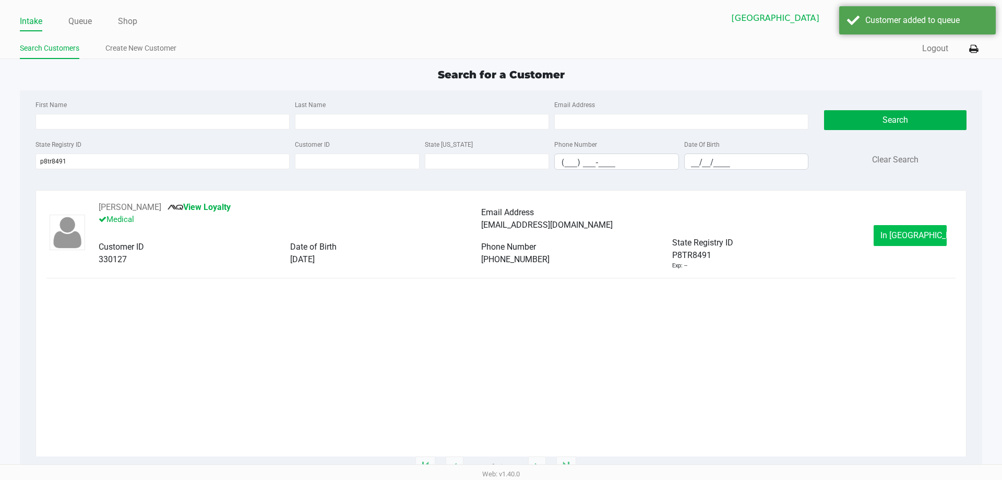
click at [911, 233] on span "In [GEOGRAPHIC_DATA]" at bounding box center [925, 235] width 88 height 10
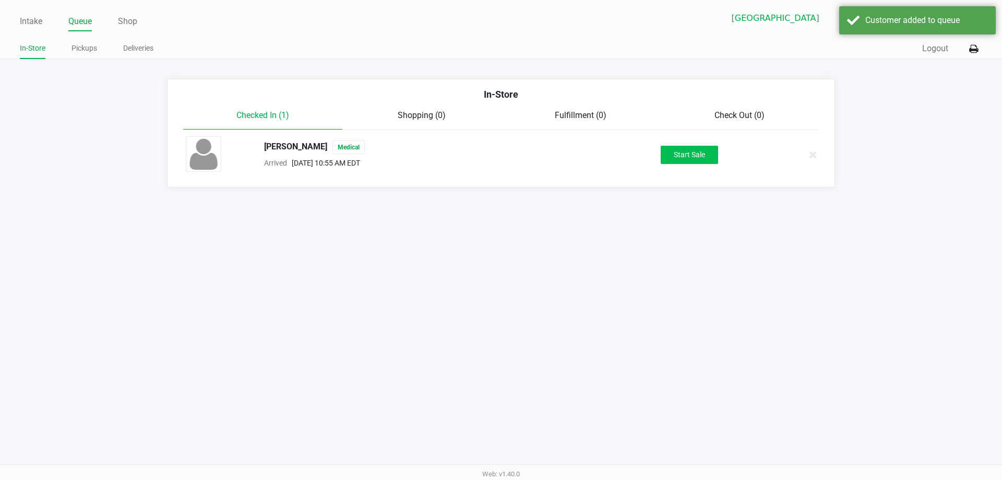
click at [678, 160] on button "Start Sale" at bounding box center [689, 155] width 57 height 18
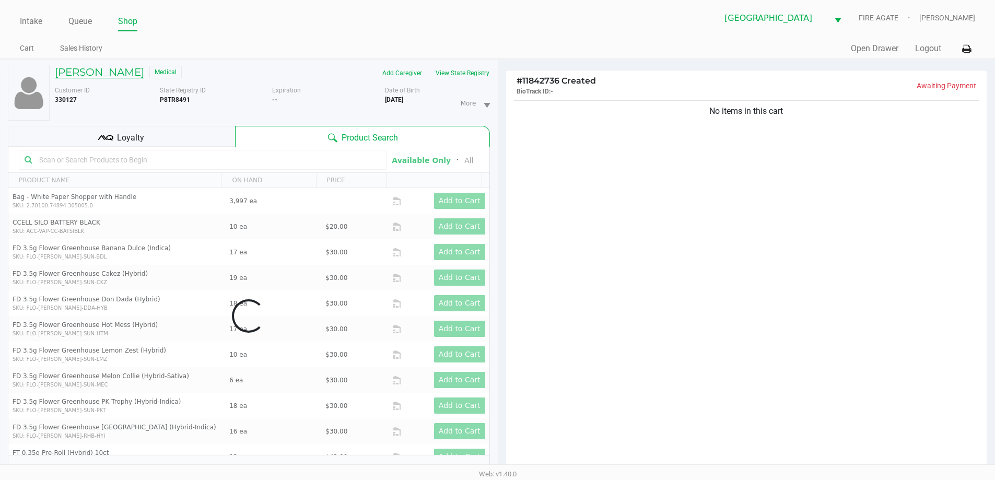
click at [105, 76] on h5 "[PERSON_NAME]" at bounding box center [99, 72] width 89 height 13
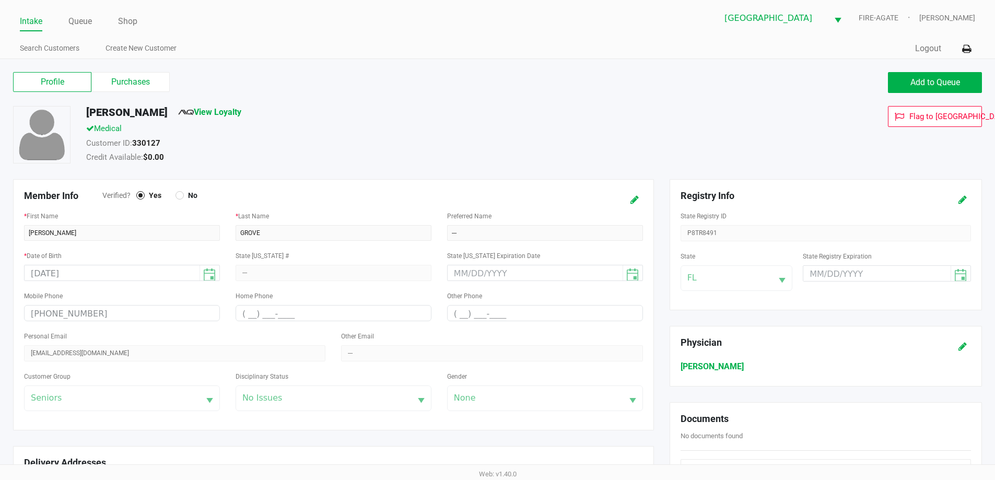
click at [145, 79] on label "Purchases" at bounding box center [130, 82] width 78 height 20
click at [0, 0] on 1 "Purchases" at bounding box center [0, 0] width 0 height 0
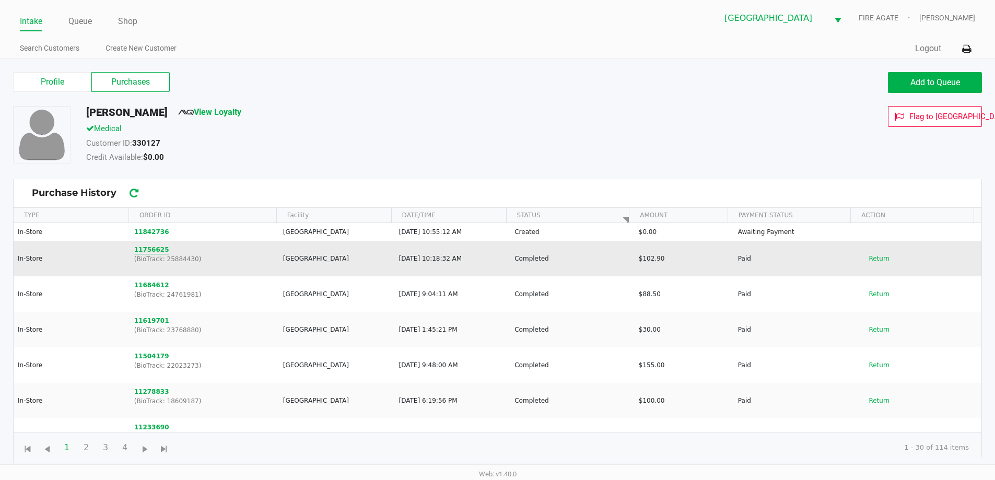
click at [155, 251] on button "11756625" at bounding box center [151, 249] width 35 height 9
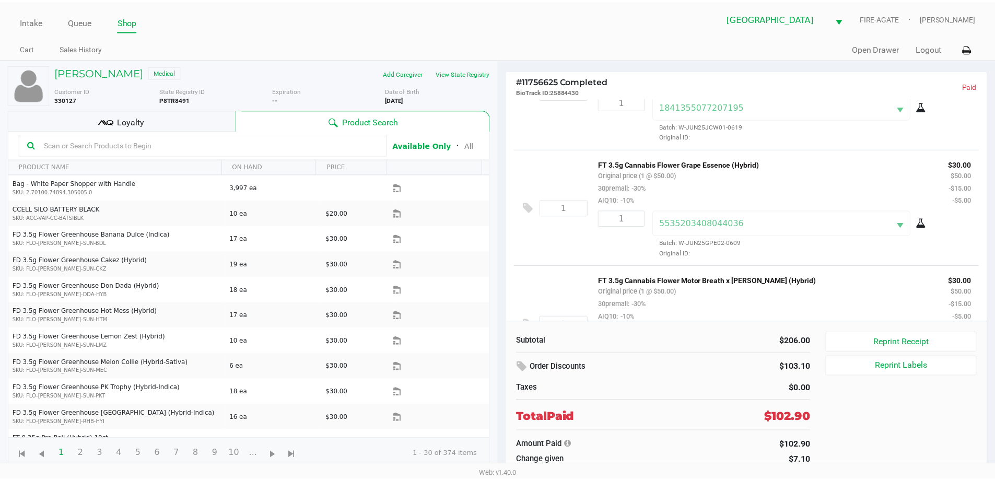
scroll to position [9, 0]
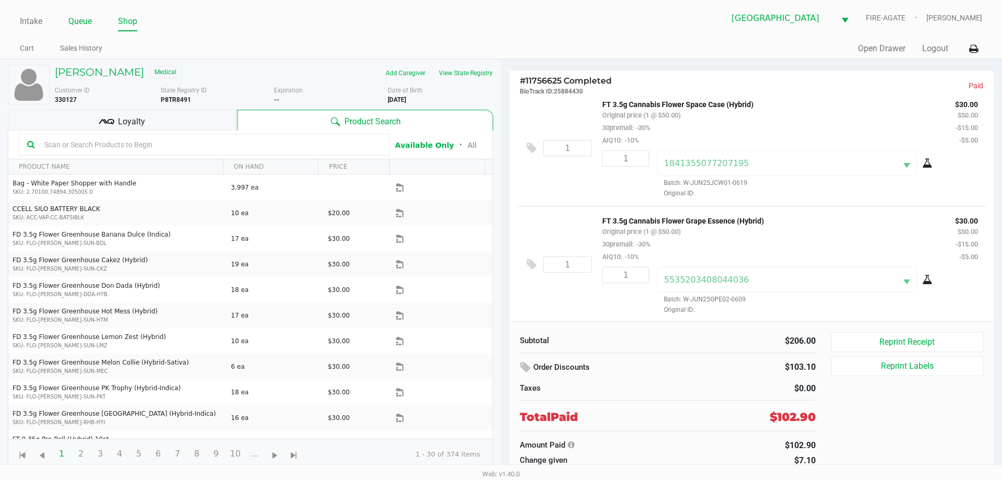
click at [82, 21] on link "Queue" at bounding box center [79, 21] width 23 height 15
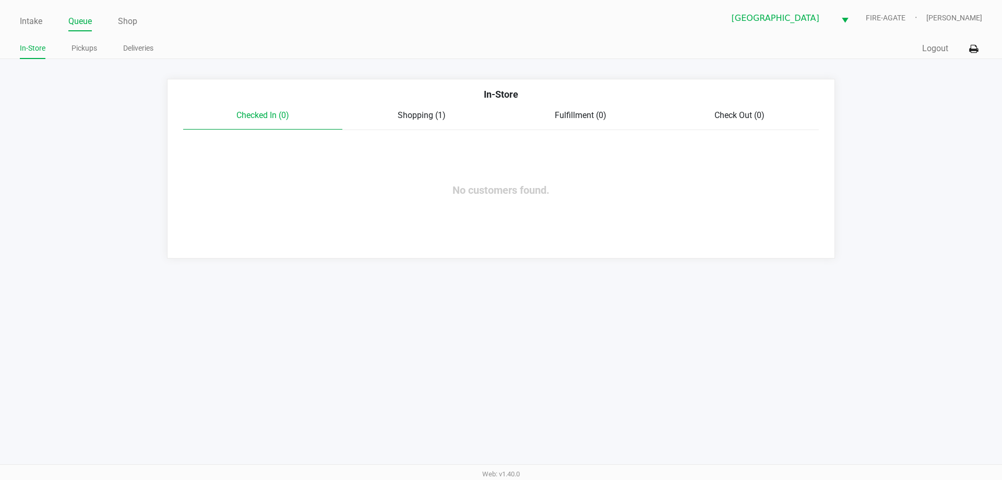
click at [409, 117] on span "Shopping (1)" at bounding box center [422, 115] width 48 height 10
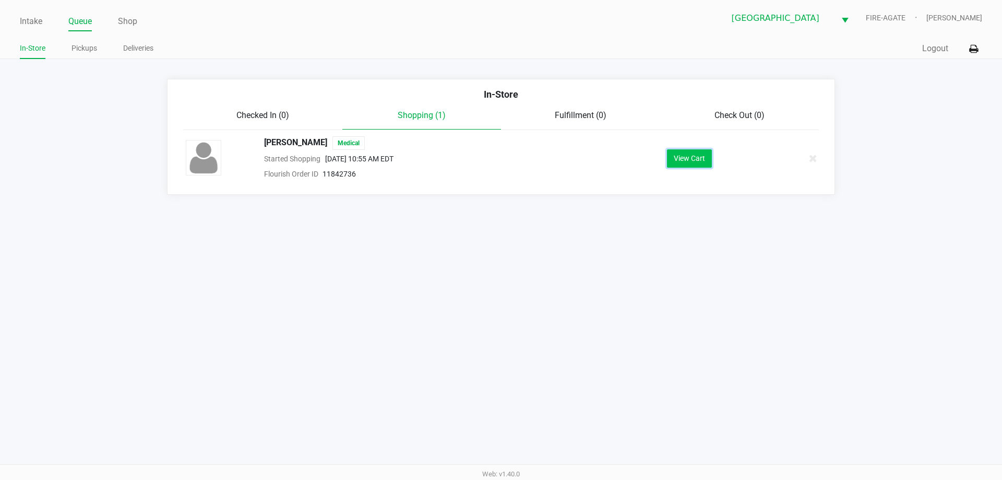
click at [699, 161] on button "View Cart" at bounding box center [689, 158] width 45 height 18
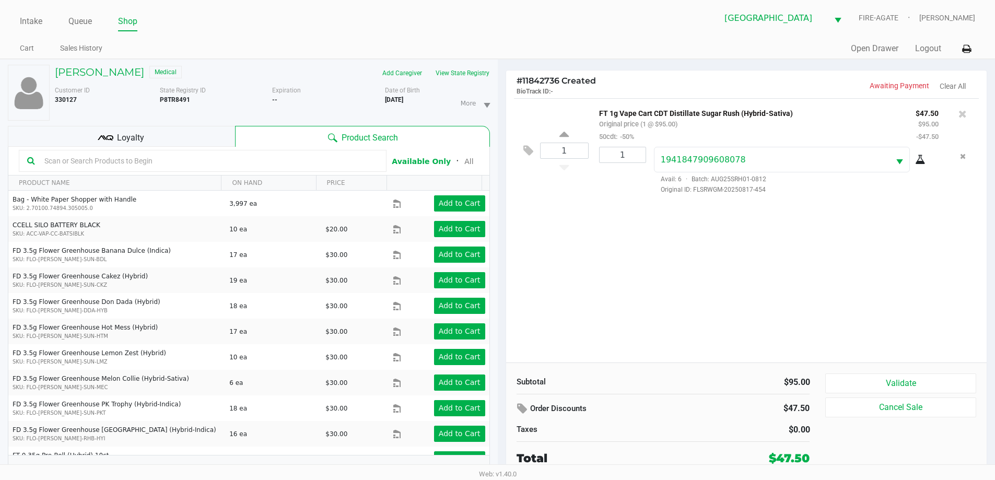
click at [133, 164] on input "text" at bounding box center [209, 161] width 338 height 16
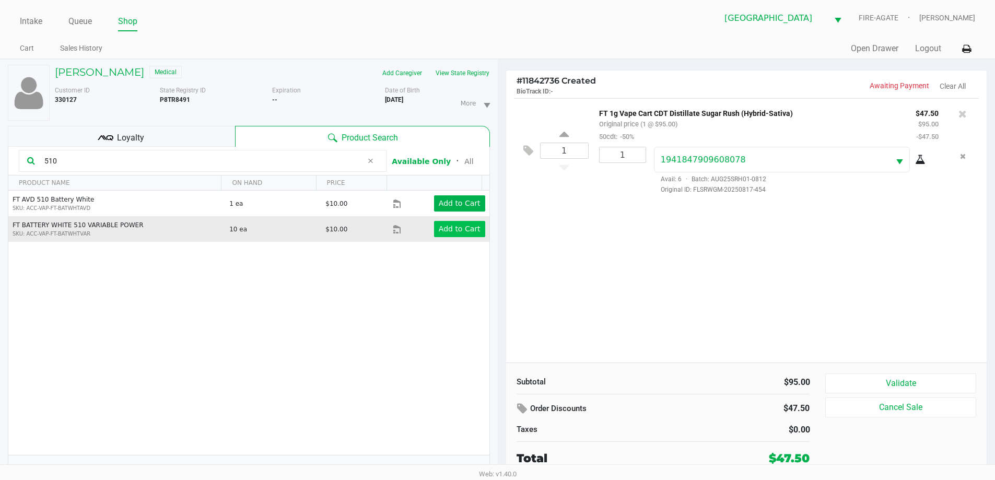
type input "510"
click at [450, 233] on app-button-loader "Add to Cart" at bounding box center [460, 229] width 42 height 8
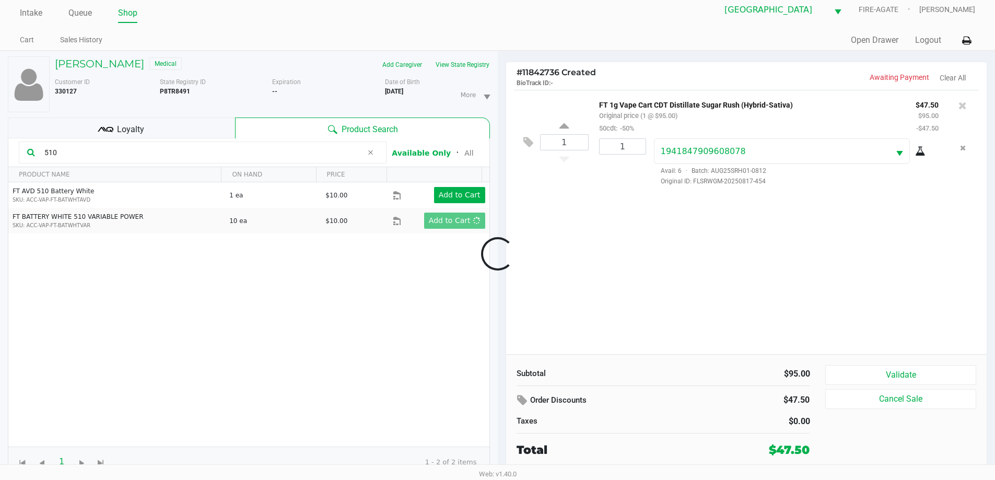
scroll to position [11, 0]
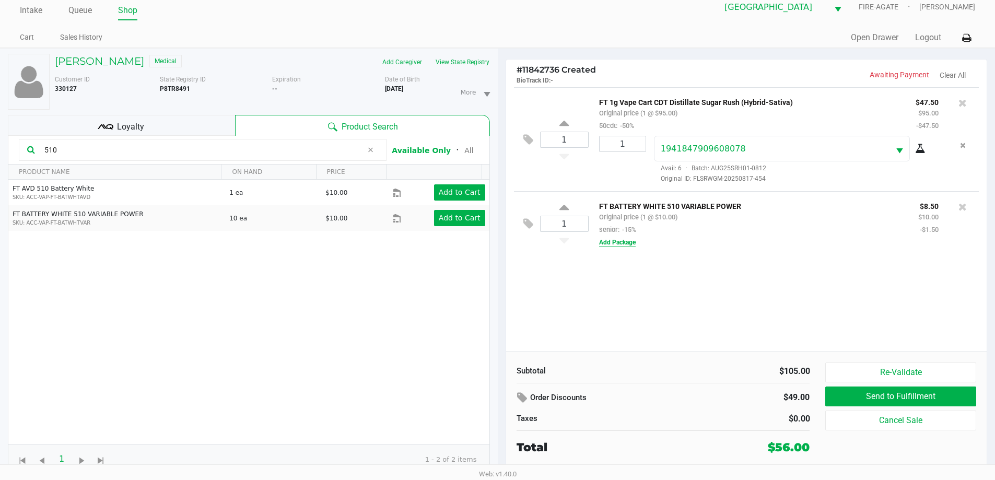
click at [632, 245] on button "Add Package" at bounding box center [617, 242] width 37 height 9
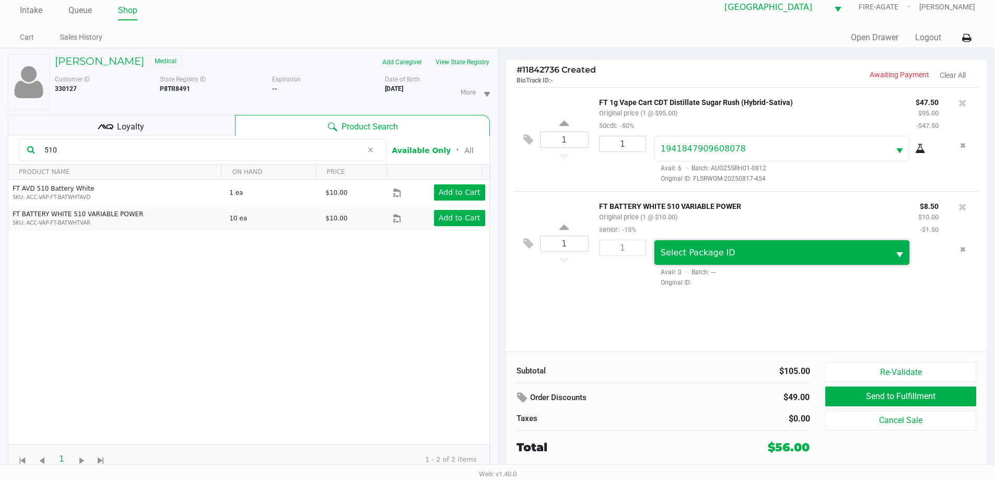
click at [717, 250] on span "Select Package ID" at bounding box center [697, 252] width 75 height 10
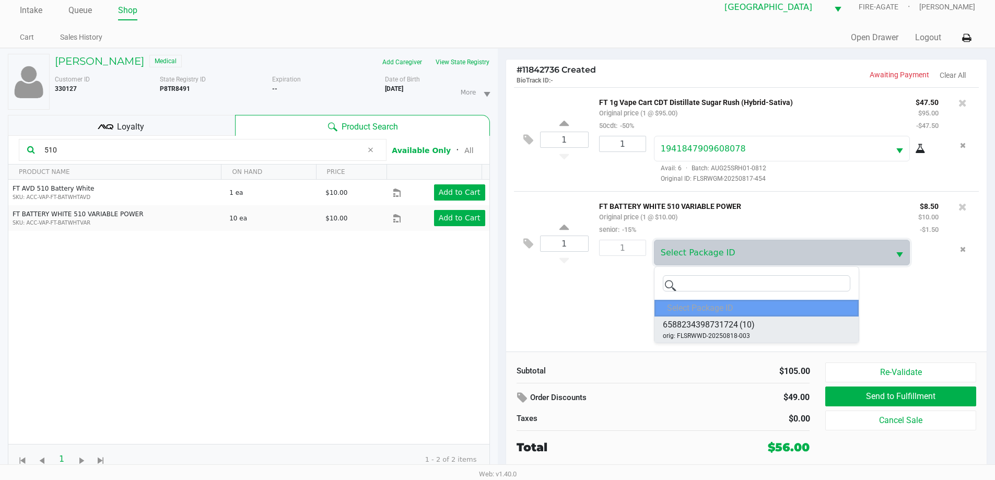
click at [712, 325] on span "6588234398731724" at bounding box center [700, 324] width 75 height 13
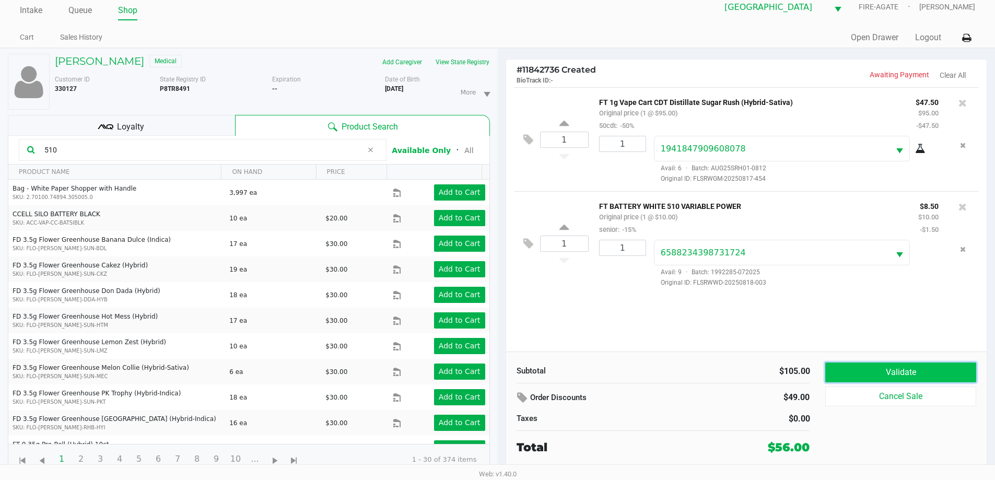
click at [876, 368] on button "Validate" at bounding box center [900, 372] width 150 height 20
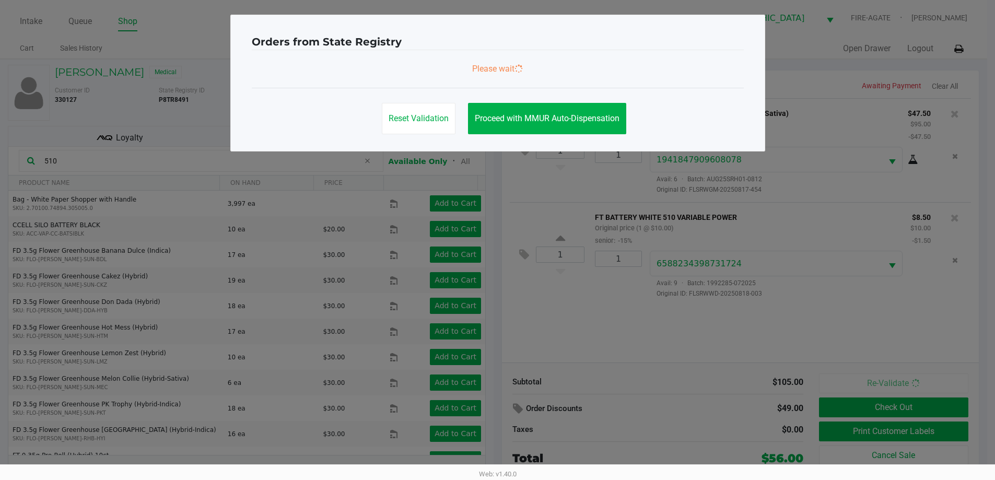
scroll to position [0, 0]
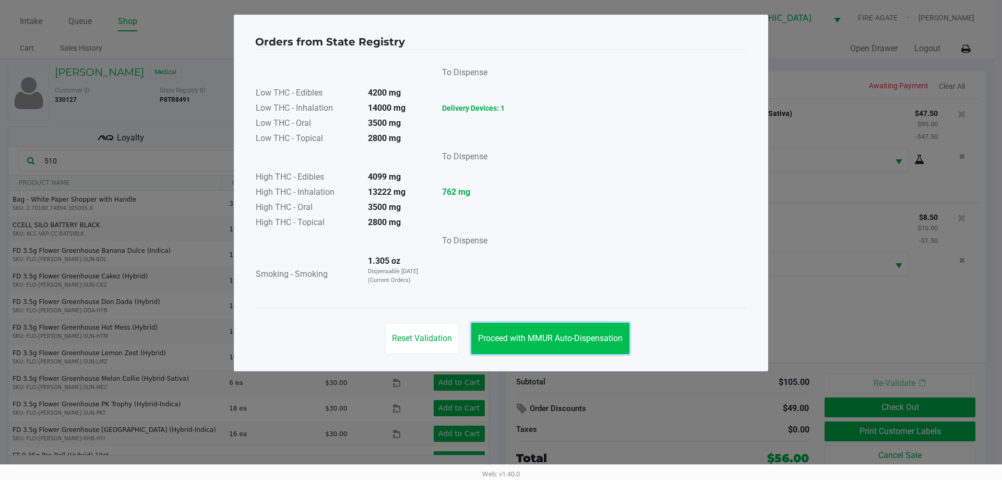
click at [586, 334] on span "Proceed with MMUR Auto-Dispensation" at bounding box center [550, 338] width 145 height 10
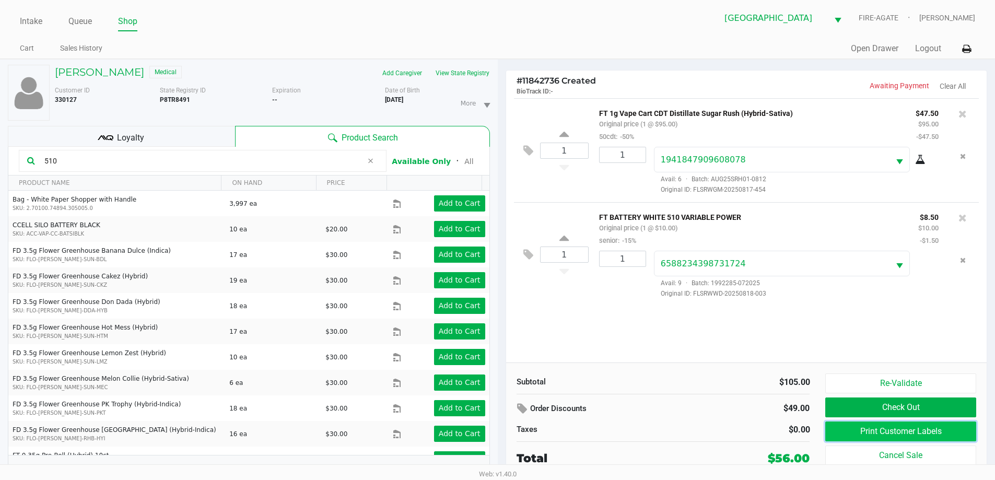
click at [867, 426] on button "Print Customer Labels" at bounding box center [900, 431] width 150 height 20
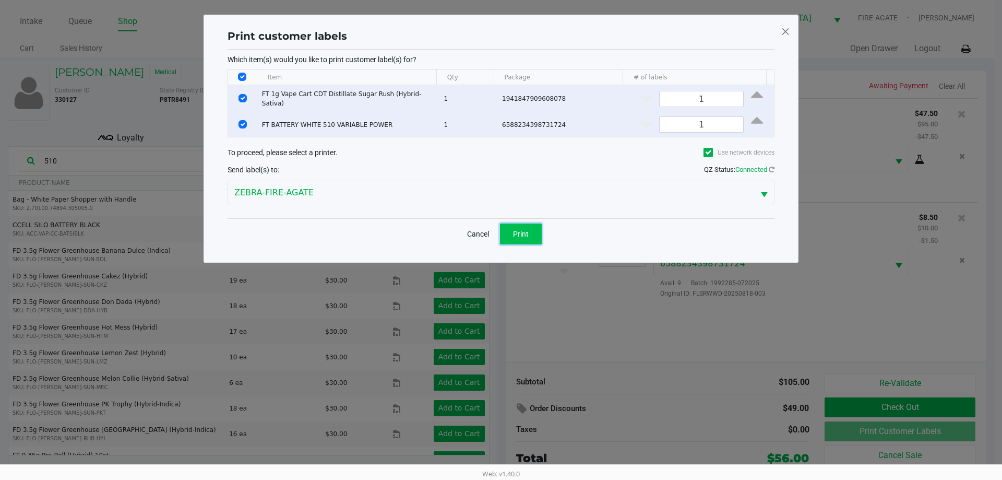
click at [531, 235] on button "Print" at bounding box center [521, 233] width 42 height 21
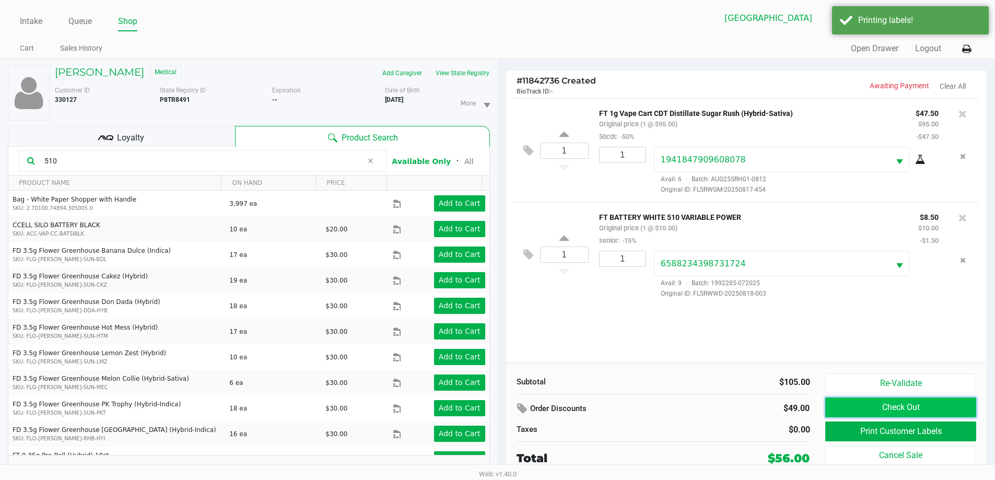
click at [870, 406] on button "Check Out" at bounding box center [900, 407] width 150 height 20
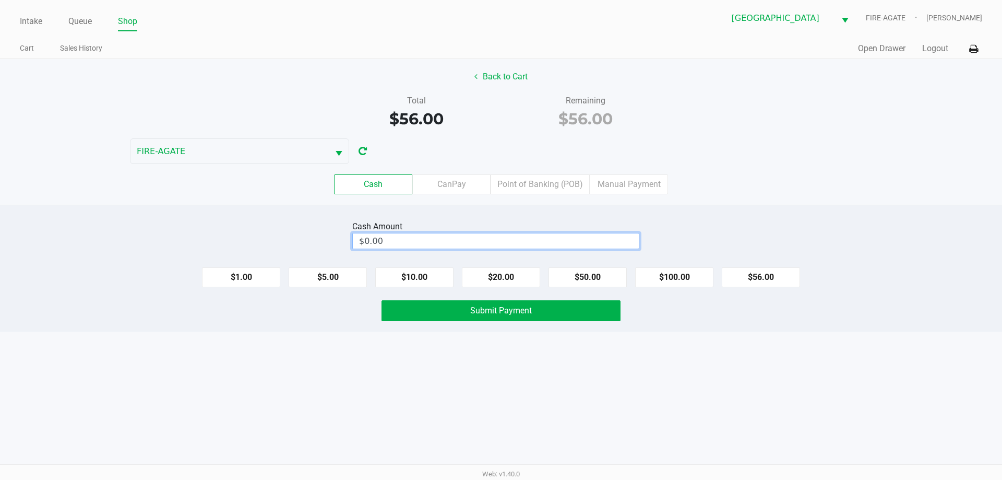
click at [372, 237] on input "$0.00" at bounding box center [496, 240] width 286 height 15
click at [441, 310] on button "Submit Payment" at bounding box center [501, 310] width 239 height 21
type input "$60.00"
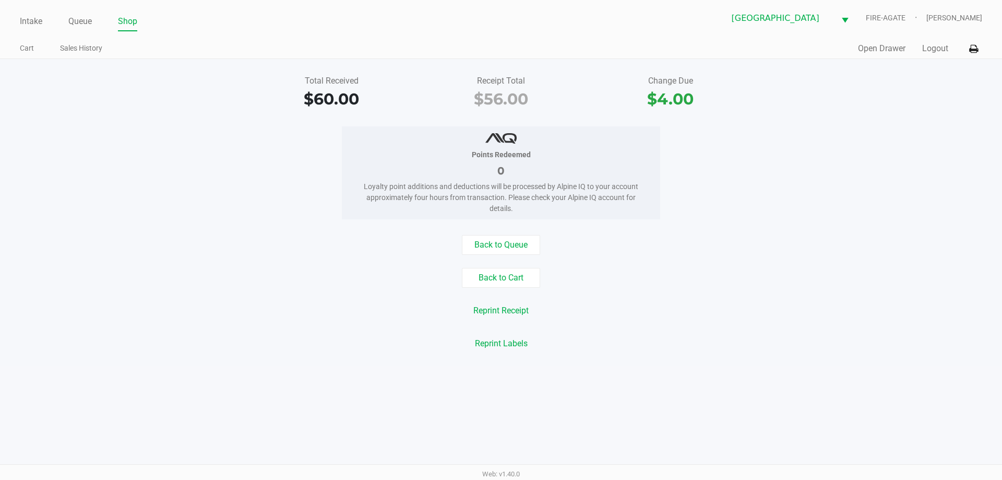
click at [27, 22] on link "Intake" at bounding box center [31, 21] width 22 height 15
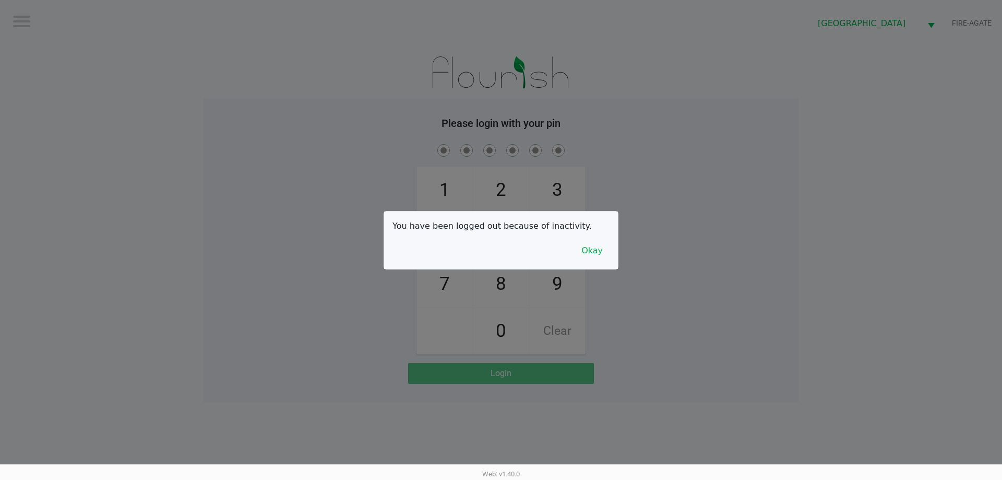
click at [604, 249] on button "Okay" at bounding box center [592, 251] width 35 height 20
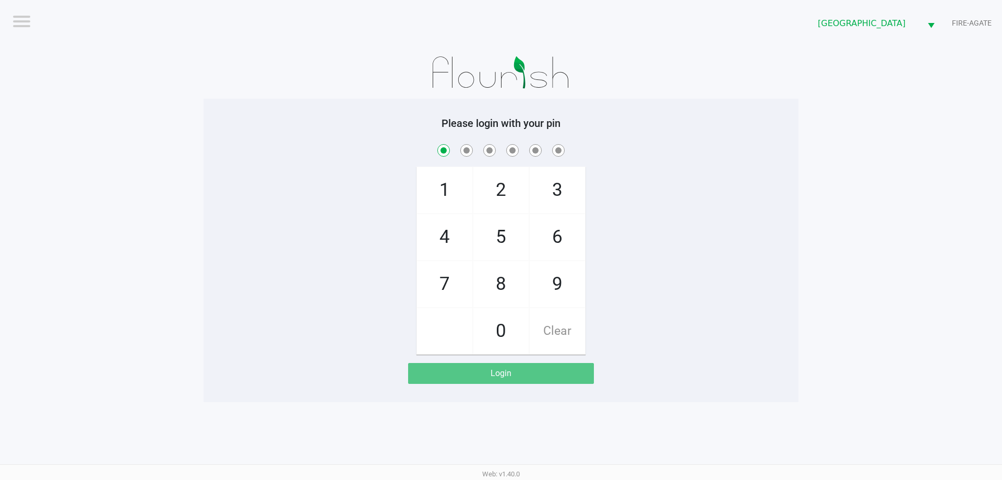
checkbox input "true"
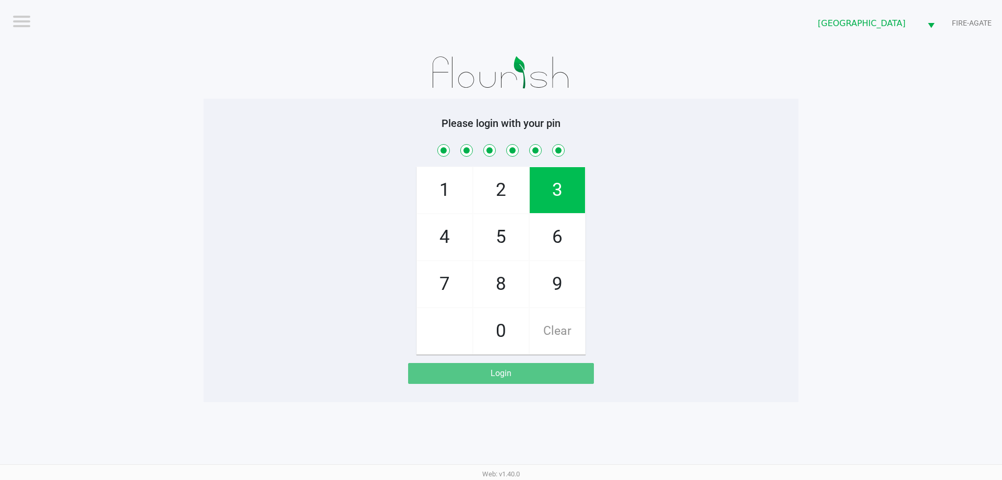
checkbox input "true"
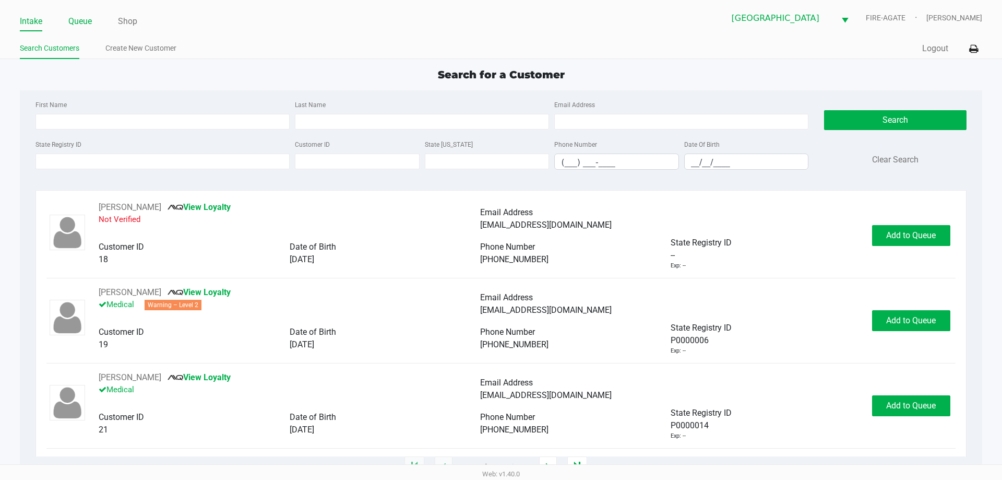
click at [79, 20] on link "Queue" at bounding box center [79, 21] width 23 height 15
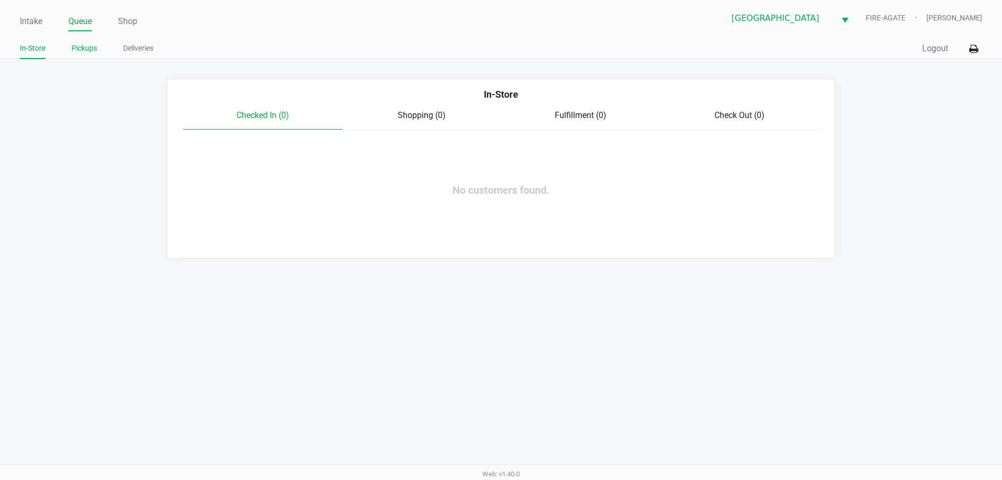
click at [87, 49] on link "Pickups" at bounding box center [85, 48] width 26 height 13
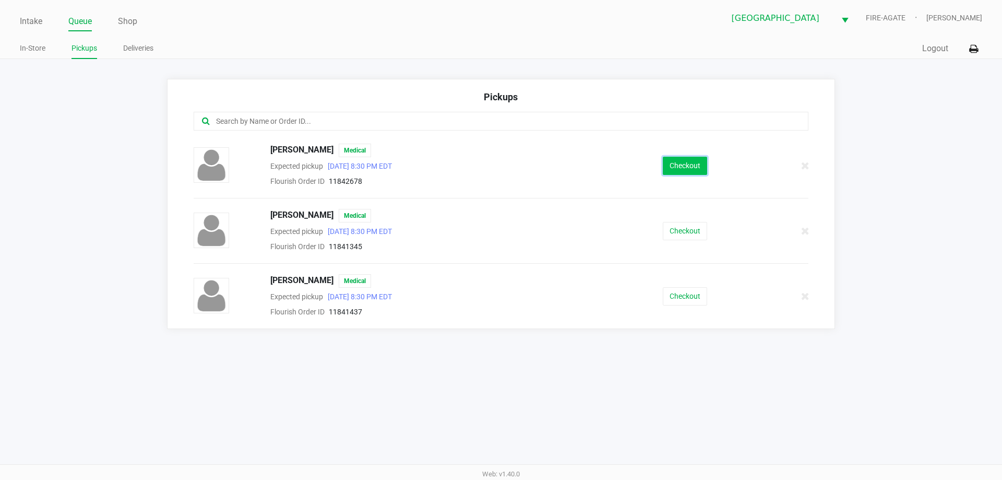
click at [696, 168] on button "Checkout" at bounding box center [685, 166] width 44 height 18
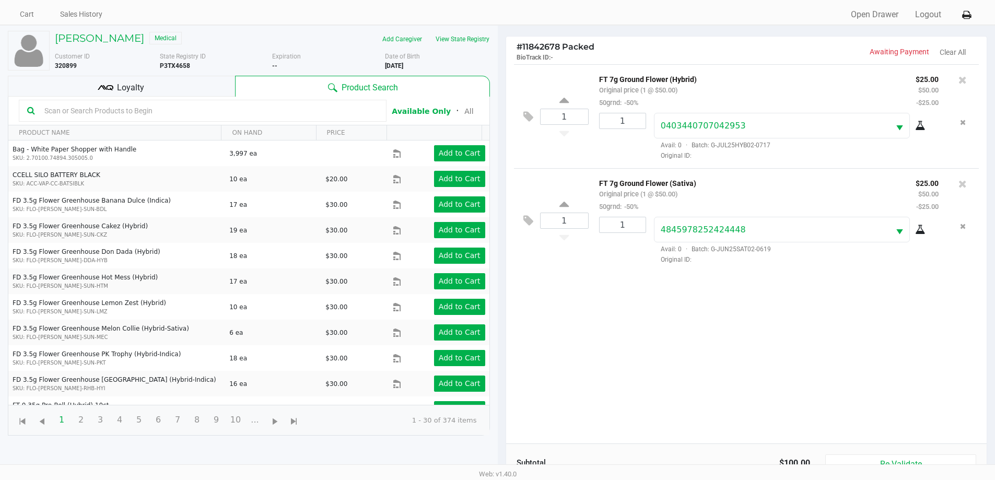
scroll to position [52, 0]
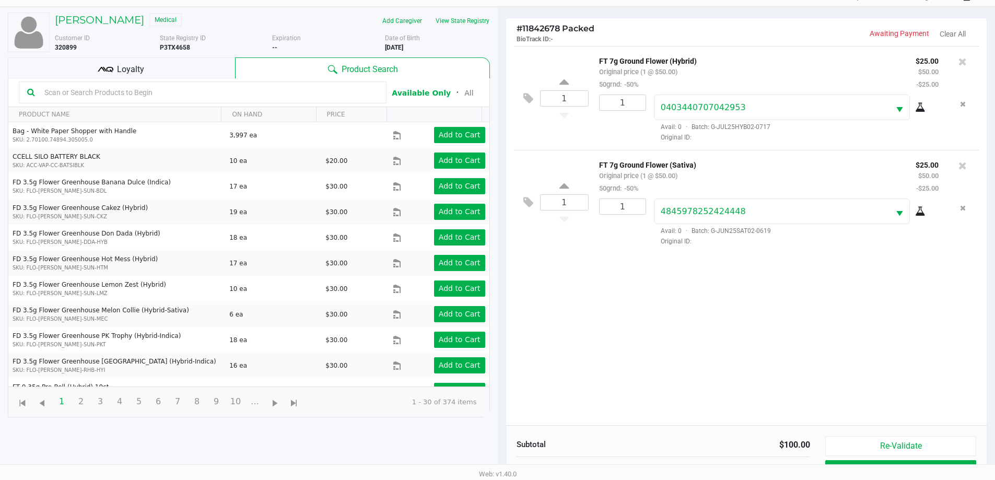
click at [161, 69] on div "Loyalty" at bounding box center [121, 67] width 227 height 21
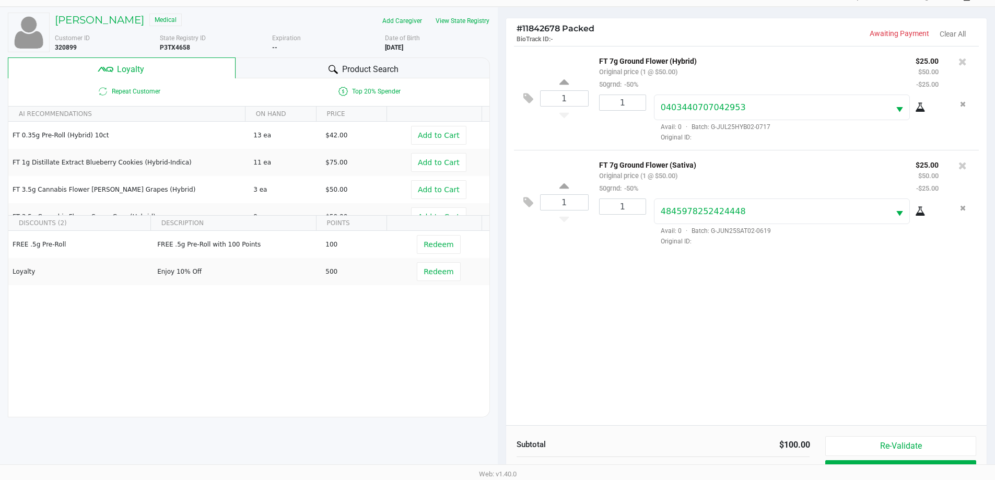
click at [303, 61] on div "Product Search" at bounding box center [362, 67] width 254 height 21
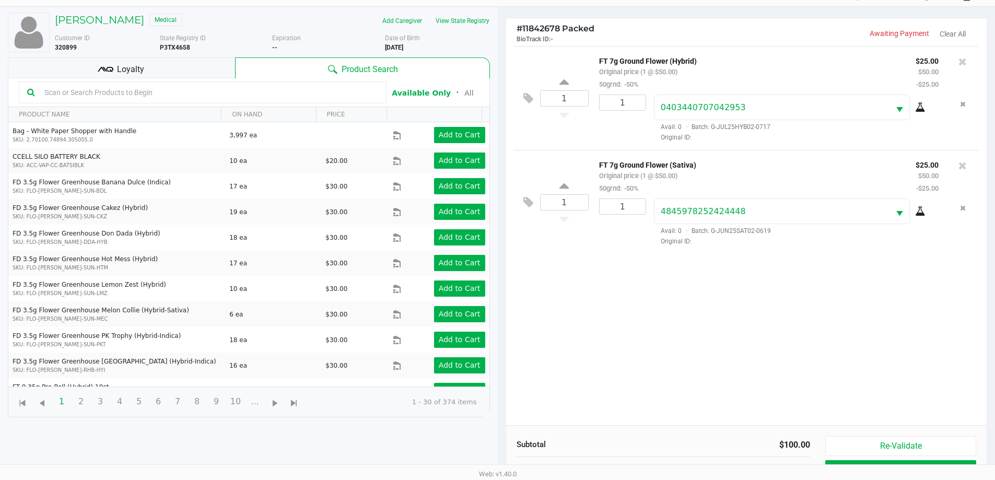
click at [188, 75] on div "Loyalty" at bounding box center [121, 67] width 227 height 21
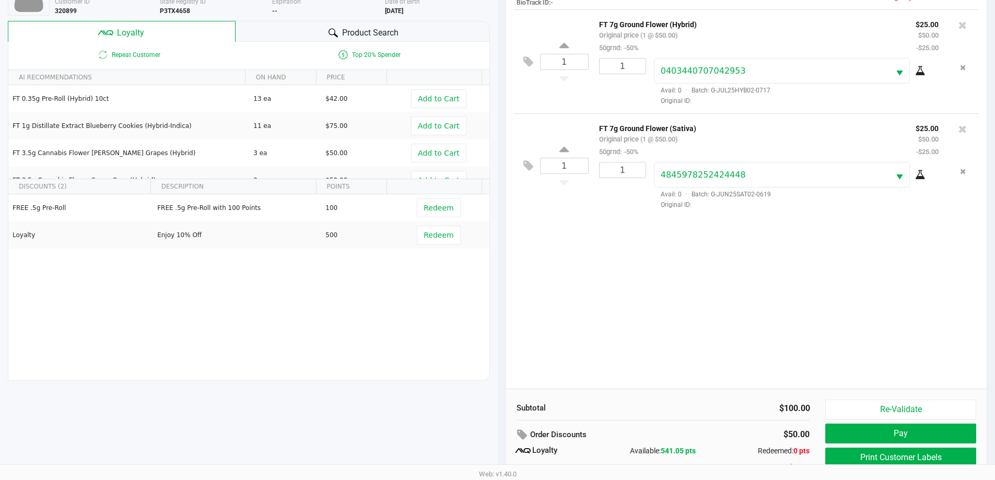
scroll to position [125, 0]
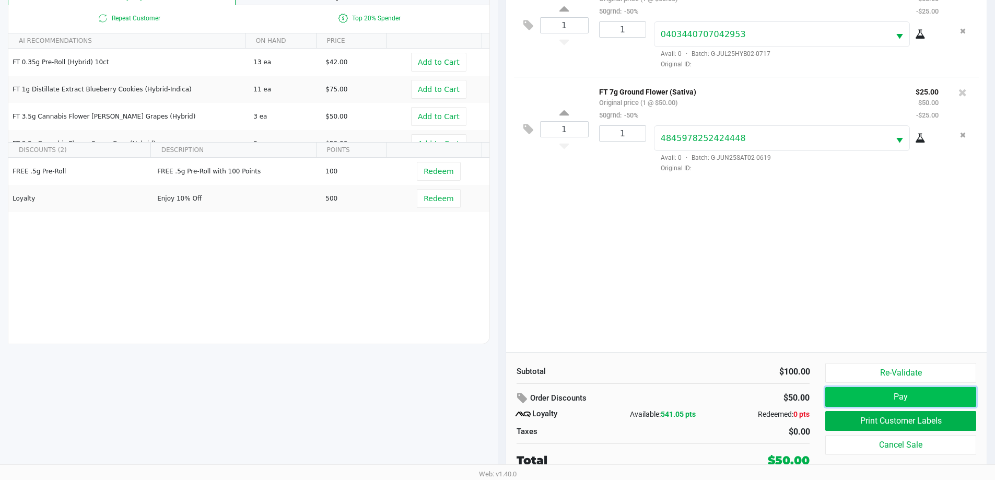
click at [876, 401] on button "Pay" at bounding box center [900, 397] width 150 height 20
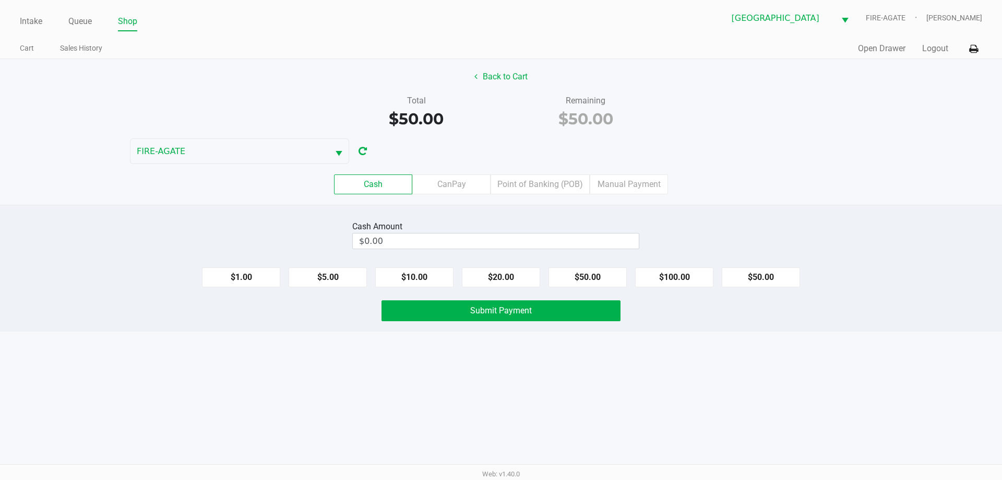
click at [444, 178] on label "CanPay" at bounding box center [451, 184] width 78 height 20
click at [0, 0] on 2 "CanPay" at bounding box center [0, 0] width 0 height 0
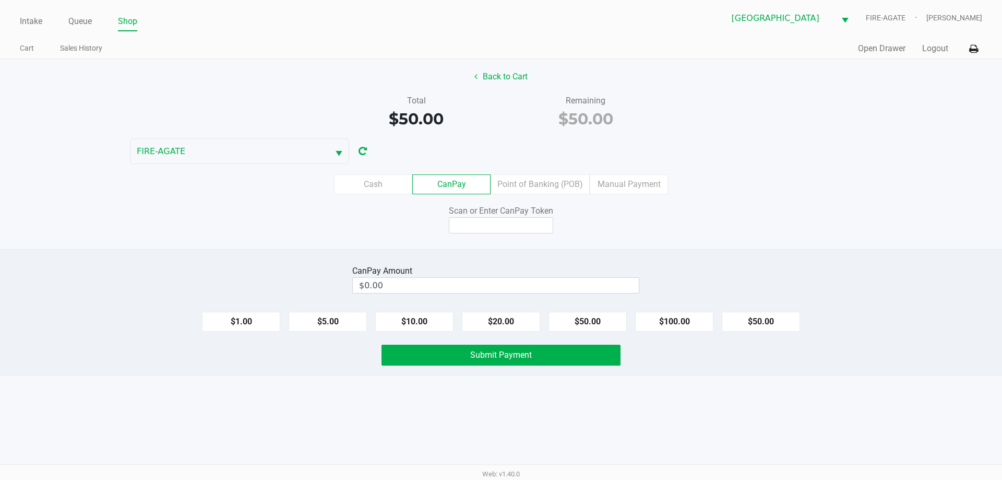
click at [767, 316] on button "$50.00" at bounding box center [761, 322] width 78 height 20
type input "$50.00"
click at [498, 225] on input at bounding box center [501, 225] width 104 height 16
type input "X7029782Q"
click at [469, 353] on button "Submit Payment" at bounding box center [501, 355] width 239 height 21
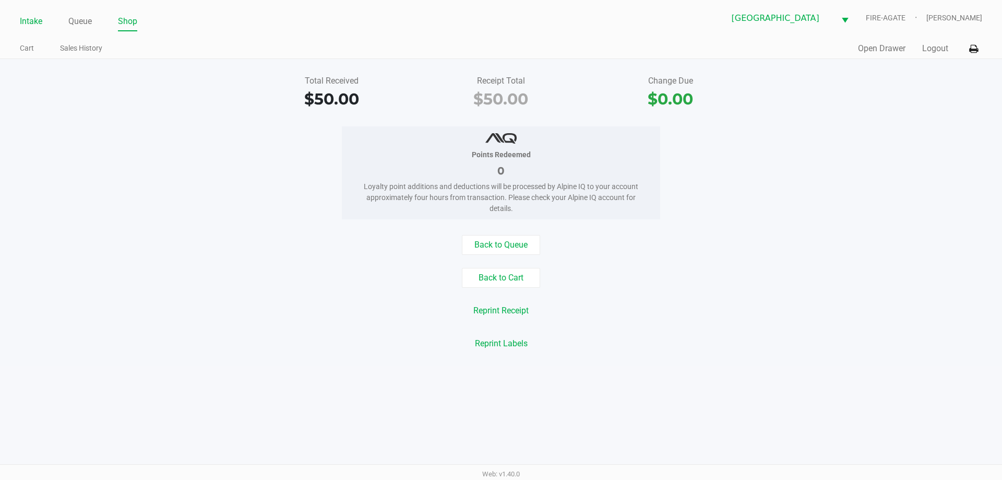
click at [23, 22] on link "Intake" at bounding box center [31, 21] width 22 height 15
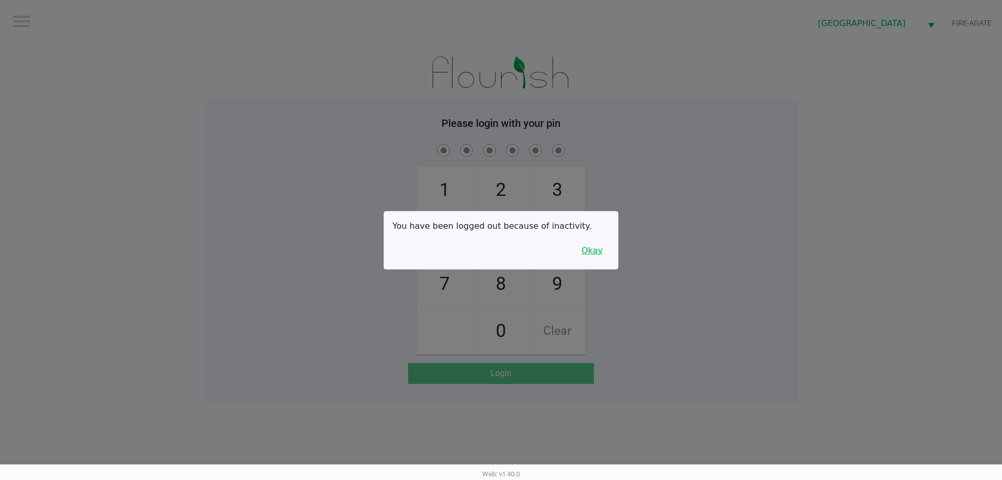
click at [607, 255] on button "Okay" at bounding box center [592, 251] width 35 height 20
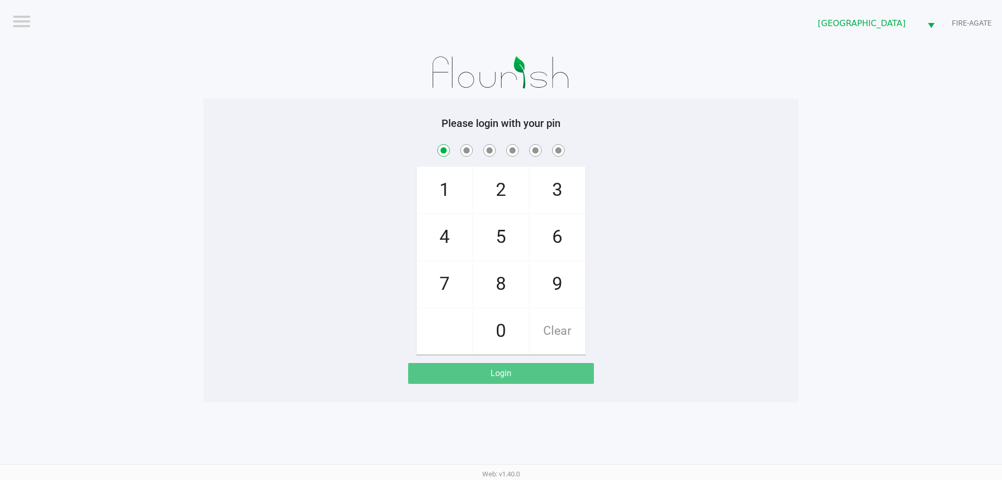
checkbox input "true"
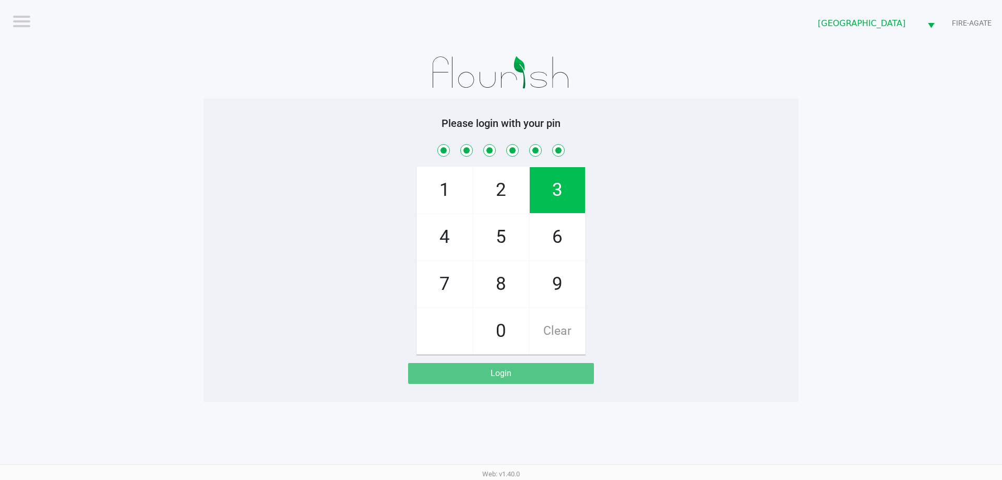
checkbox input "true"
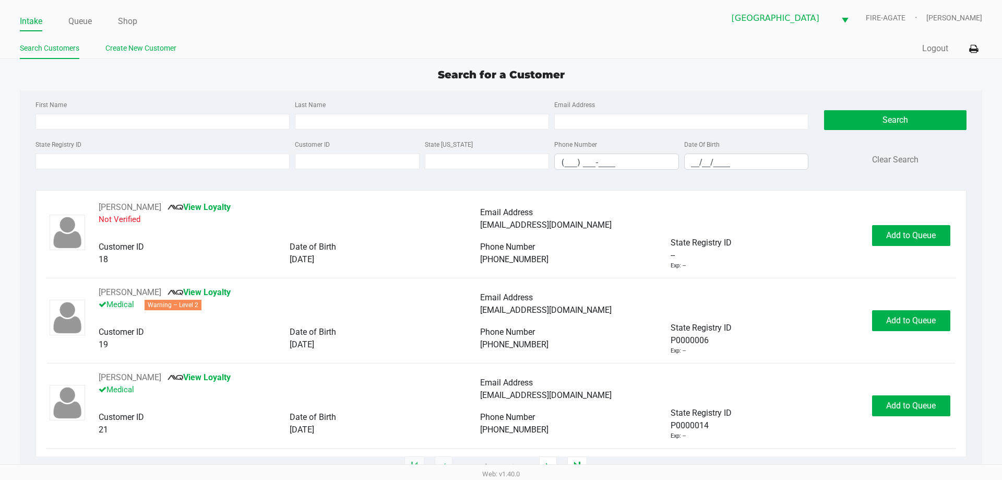
type input "[PERSON_NAME]("
type input "GUMENICK("
type input "[DATE]"
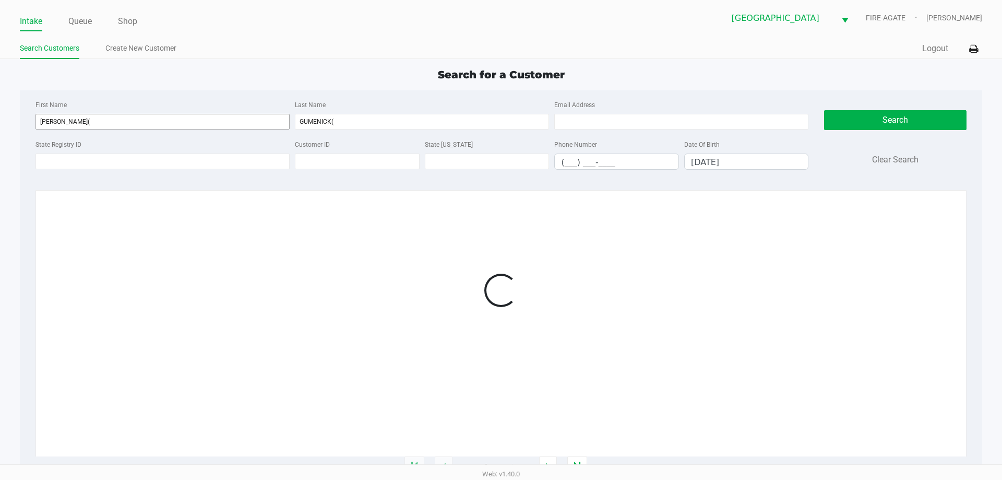
click at [90, 124] on input "[PERSON_NAME](" at bounding box center [163, 122] width 254 height 16
type input "[PERSON_NAME]"
click at [353, 115] on input "GUMENICK(" at bounding box center [419, 122] width 252 height 16
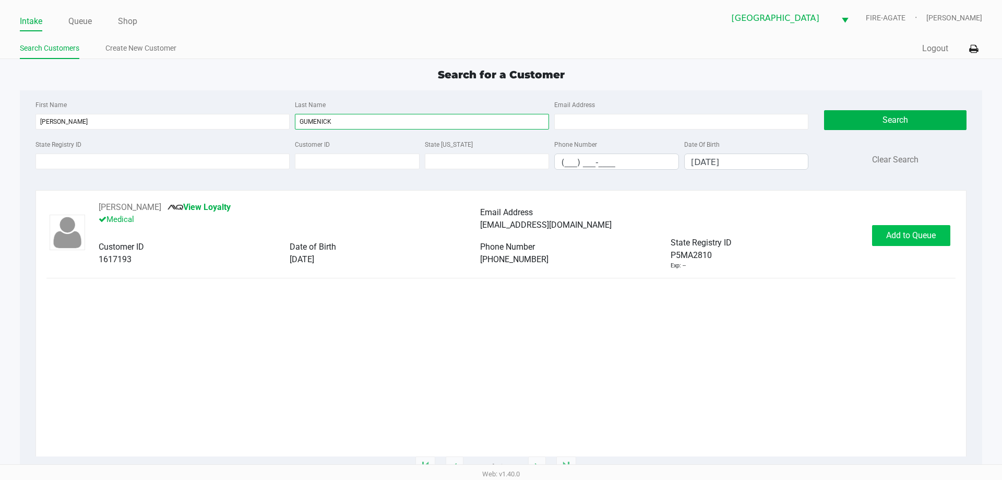
type input "GUMENICK"
click at [911, 240] on button "Add to Queue" at bounding box center [911, 235] width 78 height 21
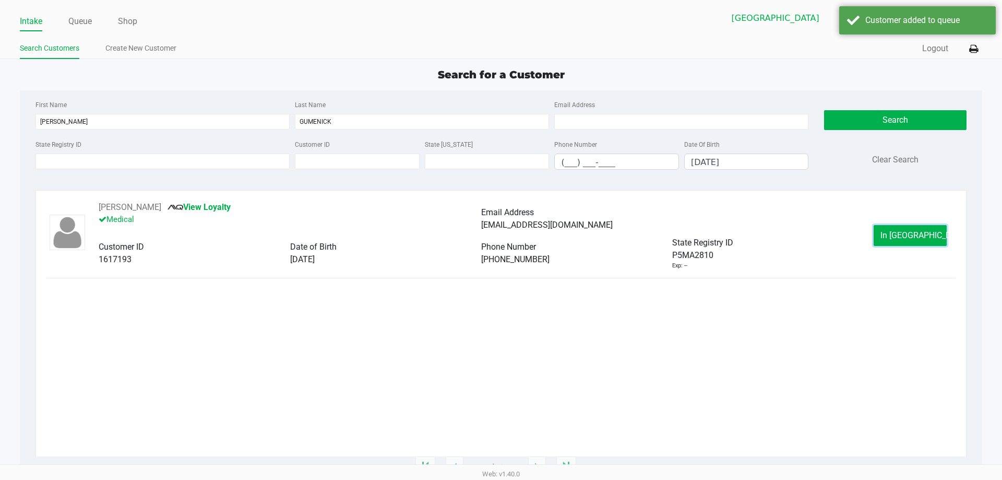
click at [906, 235] on span "In [GEOGRAPHIC_DATA]" at bounding box center [925, 235] width 88 height 10
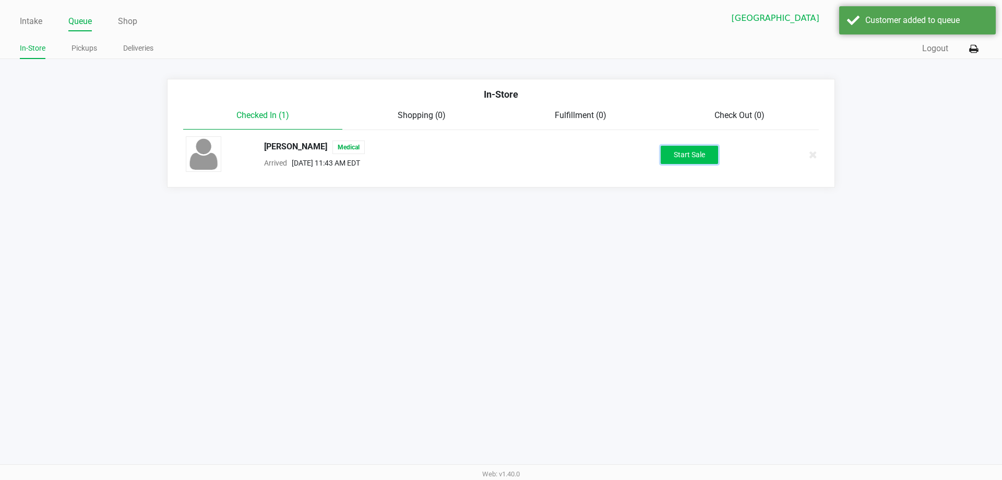
click at [679, 160] on button "Start Sale" at bounding box center [689, 155] width 57 height 18
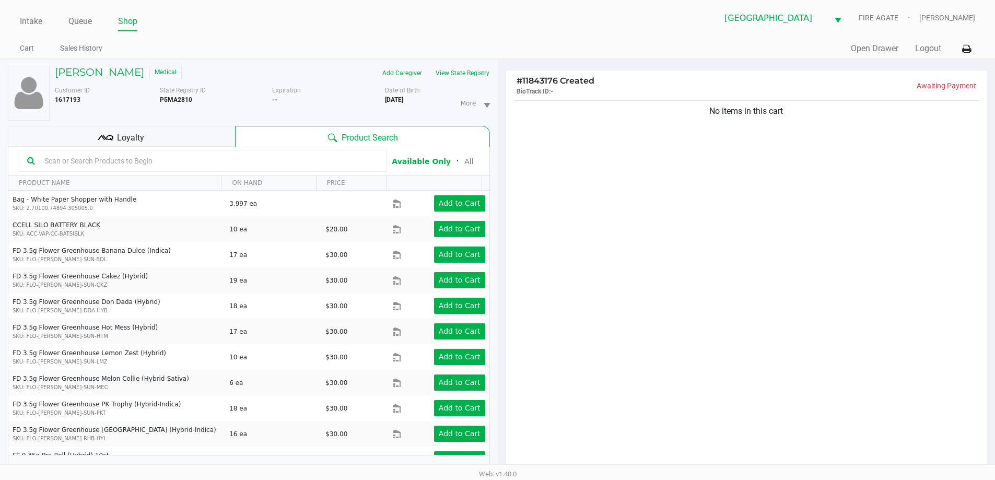
click at [156, 137] on div "Loyalty" at bounding box center [121, 136] width 227 height 21
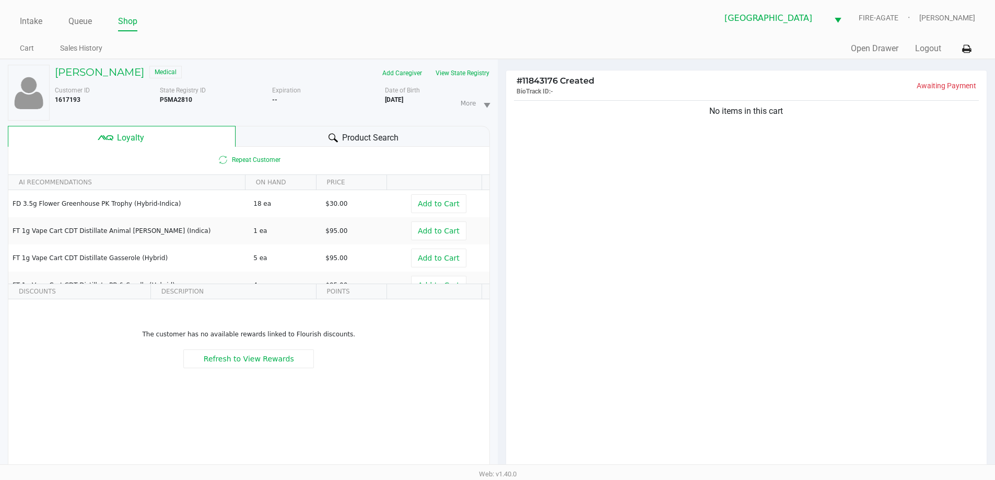
click at [331, 132] on div at bounding box center [333, 138] width 13 height 13
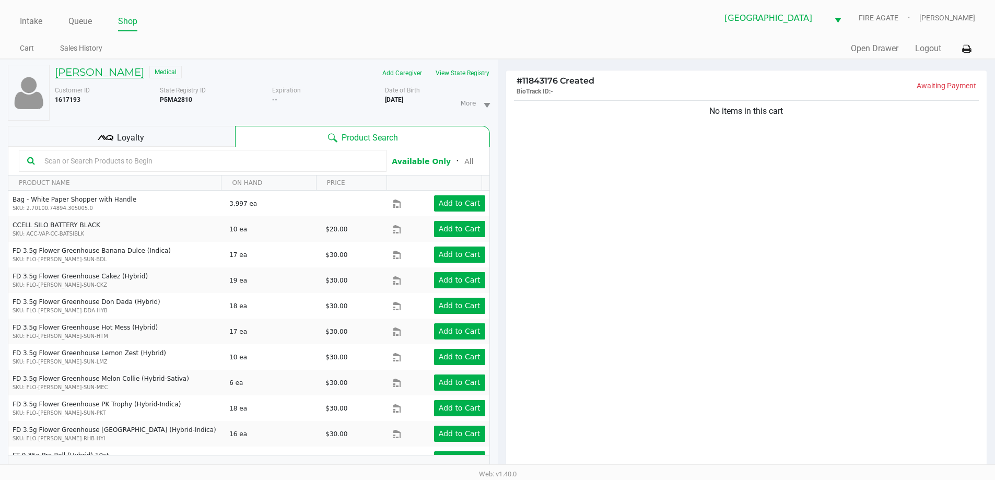
click at [128, 75] on h5 "[PERSON_NAME]" at bounding box center [99, 72] width 89 height 13
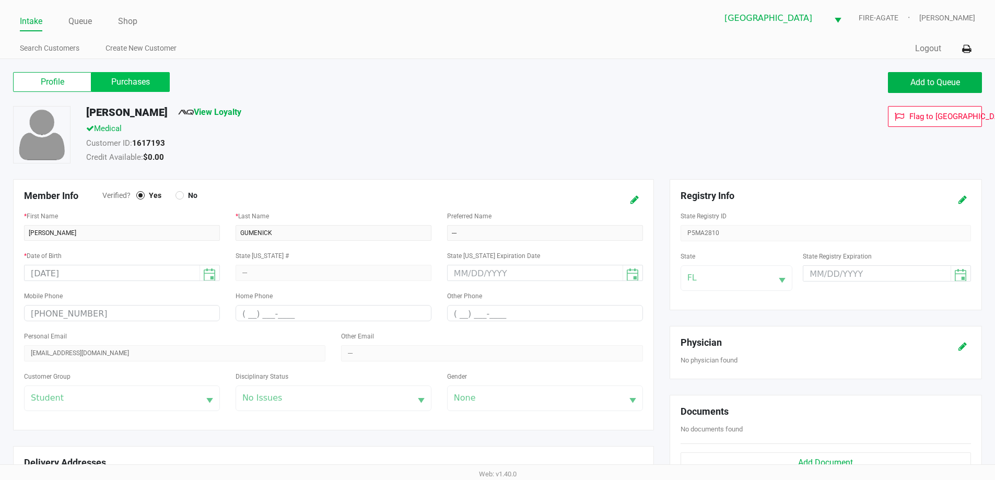
click at [120, 79] on label "Purchases" at bounding box center [130, 82] width 78 height 20
click at [0, 0] on 1 "Purchases" at bounding box center [0, 0] width 0 height 0
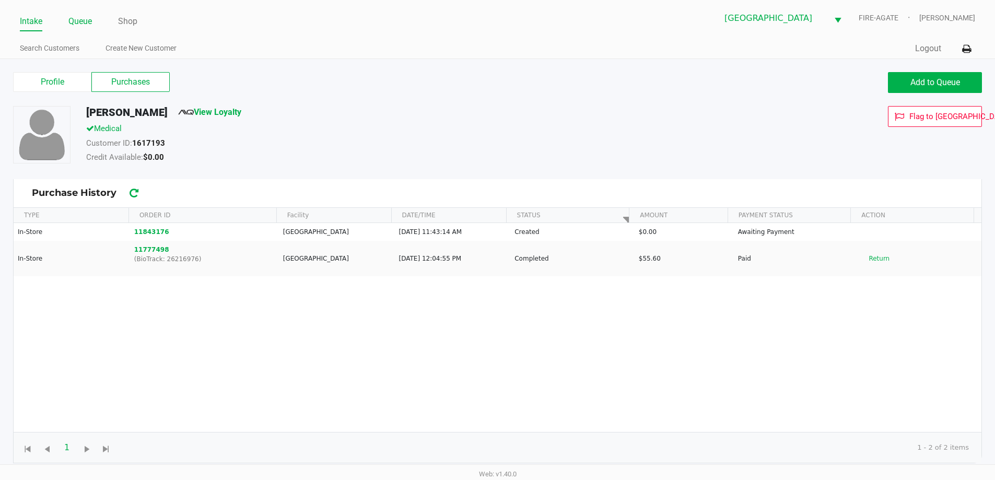
click at [80, 25] on link "Queue" at bounding box center [79, 21] width 23 height 15
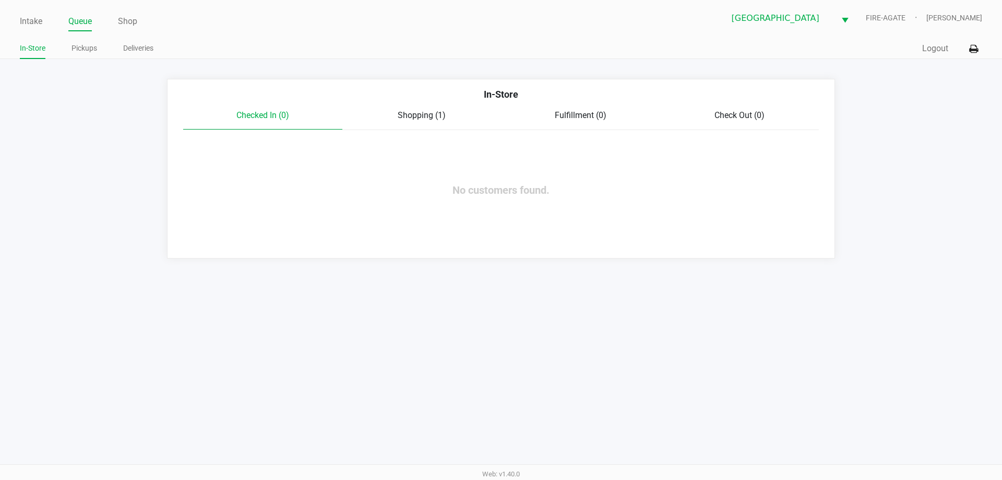
click at [405, 112] on span "Shopping (1)" at bounding box center [422, 115] width 48 height 10
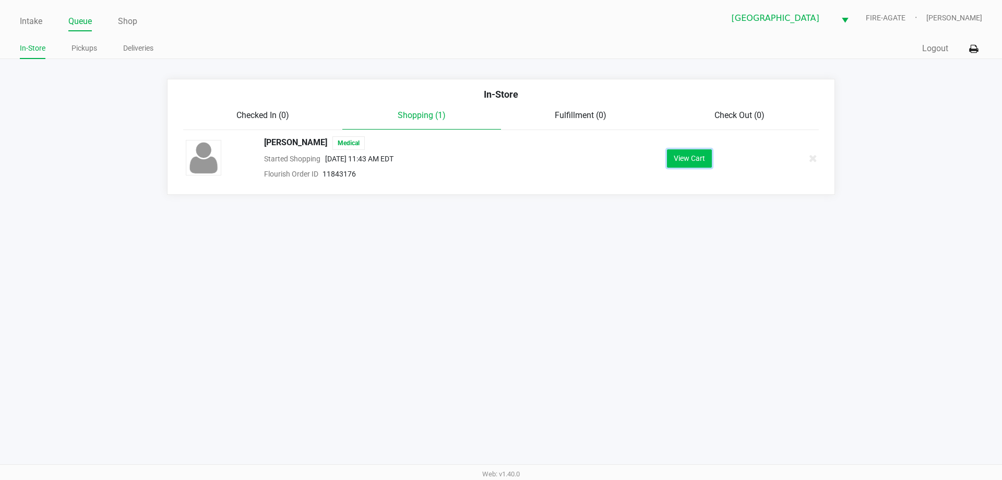
click at [706, 155] on button "View Cart" at bounding box center [689, 158] width 45 height 18
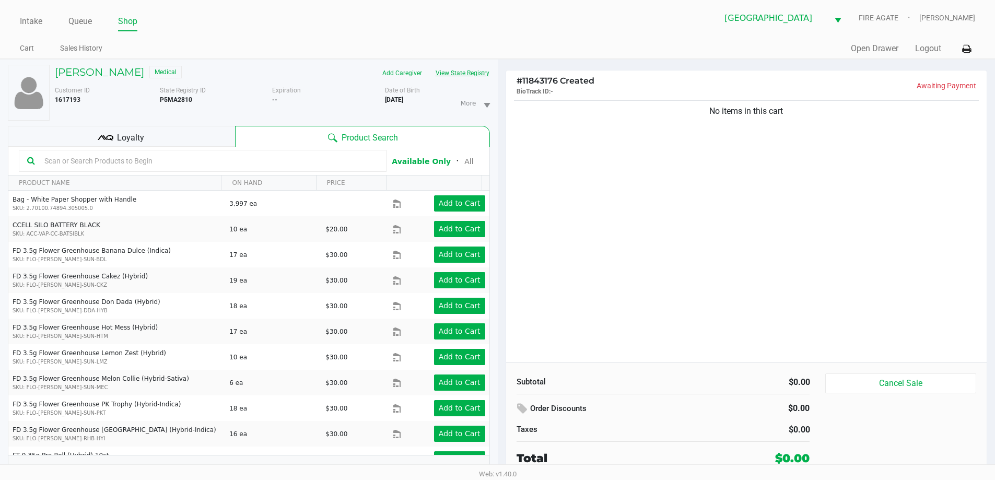
click at [468, 75] on button "View State Registry" at bounding box center [459, 73] width 61 height 17
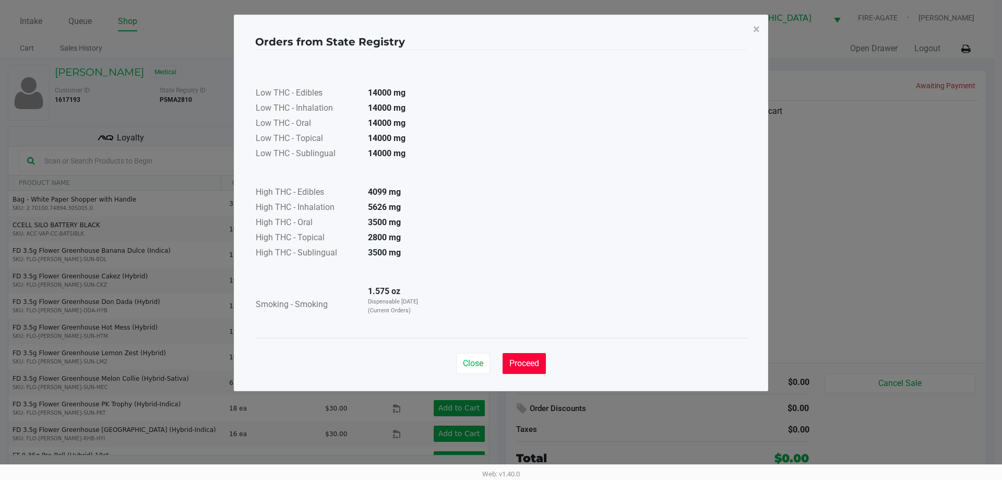
click at [534, 369] on button "Proceed" at bounding box center [524, 363] width 43 height 21
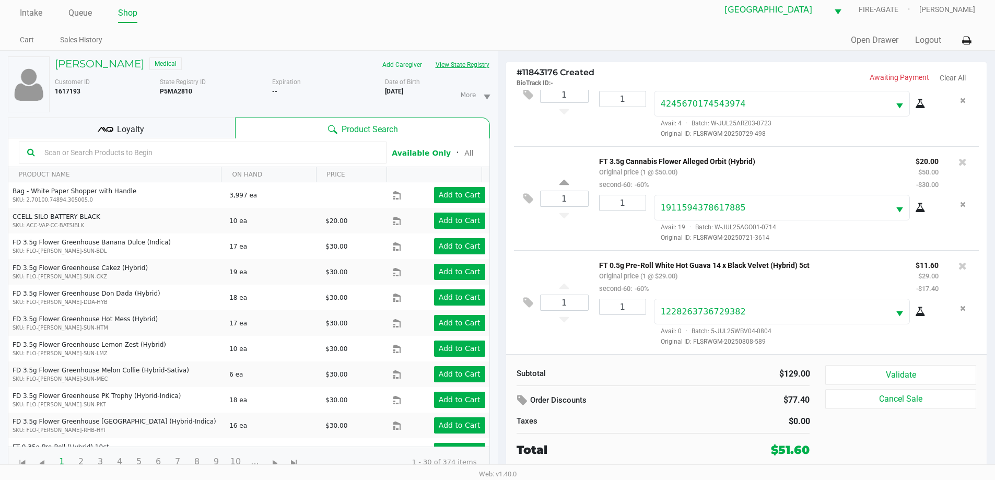
scroll to position [11, 0]
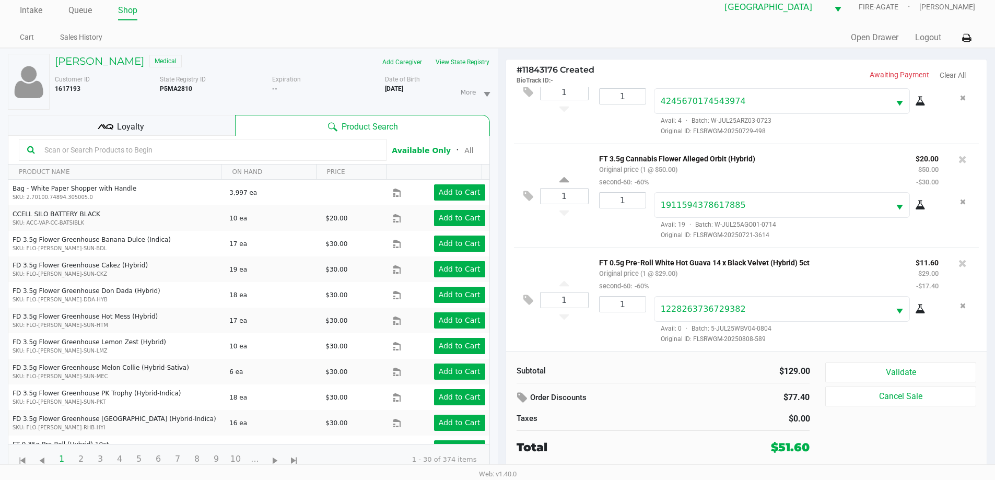
click at [196, 117] on div "Loyalty" at bounding box center [121, 125] width 227 height 21
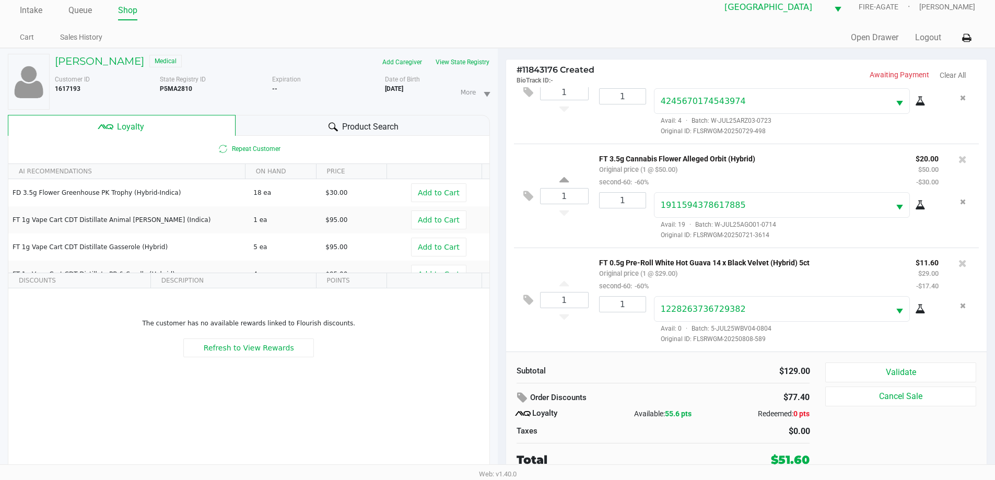
click at [336, 123] on icon at bounding box center [332, 126] width 9 height 9
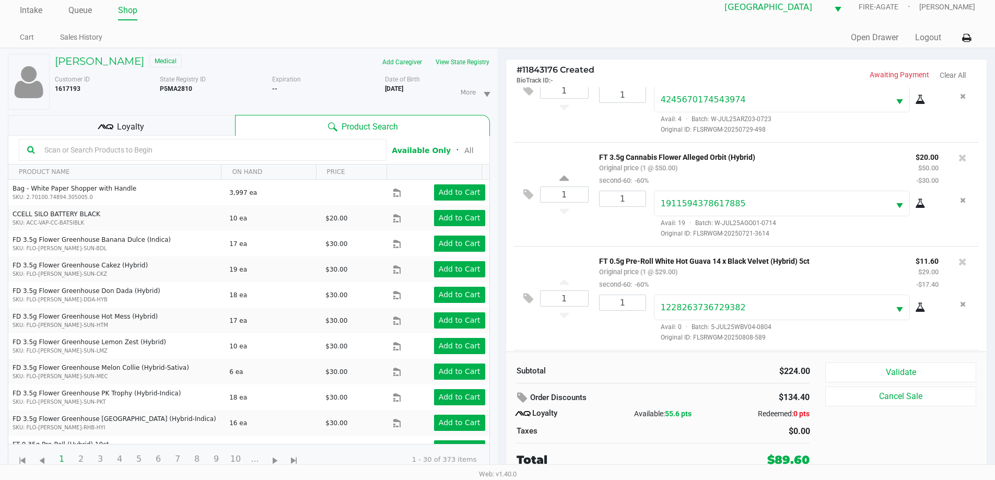
scroll to position [153, 0]
click at [915, 311] on icon at bounding box center [920, 309] width 10 height 8
click at [172, 125] on div "Loyalty" at bounding box center [121, 125] width 227 height 21
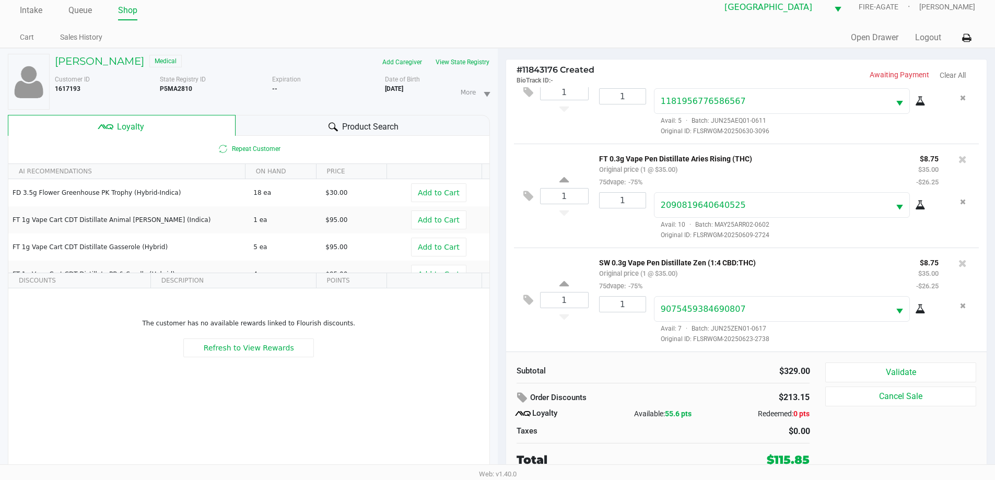
click at [339, 126] on div "Product Search" at bounding box center [362, 125] width 254 height 21
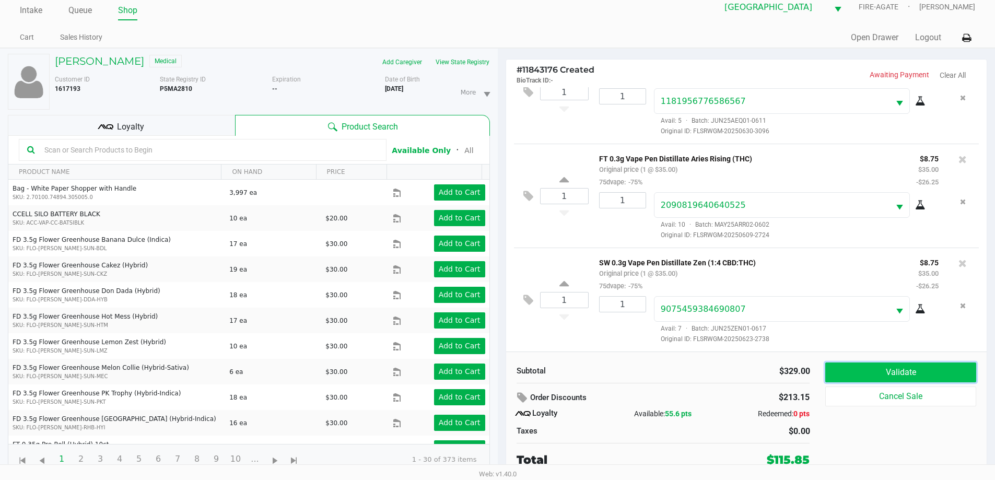
click at [863, 373] on button "Validate" at bounding box center [900, 372] width 150 height 20
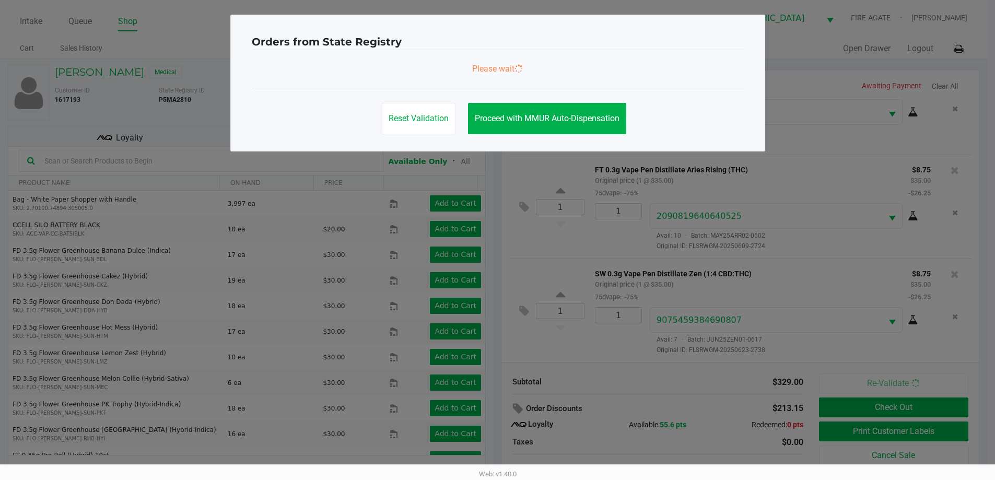
scroll to position [0, 0]
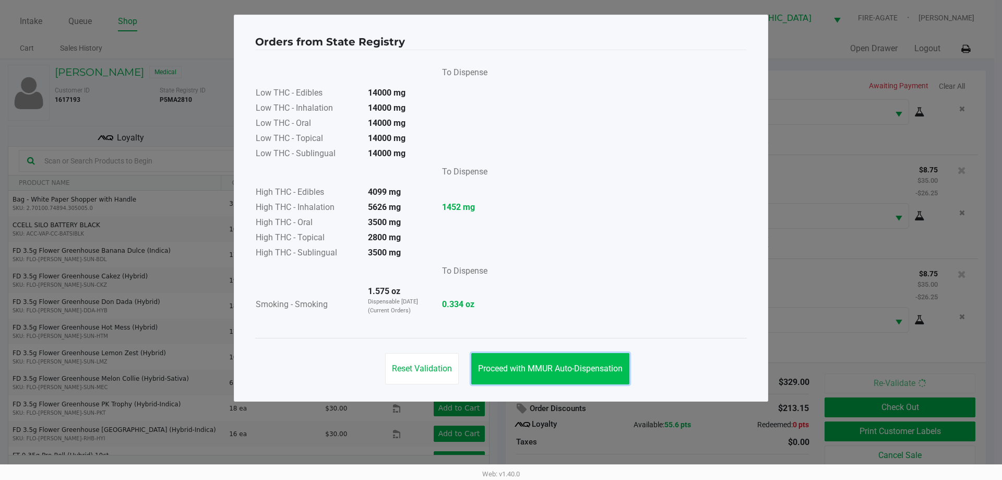
click at [535, 368] on span "Proceed with MMUR Auto-Dispensation" at bounding box center [550, 368] width 145 height 10
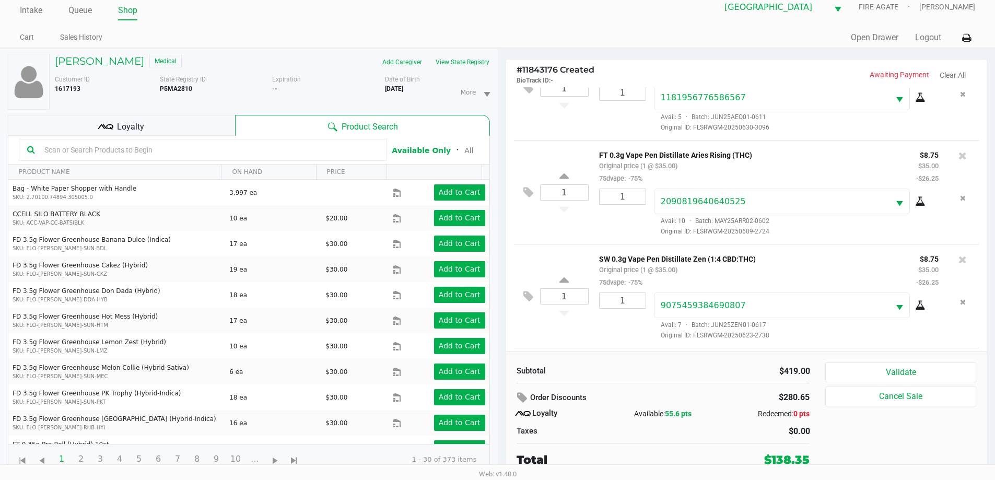
scroll to position [571, 0]
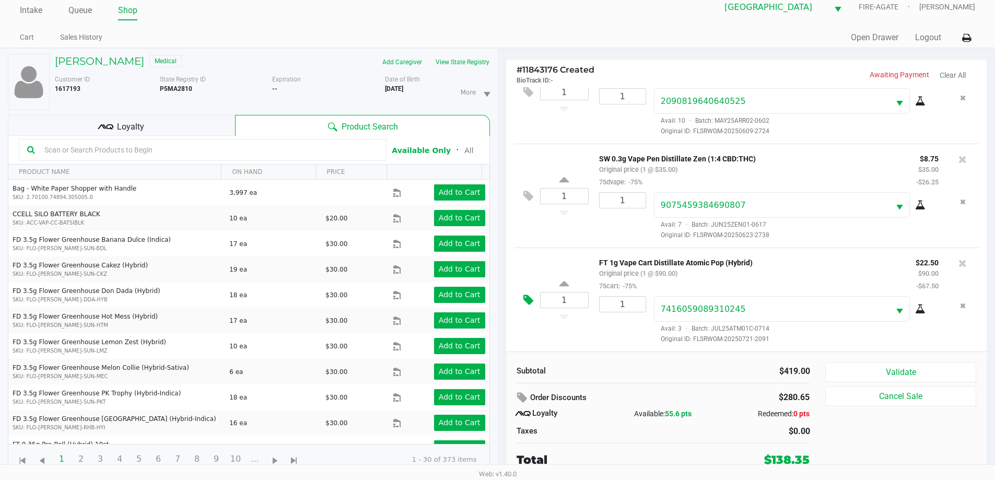
click at [527, 300] on icon at bounding box center [528, 300] width 10 height 12
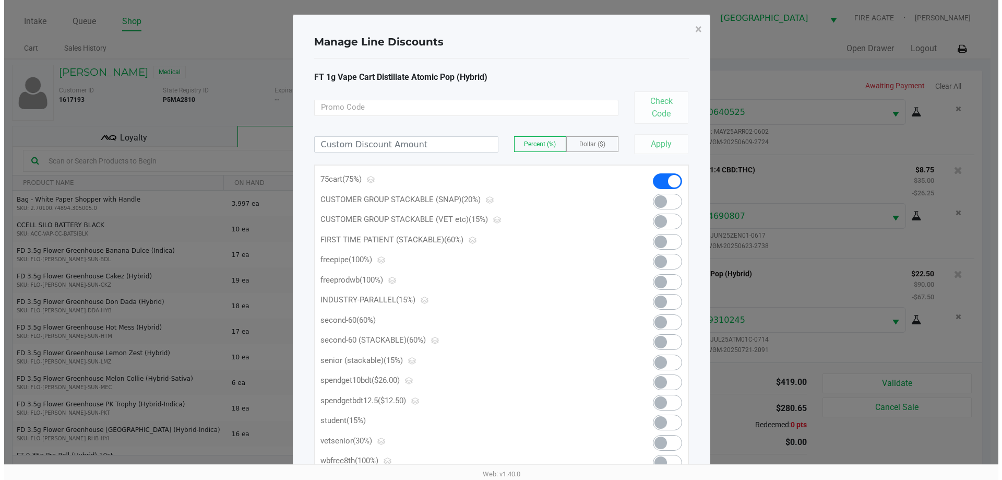
scroll to position [0, 0]
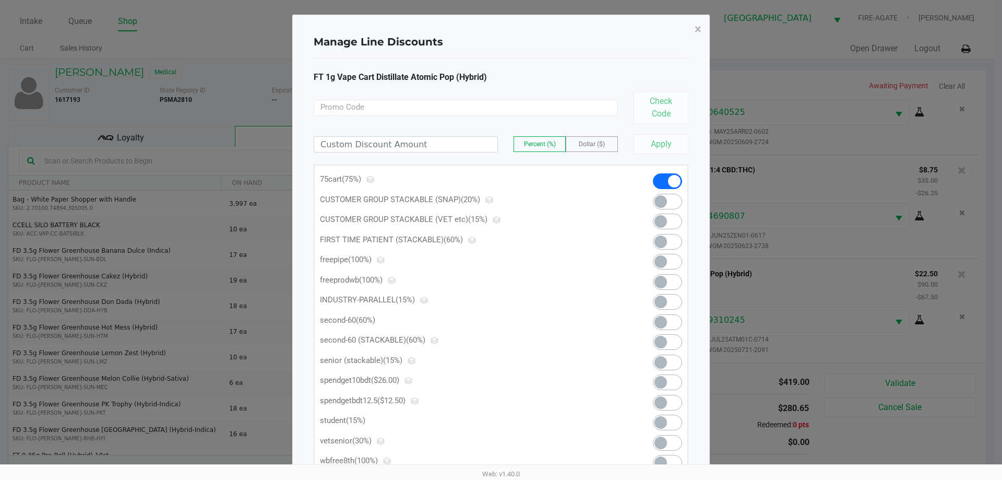
click at [658, 380] on span at bounding box center [661, 382] width 13 height 13
click at [671, 182] on span at bounding box center [674, 181] width 13 height 13
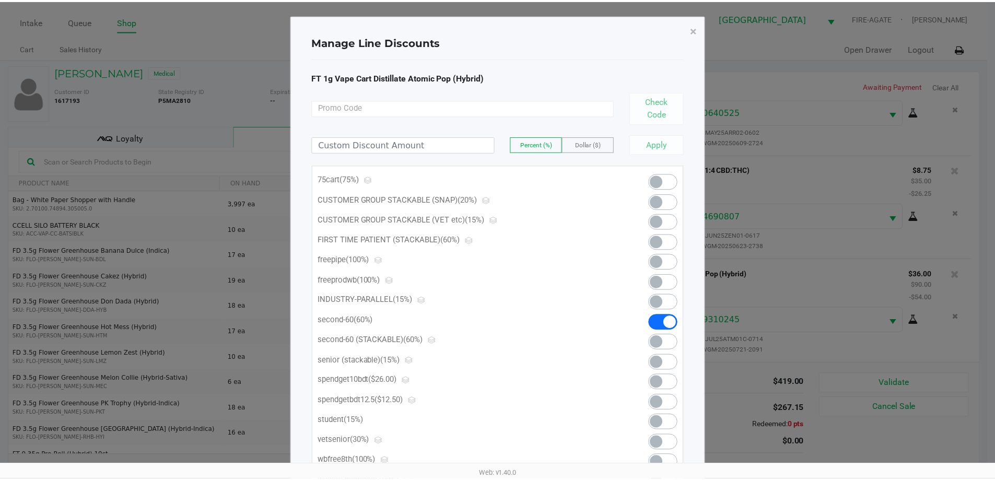
scroll to position [571, 0]
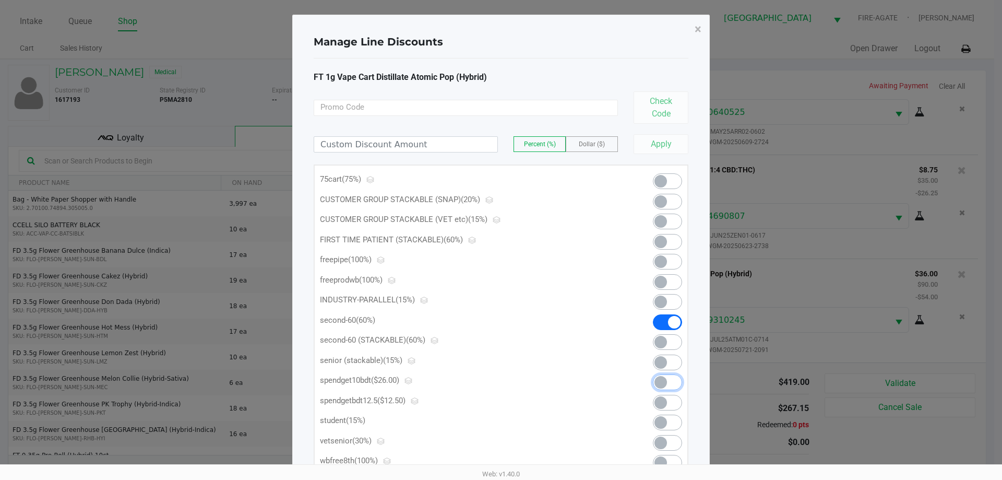
click at [667, 381] on span at bounding box center [667, 382] width 29 height 16
click at [662, 340] on span at bounding box center [661, 342] width 13 height 13
click at [699, 26] on span "×" at bounding box center [698, 29] width 7 height 15
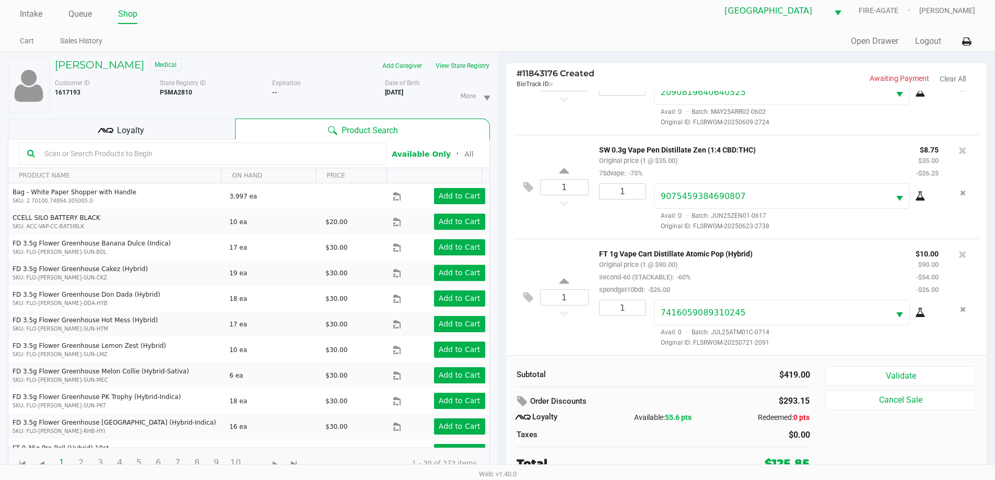
scroll to position [11, 0]
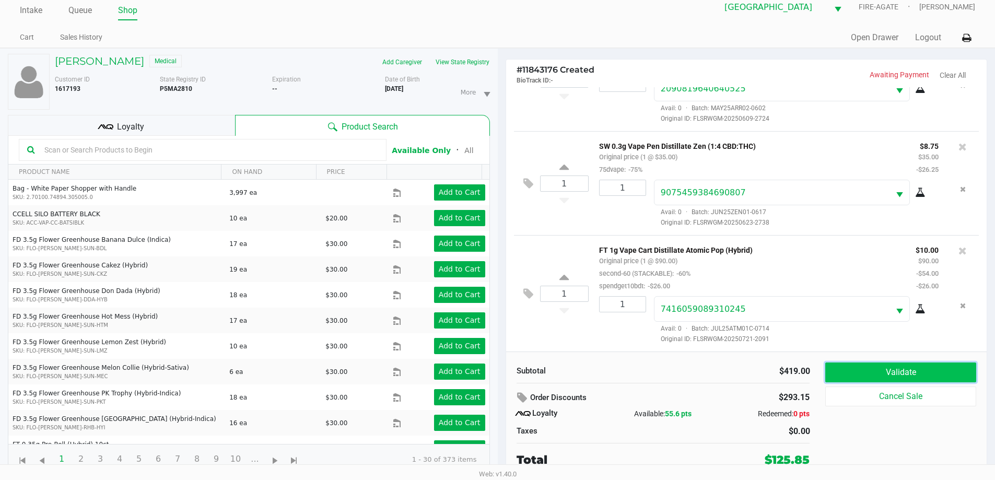
click at [864, 372] on button "Validate" at bounding box center [900, 372] width 150 height 20
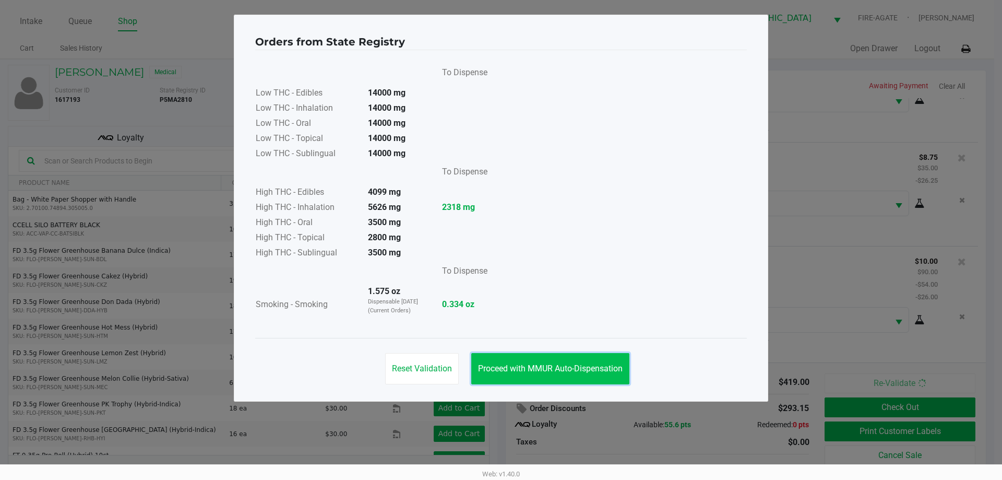
click at [566, 366] on span "Proceed with MMUR Auto-Dispensation" at bounding box center [550, 368] width 145 height 10
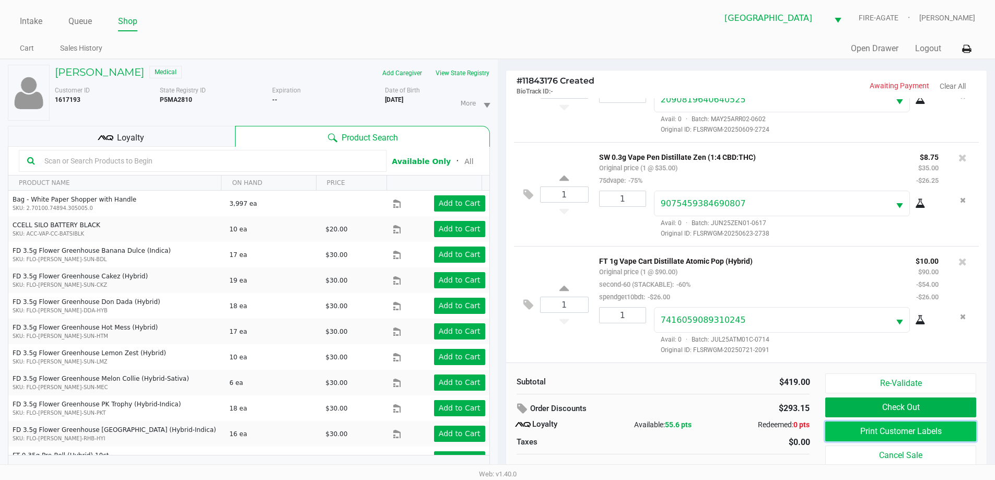
click at [871, 433] on button "Print Customer Labels" at bounding box center [900, 431] width 150 height 20
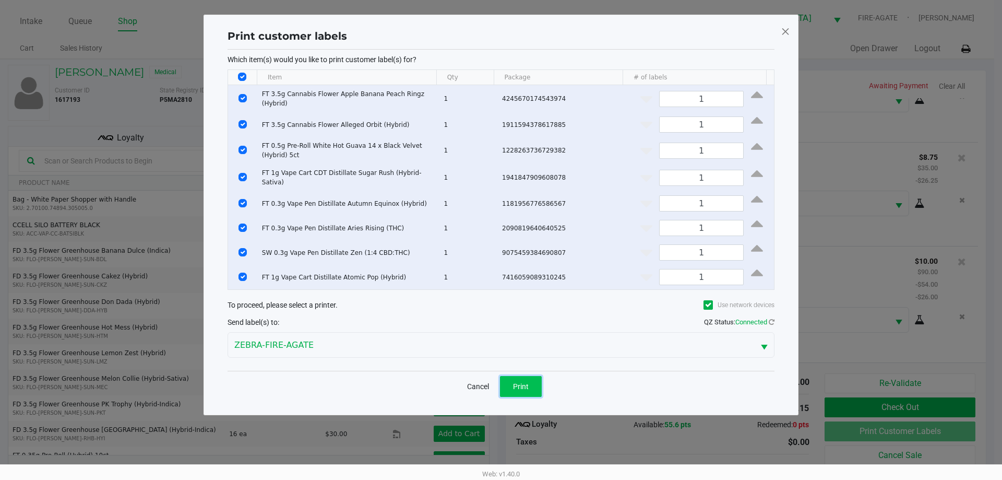
click at [517, 382] on span "Print" at bounding box center [521, 386] width 16 height 8
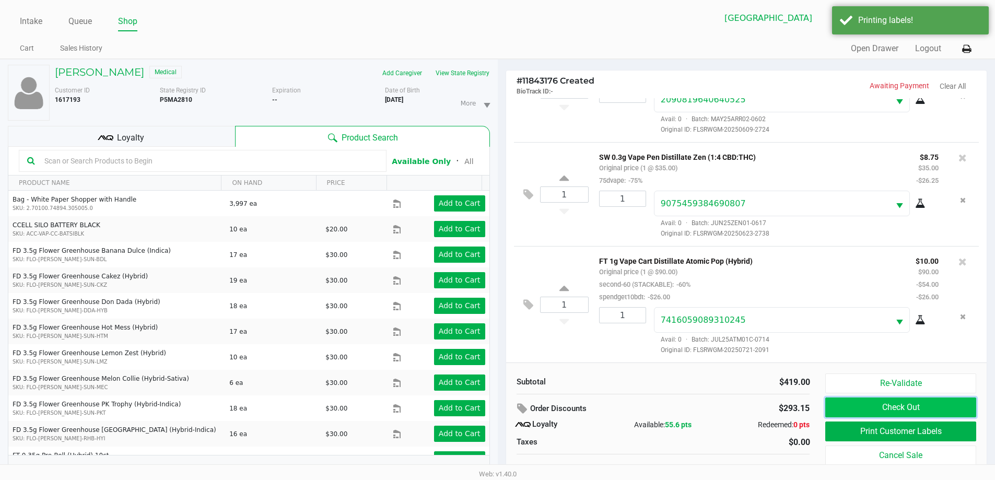
click at [844, 406] on button "Check Out" at bounding box center [900, 407] width 150 height 20
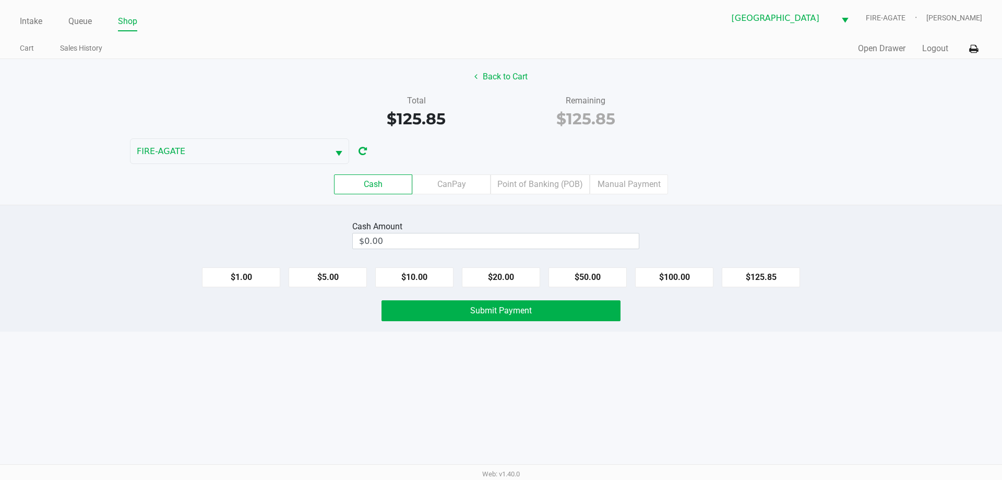
click at [521, 191] on label "Point of Banking (POB)" at bounding box center [540, 184] width 99 height 20
click at [0, 0] on 7 "Point of Banking (POB)" at bounding box center [0, 0] width 0 height 0
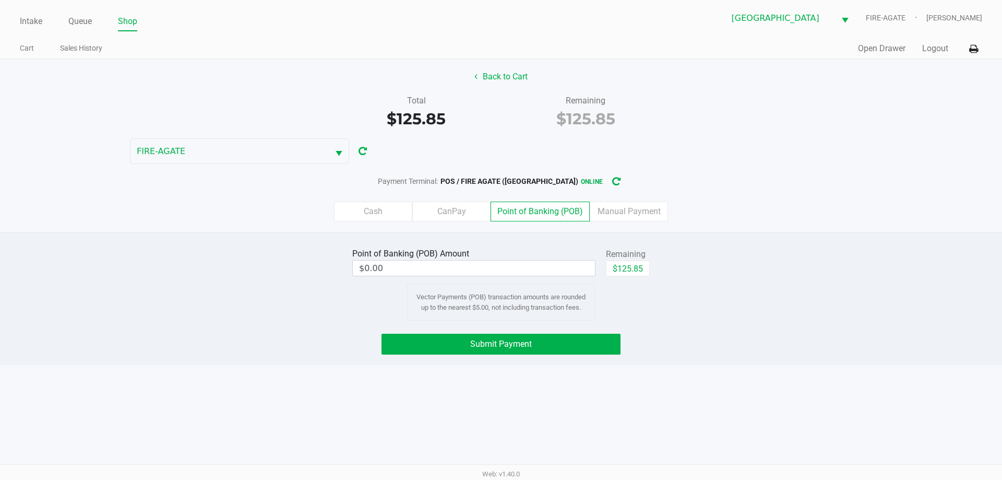
click at [634, 267] on button "$125.85" at bounding box center [628, 269] width 44 height 16
type input "$125.85"
click at [547, 340] on button "Submit Payment" at bounding box center [501, 344] width 239 height 21
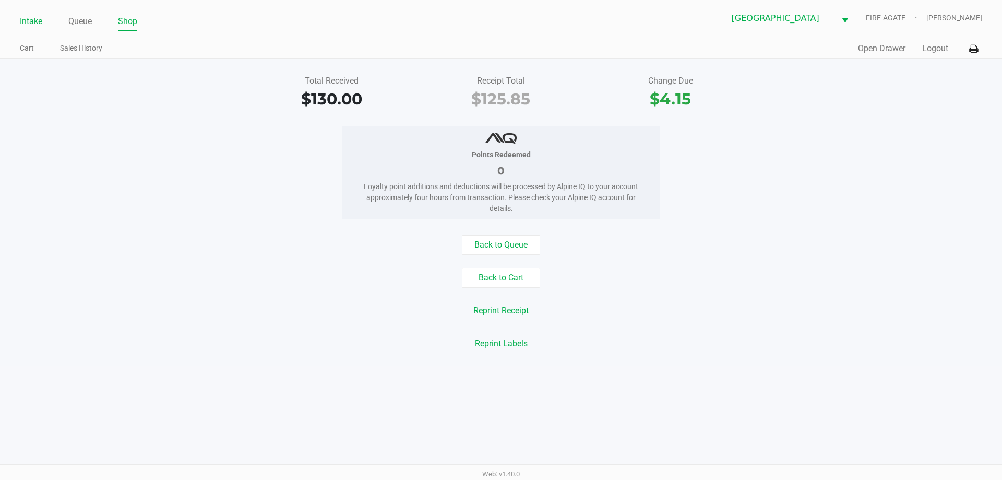
click at [30, 18] on link "Intake" at bounding box center [31, 21] width 22 height 15
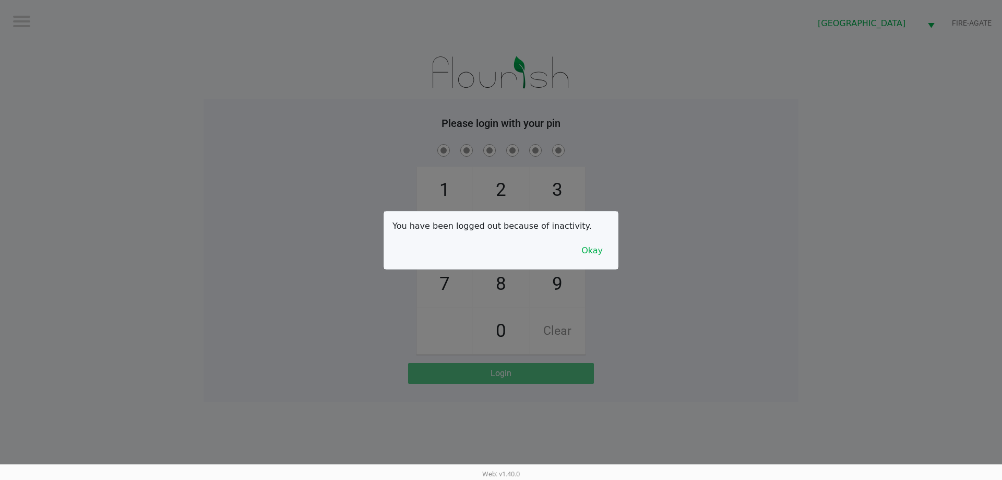
click at [596, 254] on button "Okay" at bounding box center [592, 251] width 35 height 20
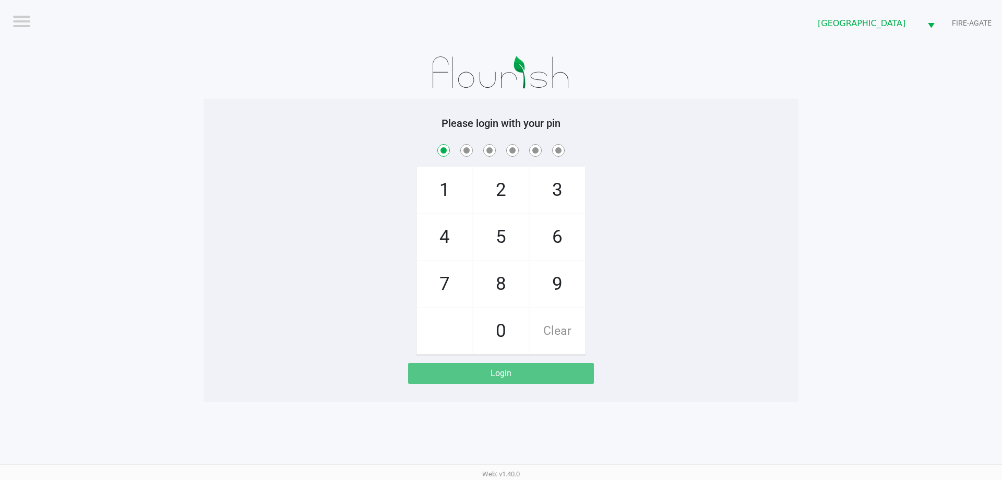
checkbox input "true"
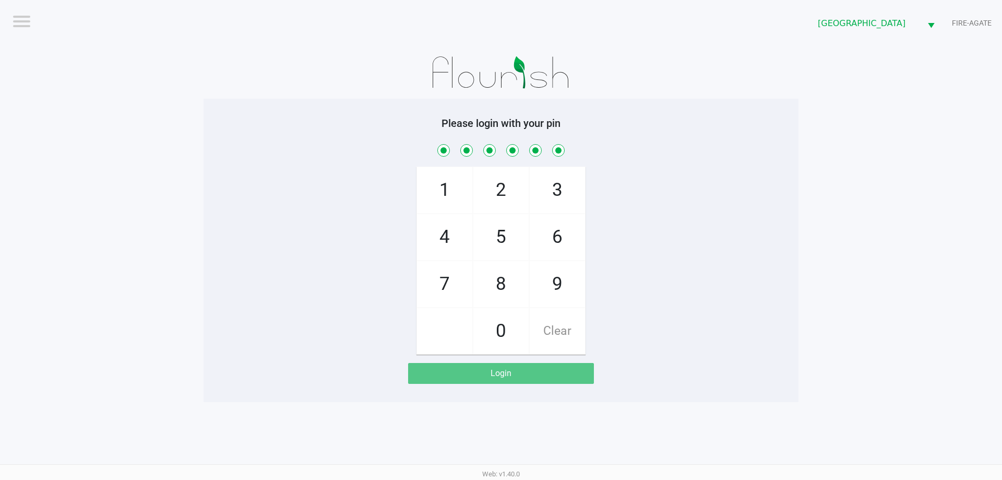
checkbox input "true"
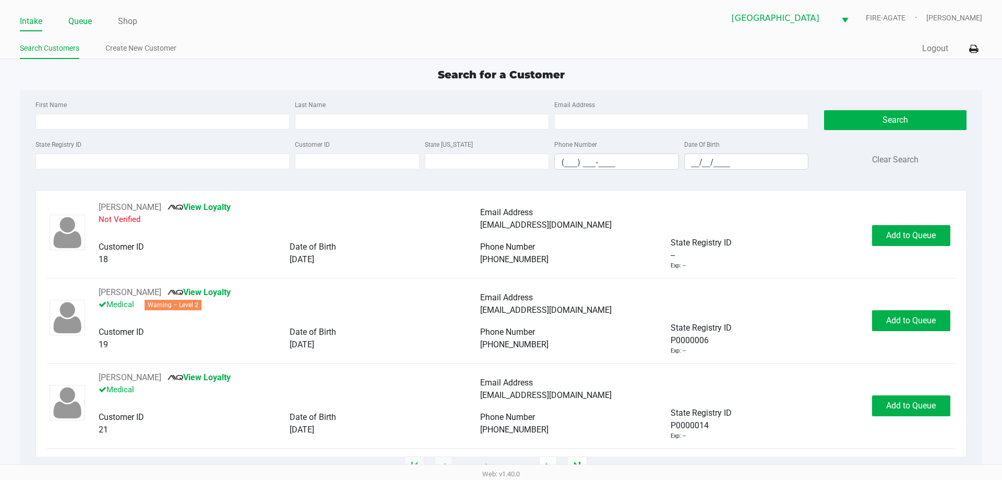
click at [86, 18] on link "Queue" at bounding box center [79, 21] width 23 height 15
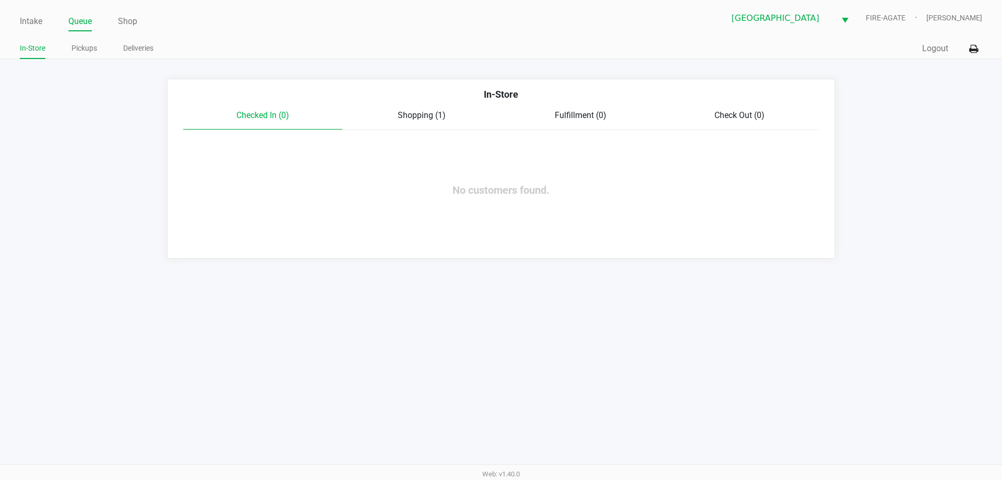
click at [417, 113] on span "Shopping (1)" at bounding box center [422, 115] width 48 height 10
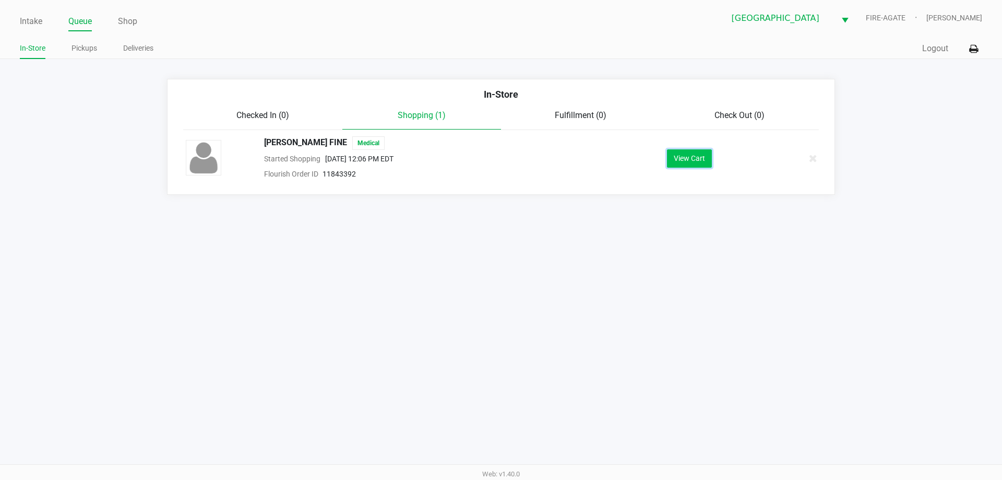
click at [694, 157] on button "View Cart" at bounding box center [689, 158] width 45 height 18
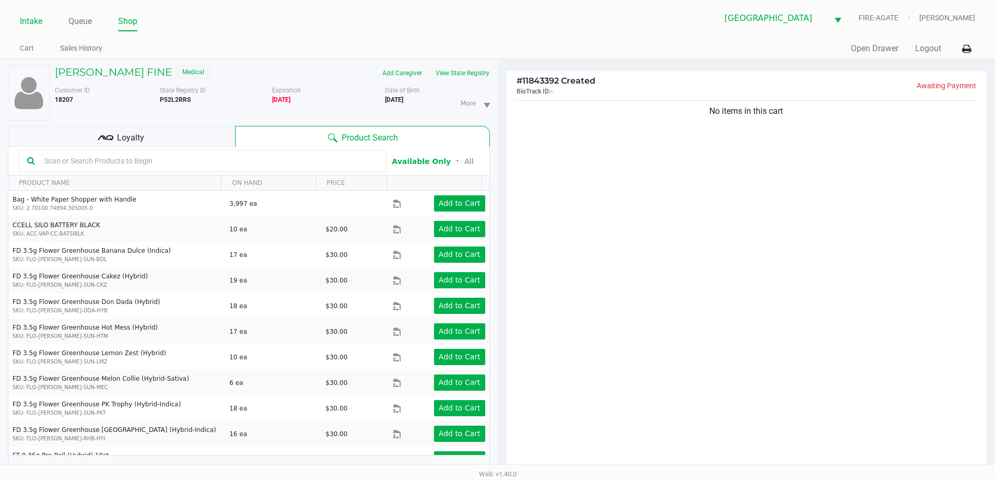
click at [24, 20] on link "Intake" at bounding box center [31, 21] width 22 height 15
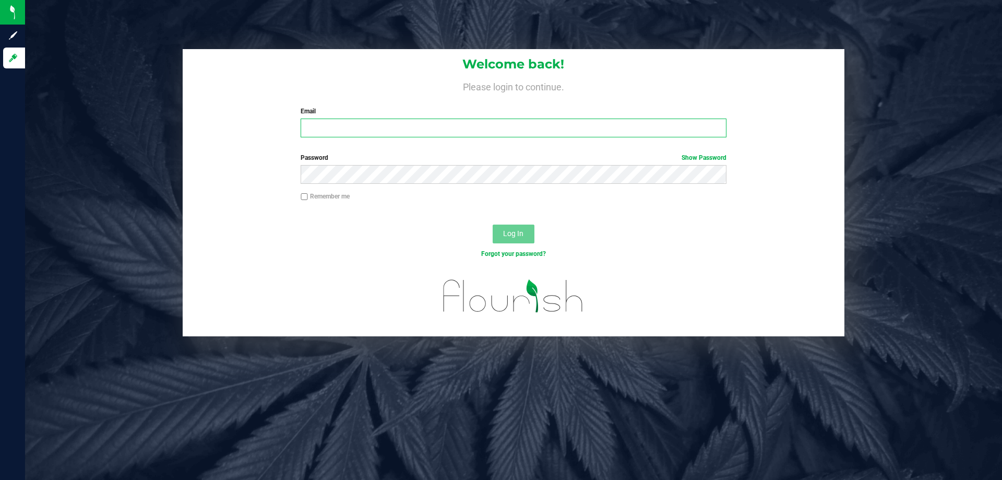
click at [333, 129] on input "Email" at bounding box center [514, 128] width 426 height 19
type input "[EMAIL_ADDRESS][DOMAIN_NAME]"
click at [493, 225] on button "Log In" at bounding box center [514, 234] width 42 height 19
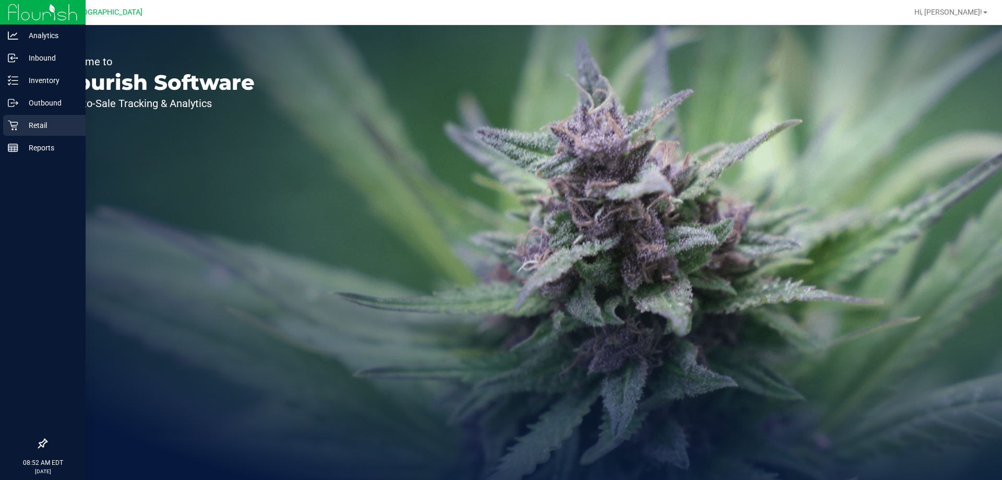
click at [39, 130] on p "Retail" at bounding box center [49, 125] width 63 height 13
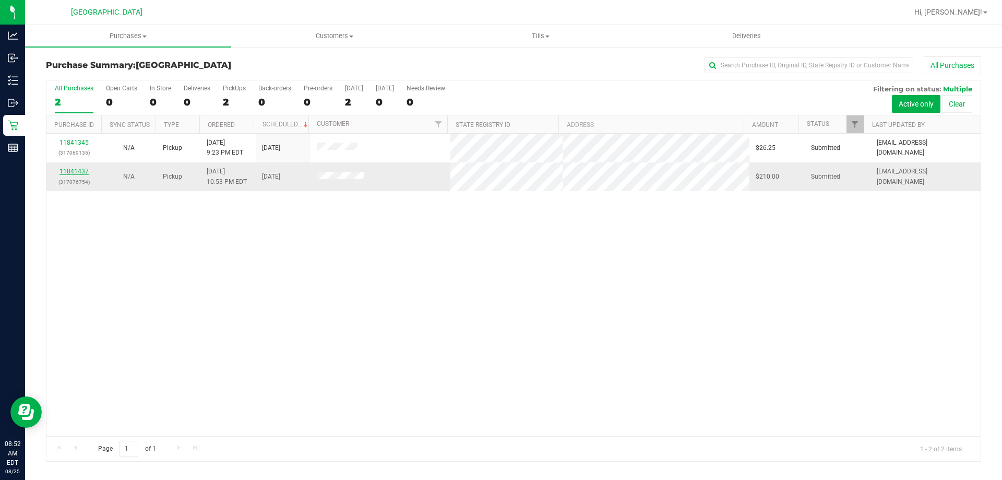
click at [84, 171] on link "11841437" at bounding box center [74, 171] width 29 height 7
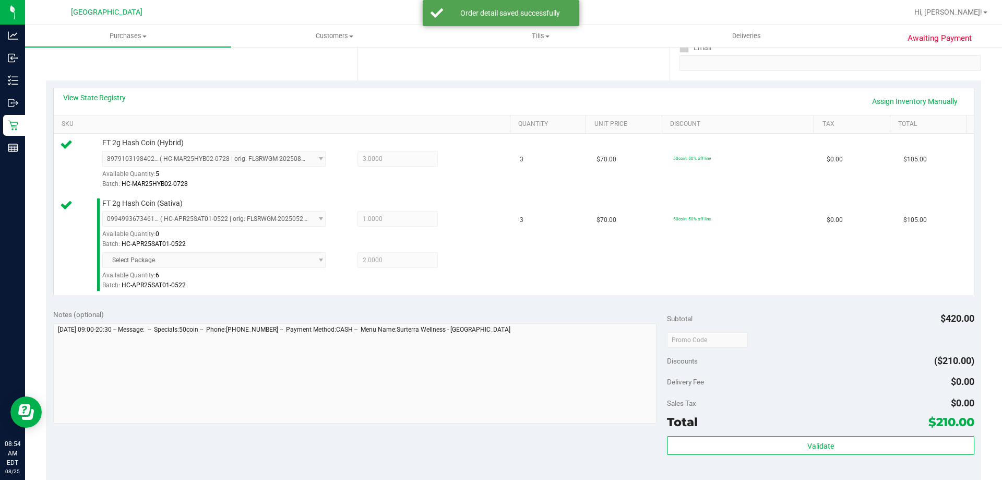
scroll to position [209, 0]
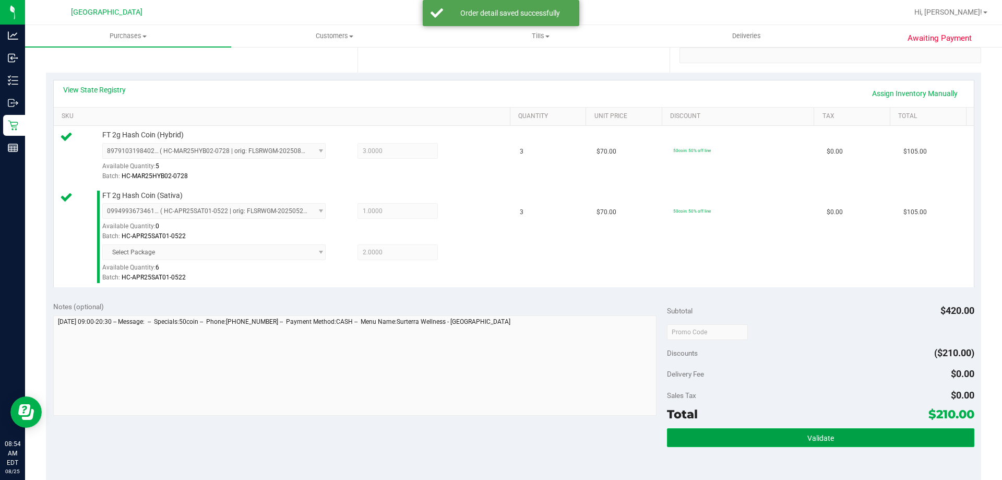
click at [799, 431] on button "Validate" at bounding box center [820, 437] width 307 height 19
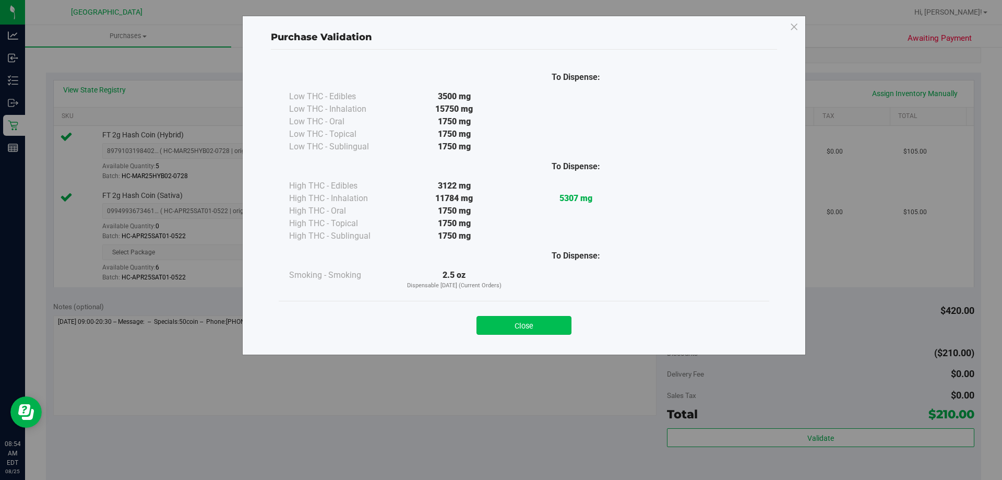
click at [529, 325] on button "Close" at bounding box center [524, 325] width 95 height 19
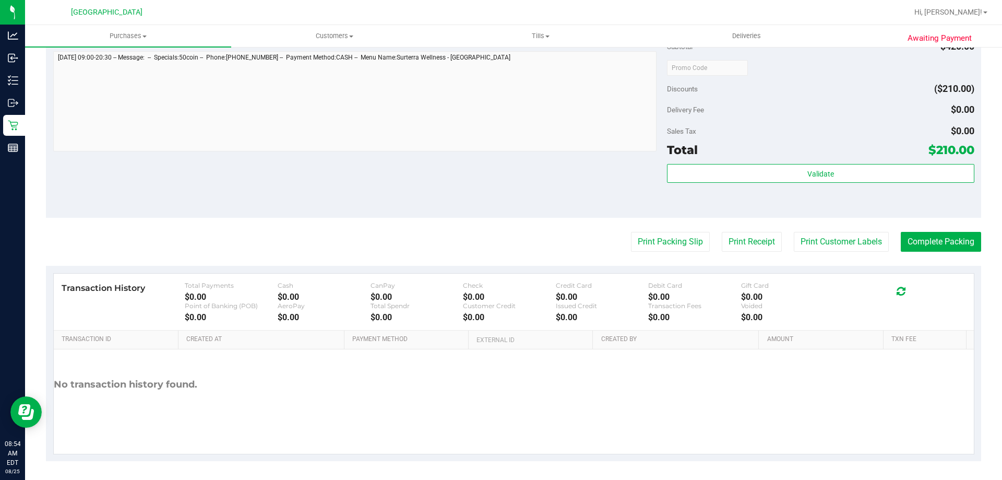
scroll to position [475, 0]
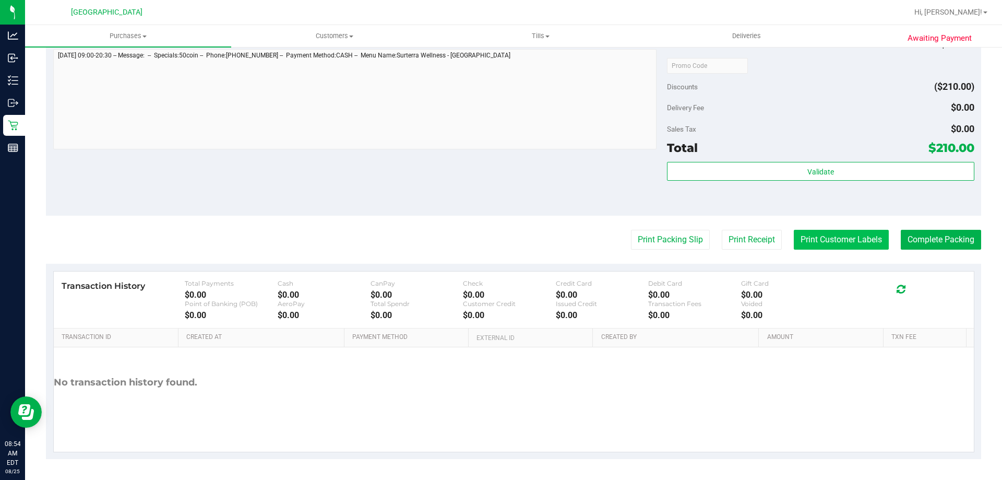
click at [855, 241] on button "Print Customer Labels" at bounding box center [841, 240] width 95 height 20
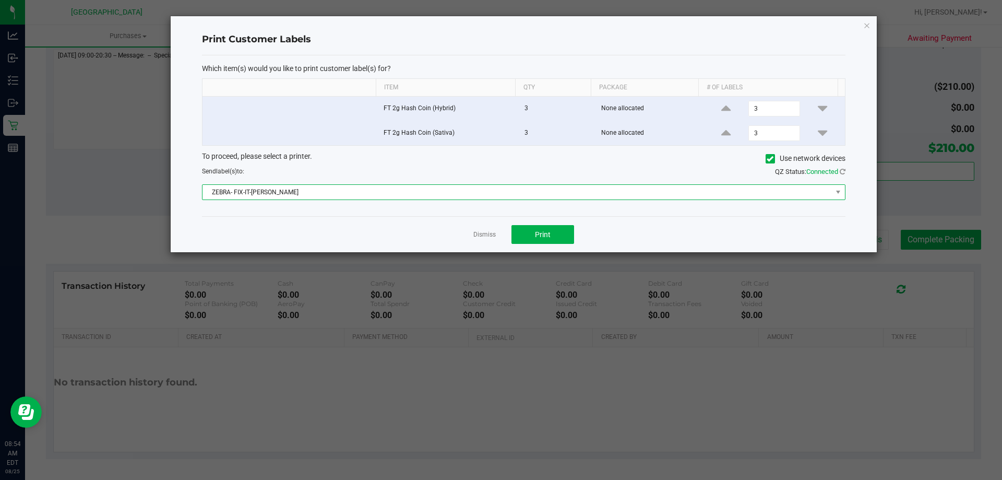
click at [250, 187] on span "ZEBRA- FIX-IT-[PERSON_NAME]" at bounding box center [518, 192] width 630 height 15
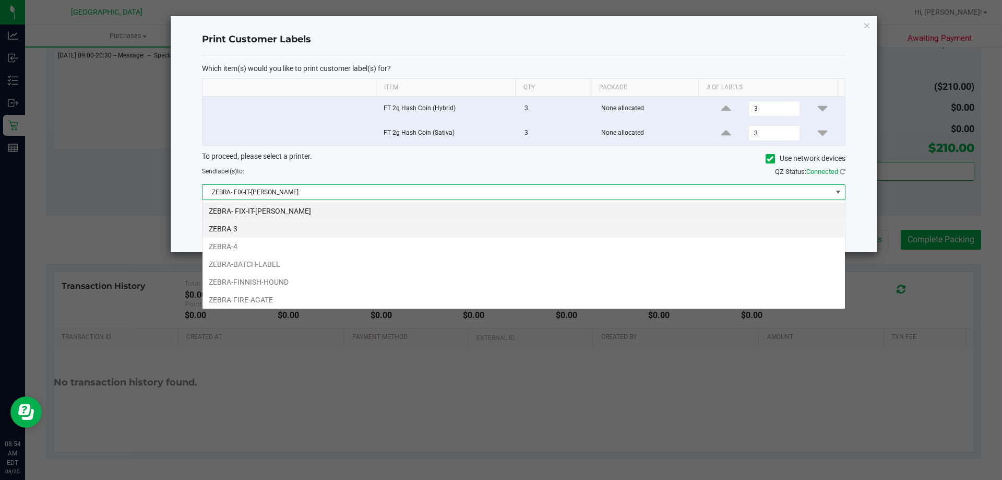
scroll to position [16, 643]
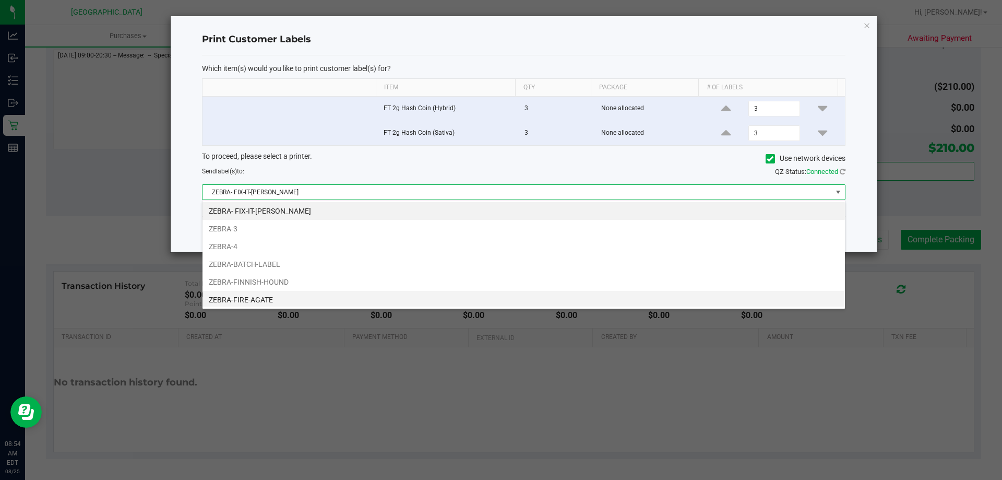
click at [273, 292] on li "ZEBRA-FIRE-AGATE" at bounding box center [524, 300] width 643 height 18
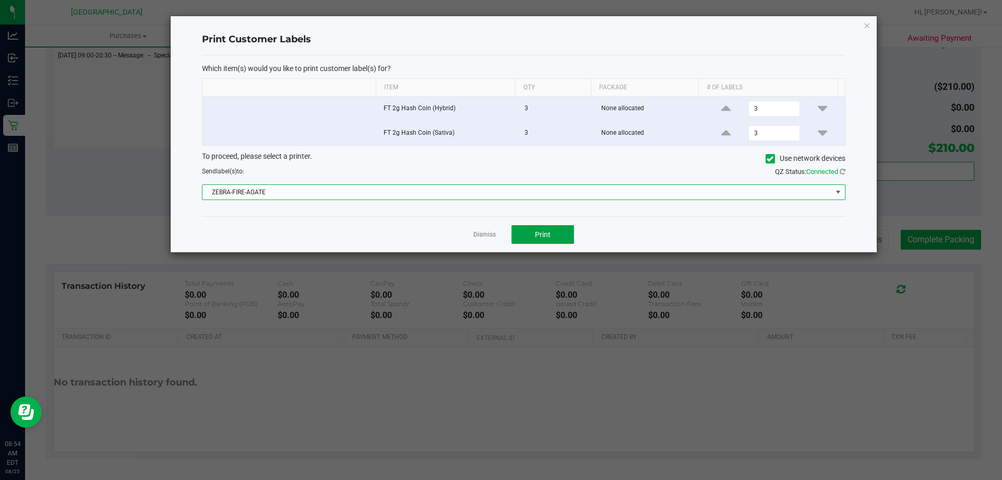
click at [536, 237] on span "Print" at bounding box center [543, 234] width 16 height 8
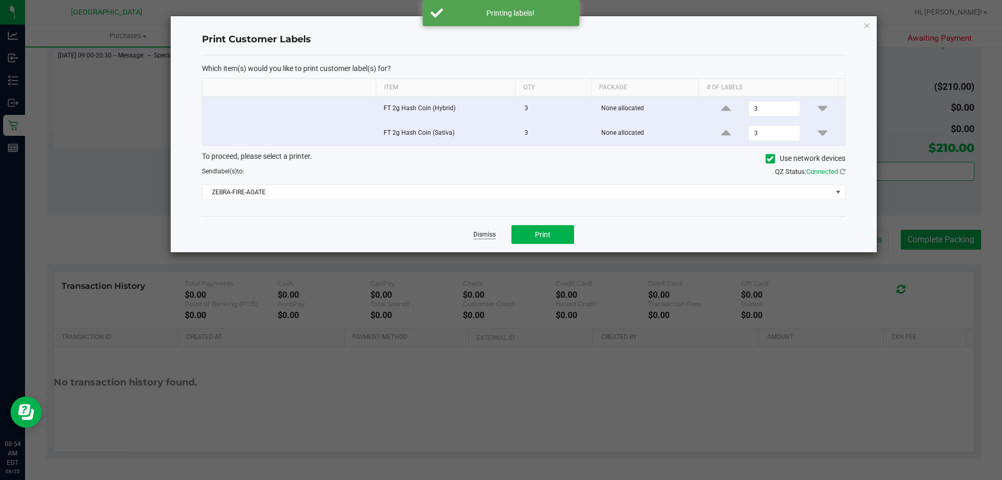
click at [493, 235] on link "Dismiss" at bounding box center [485, 234] width 22 height 9
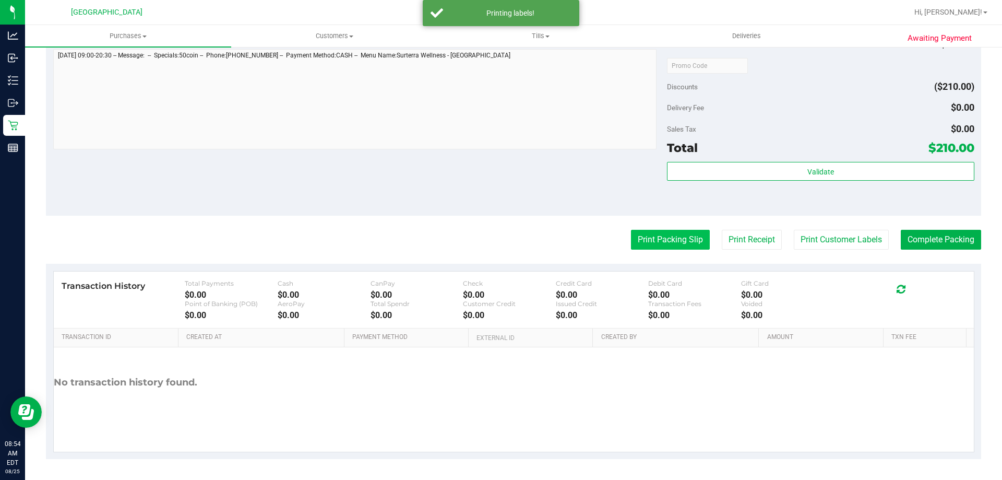
click at [659, 242] on button "Print Packing Slip" at bounding box center [670, 240] width 79 height 20
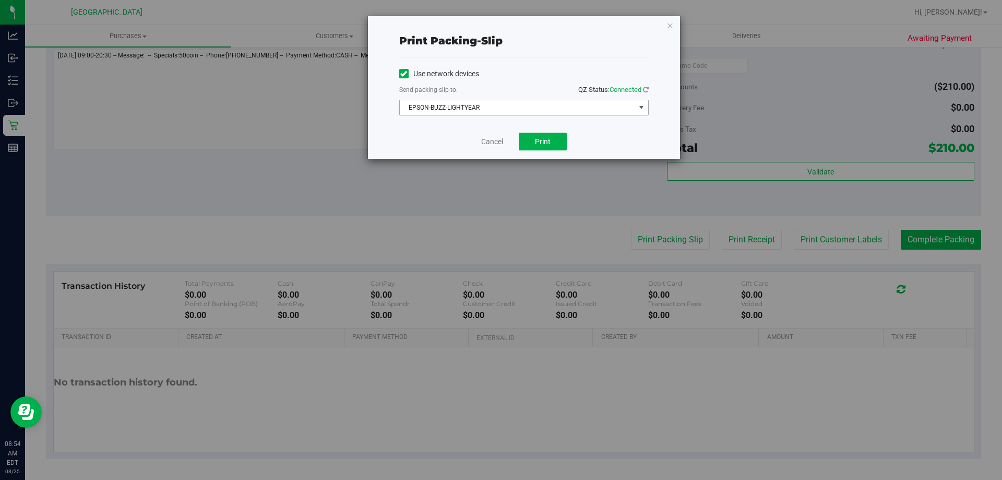
click at [462, 106] on span "EPSON-BUZZ-LIGHTYEAR" at bounding box center [517, 107] width 235 height 15
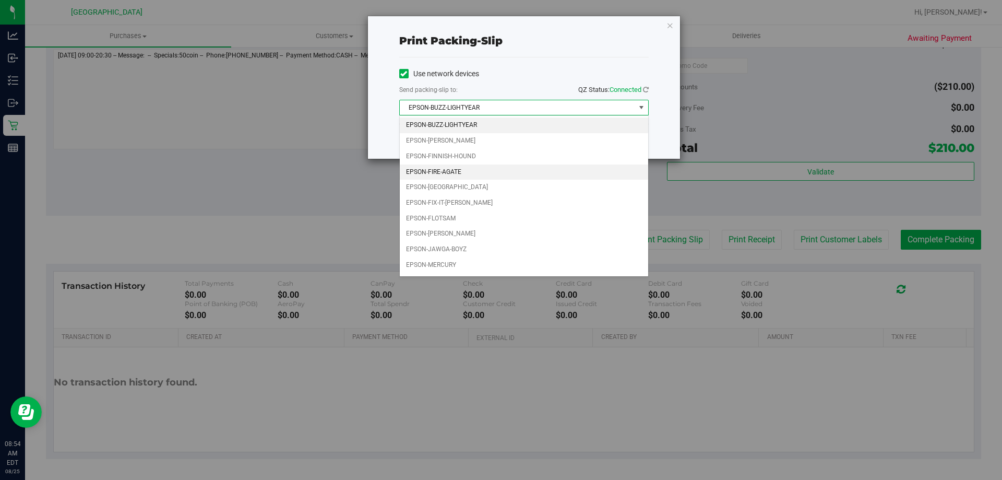
click at [444, 175] on li "EPSON-FIRE-AGATE" at bounding box center [524, 172] width 249 height 16
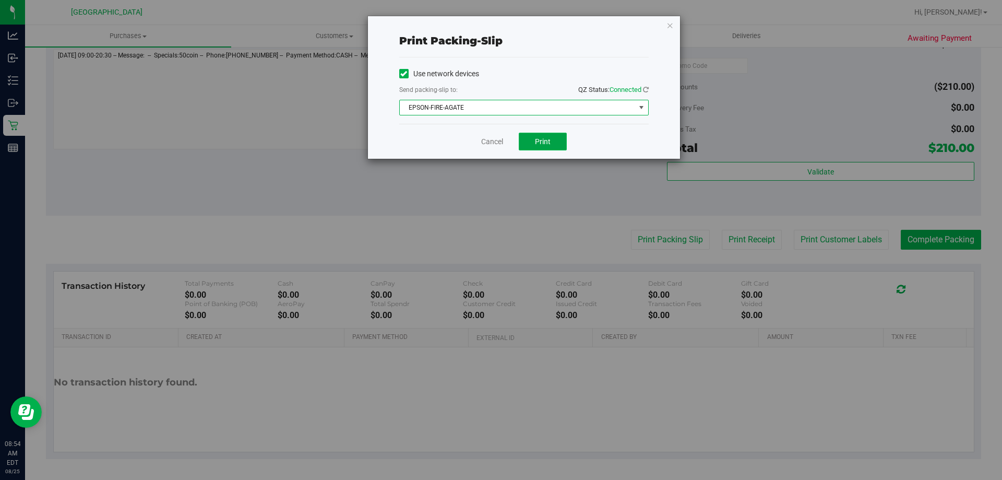
click at [532, 144] on button "Print" at bounding box center [543, 142] width 48 height 18
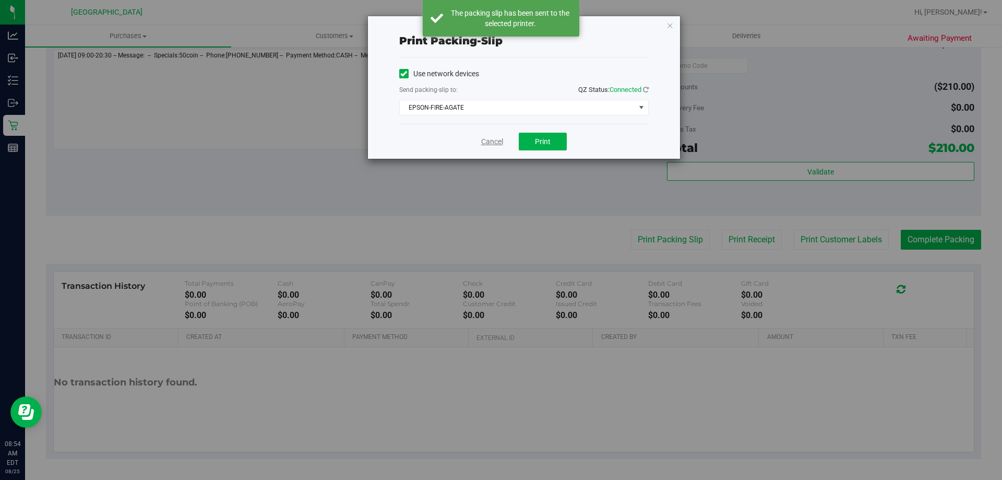
click at [491, 138] on link "Cancel" at bounding box center [492, 141] width 22 height 11
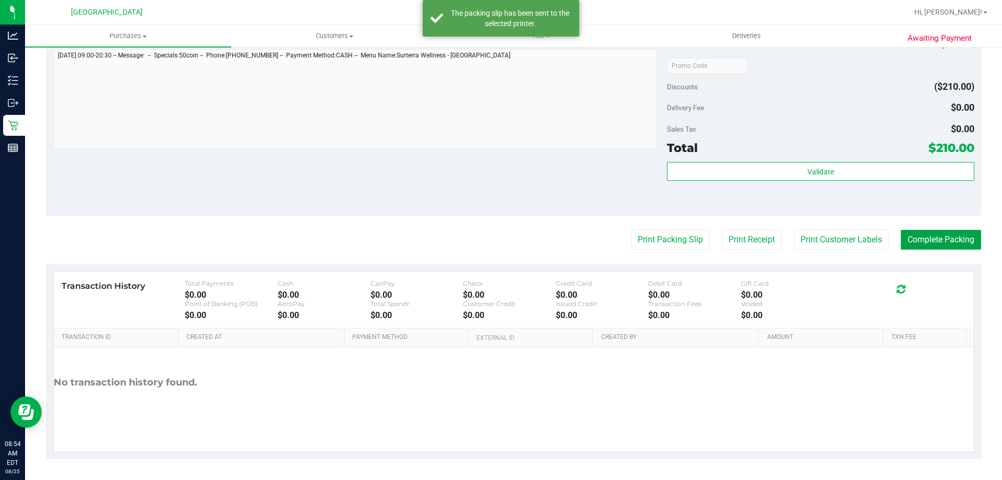
click at [906, 241] on button "Complete Packing" at bounding box center [941, 240] width 80 height 20
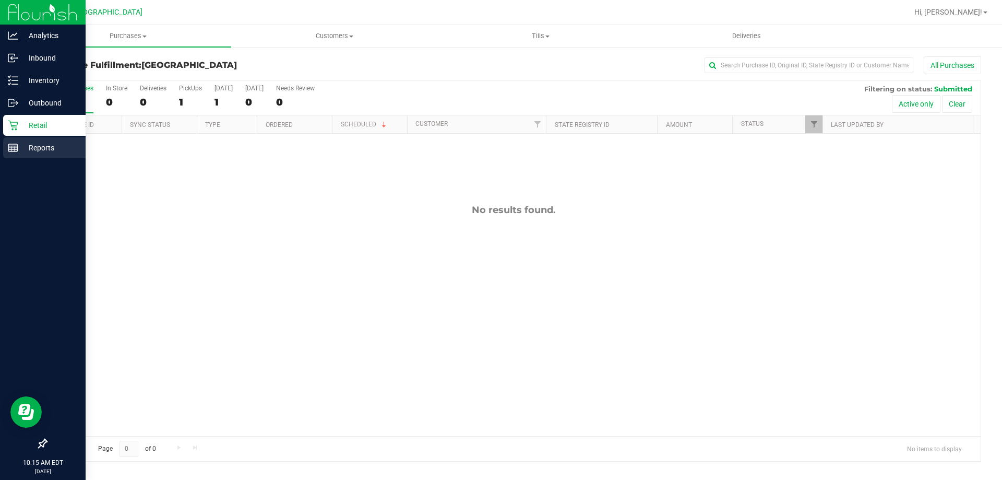
click at [19, 140] on div "Reports" at bounding box center [44, 147] width 82 height 21
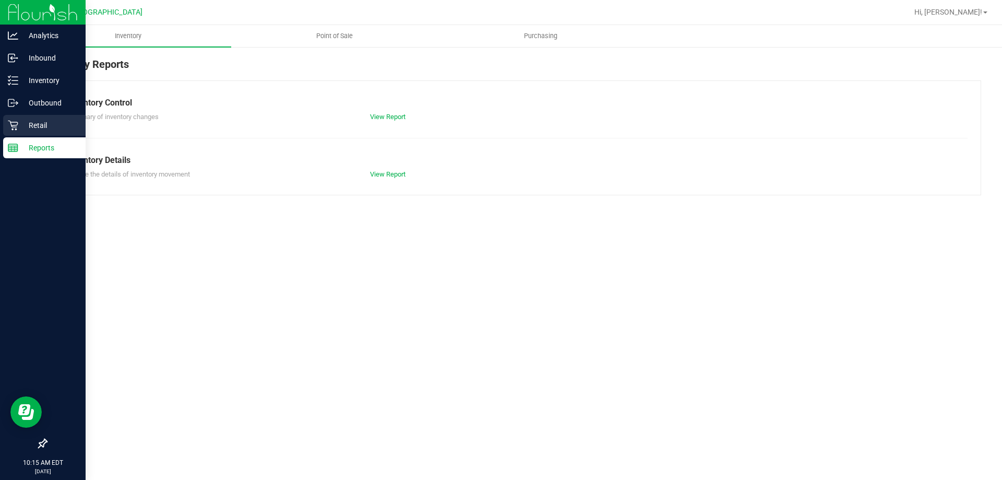
click at [33, 121] on p "Retail" at bounding box center [49, 125] width 63 height 13
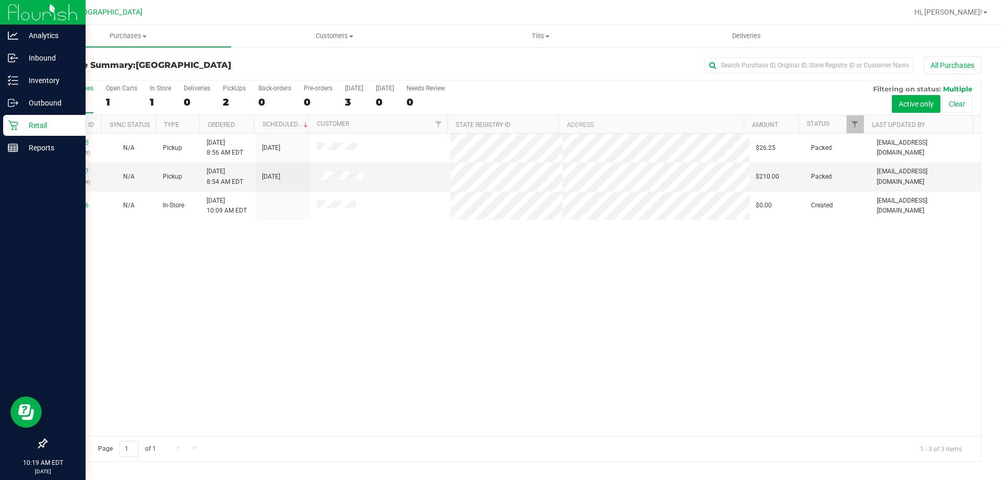
click at [16, 120] on div "Retail" at bounding box center [44, 125] width 82 height 21
click at [18, 149] on p "Reports" at bounding box center [49, 147] width 63 height 13
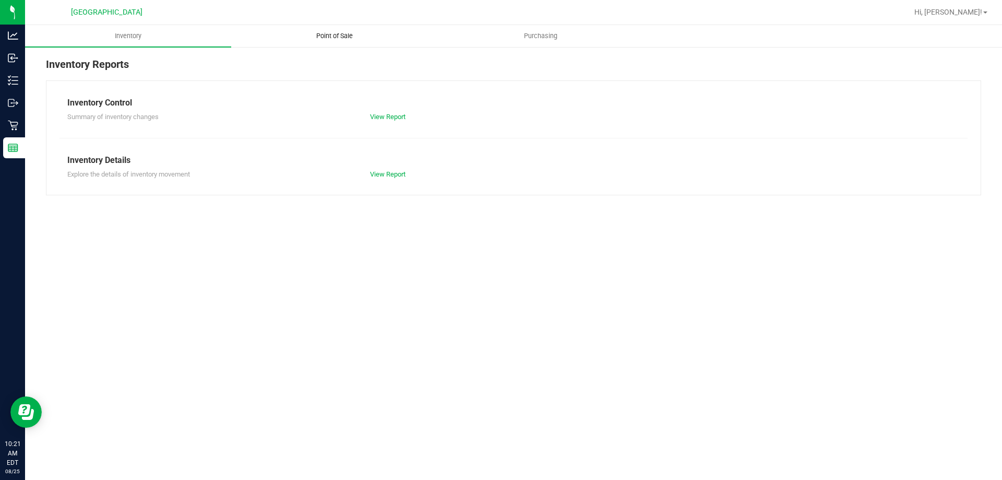
click at [323, 36] on span "Point of Sale" at bounding box center [334, 35] width 65 height 9
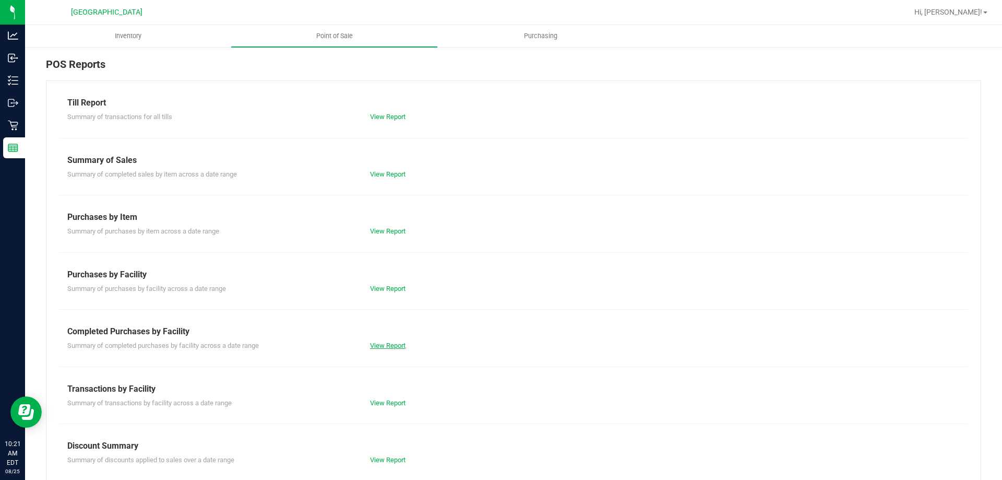
click at [378, 347] on link "View Report" at bounding box center [388, 345] width 36 height 8
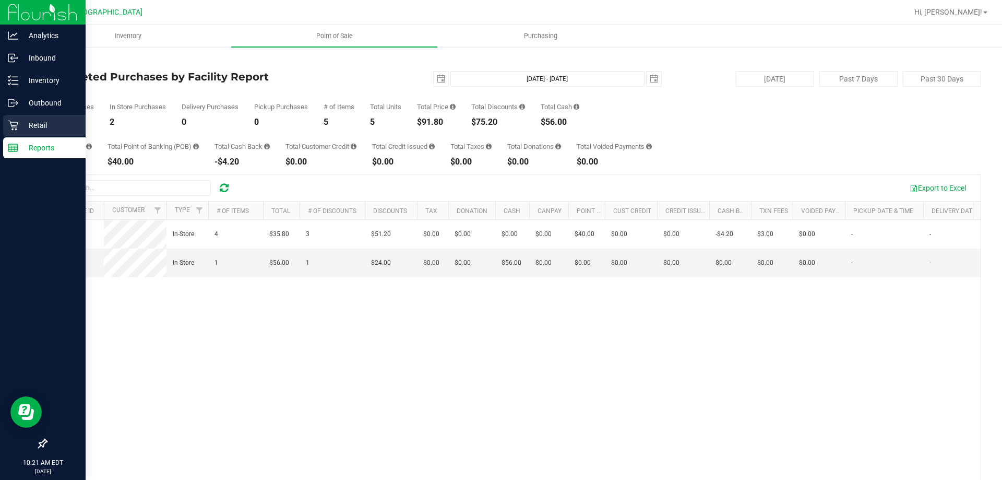
click at [46, 127] on p "Retail" at bounding box center [49, 125] width 63 height 13
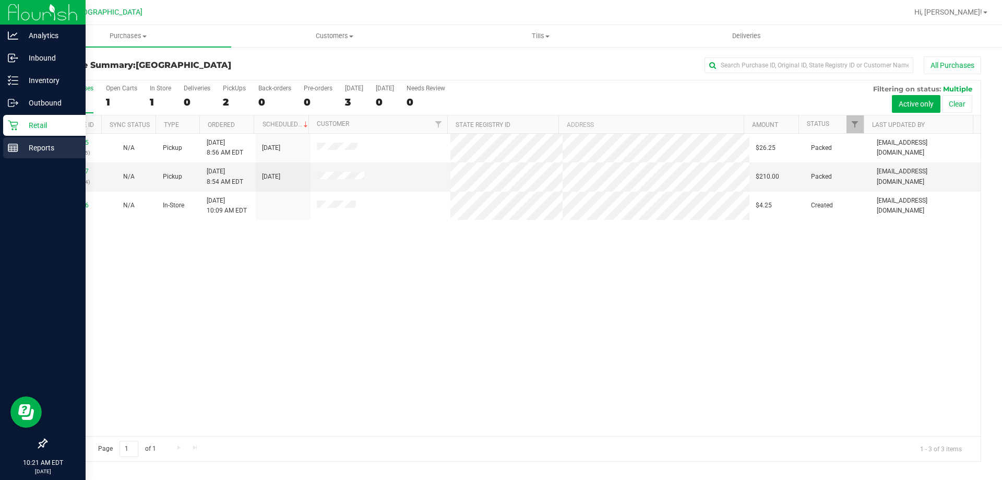
click at [45, 143] on p "Reports" at bounding box center [49, 147] width 63 height 13
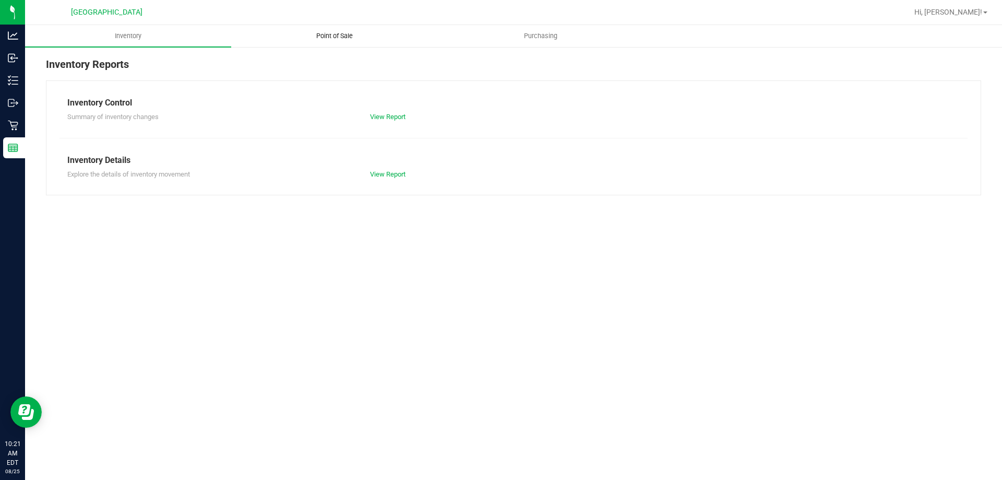
click at [328, 37] on span "Point of Sale" at bounding box center [334, 35] width 65 height 9
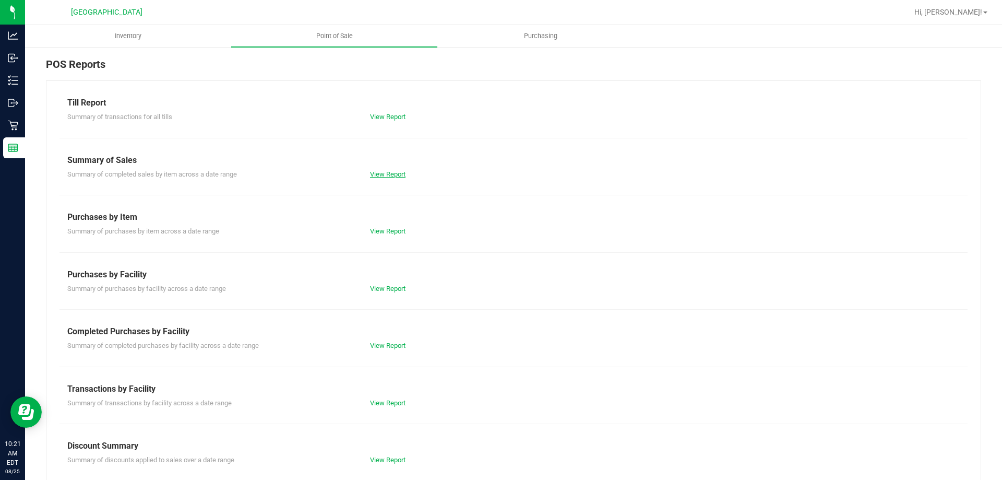
click at [378, 174] on link "View Report" at bounding box center [388, 174] width 36 height 8
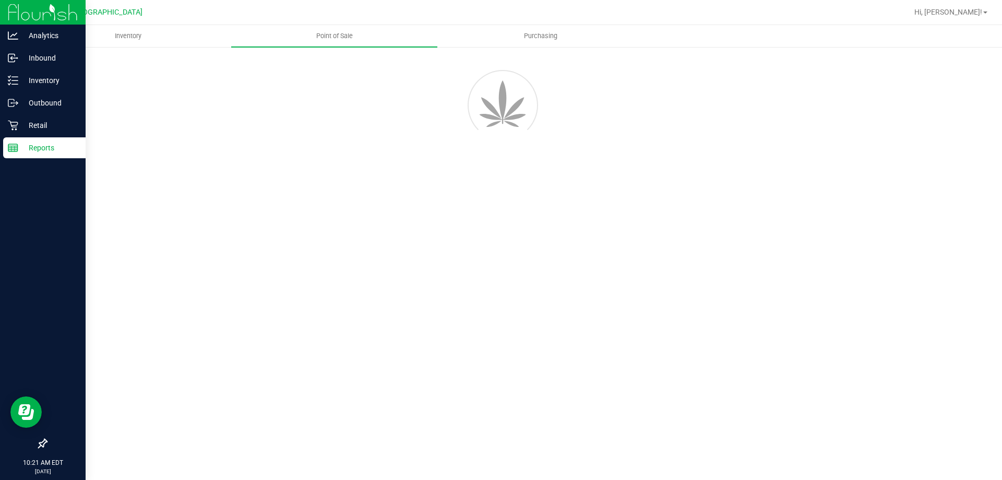
click at [26, 148] on p "Reports" at bounding box center [49, 147] width 63 height 13
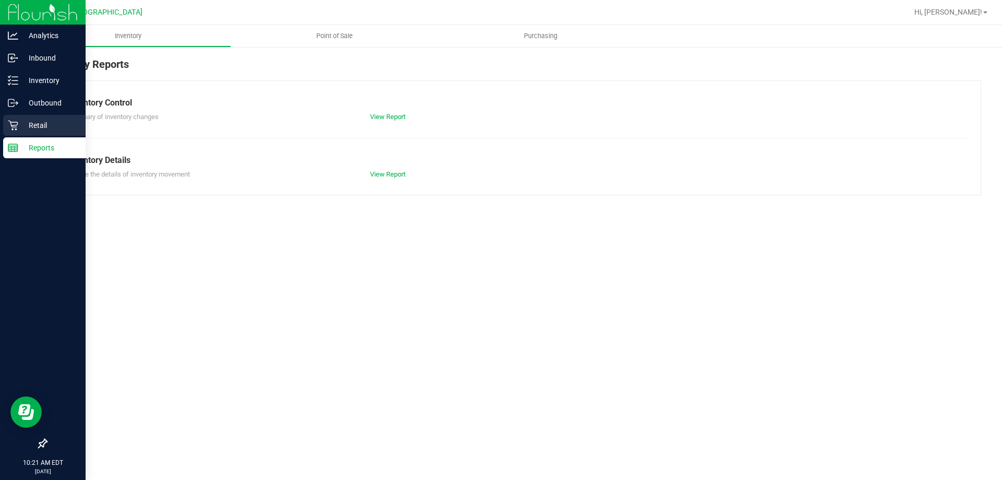
click at [9, 123] on icon at bounding box center [13, 125] width 10 height 10
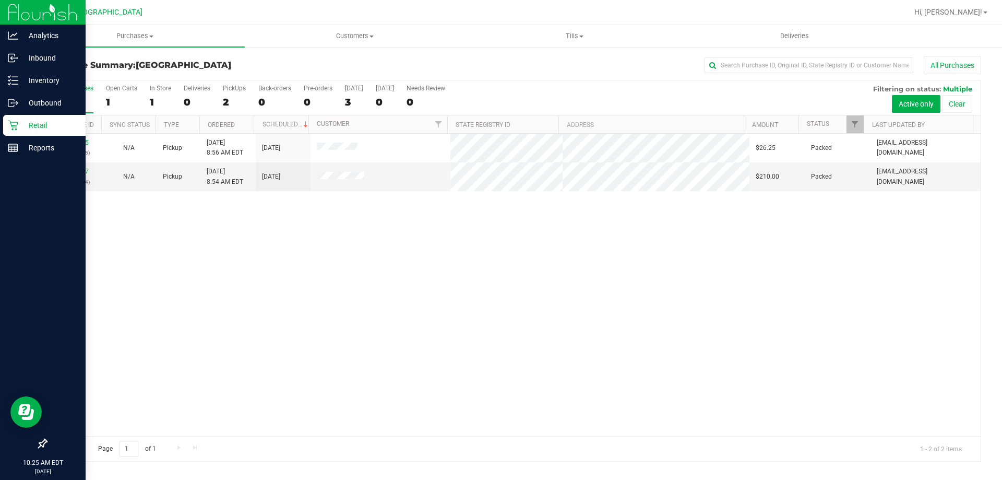
click at [32, 123] on p "Retail" at bounding box center [49, 125] width 63 height 13
click at [34, 145] on p "Reports" at bounding box center [49, 147] width 63 height 13
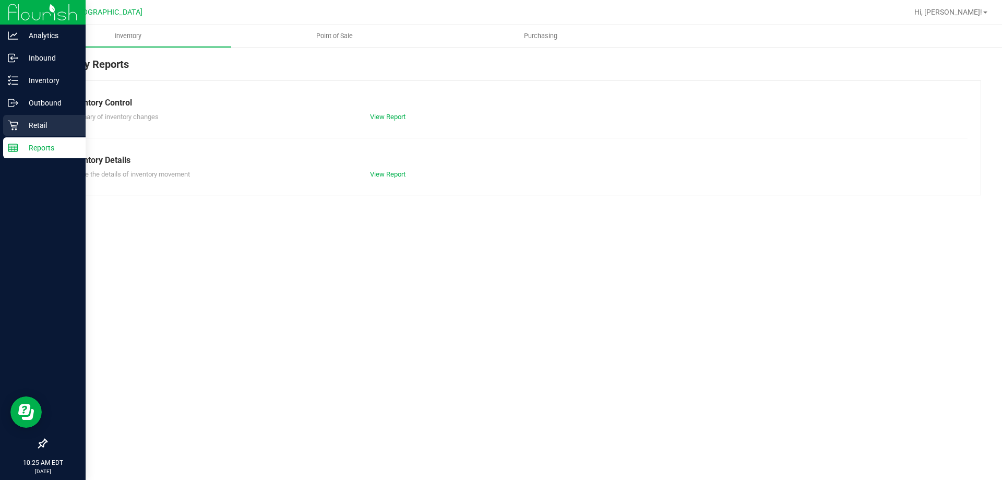
click at [32, 120] on p "Retail" at bounding box center [49, 125] width 63 height 13
